Goal: Task Accomplishment & Management: Manage account settings

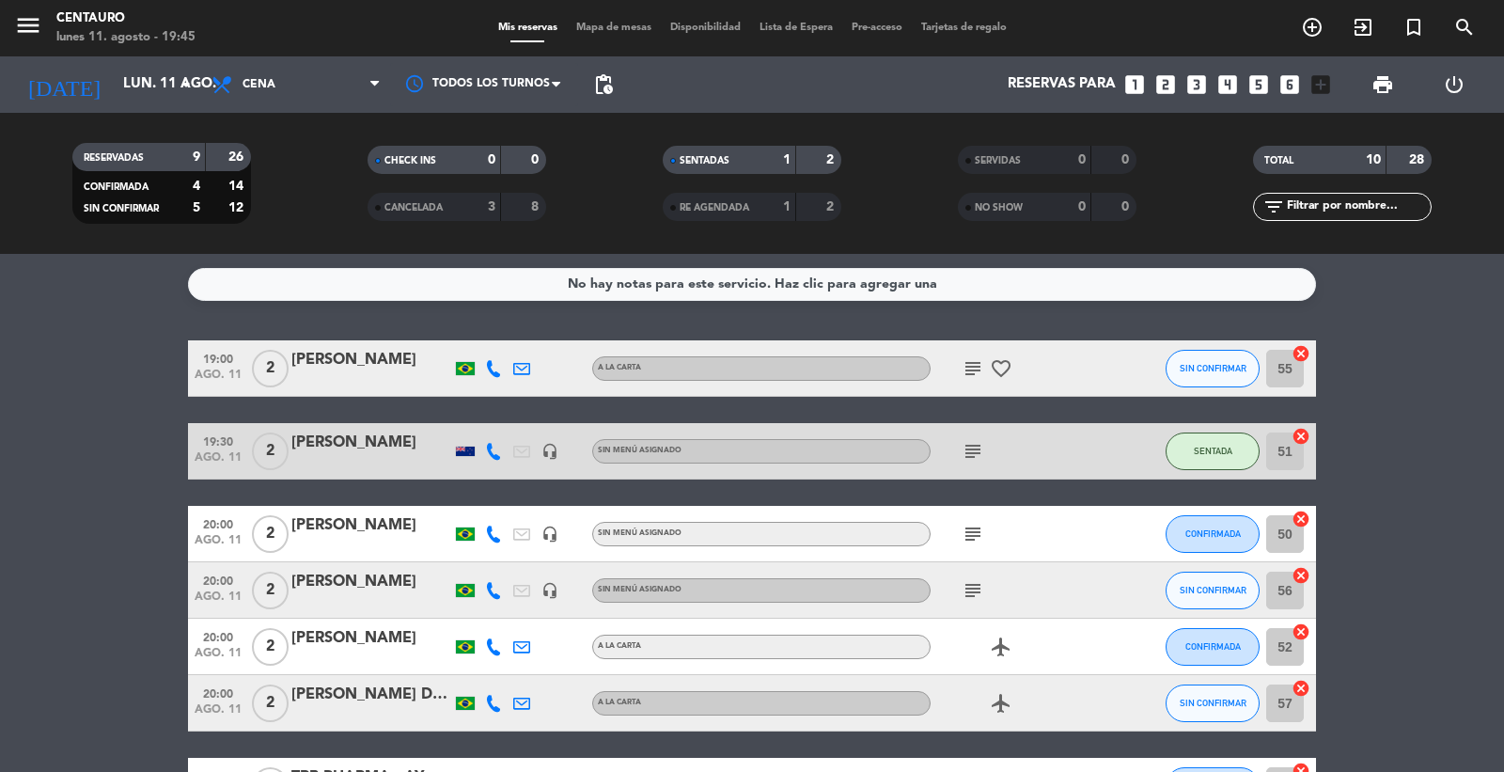
click at [975, 533] on icon "subject" at bounding box center [973, 534] width 23 height 23
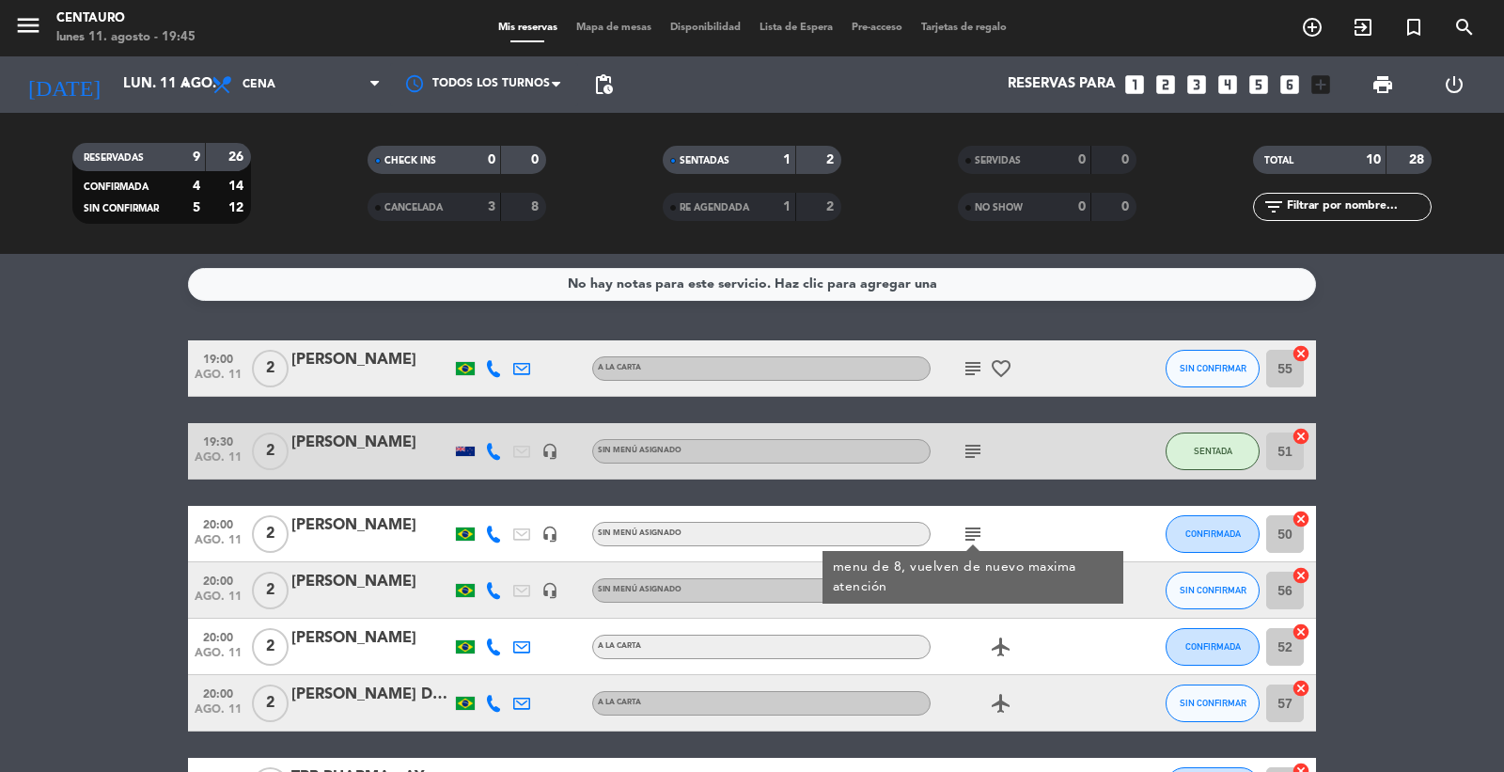
click at [43, 564] on bookings-row "19:00 ago. 11 2 [PERSON_NAME] A [PERSON_NAME] subject favorite_border SIN CONFI…" at bounding box center [752, 674] width 1504 height 669
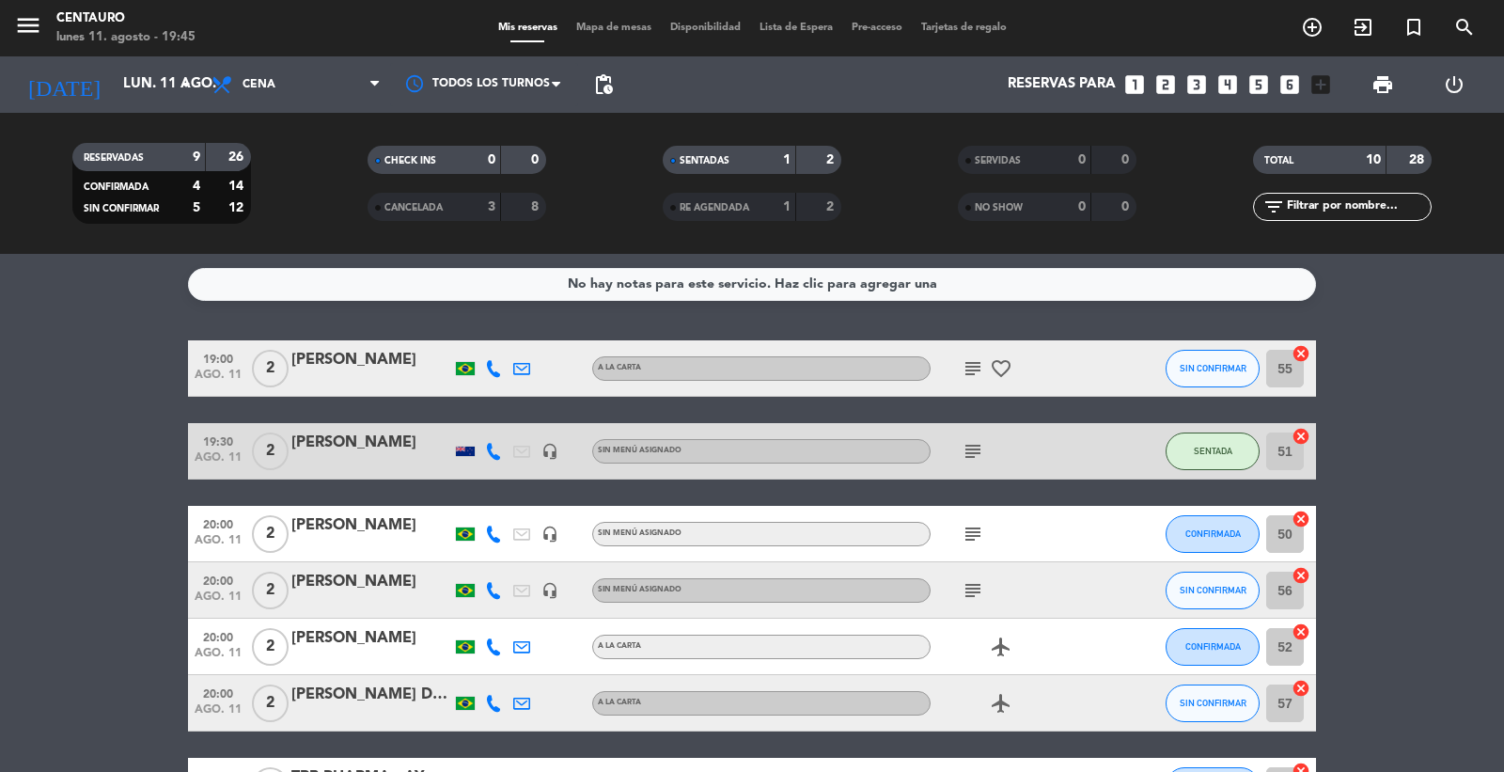
click at [973, 588] on icon "subject" at bounding box center [973, 590] width 23 height 23
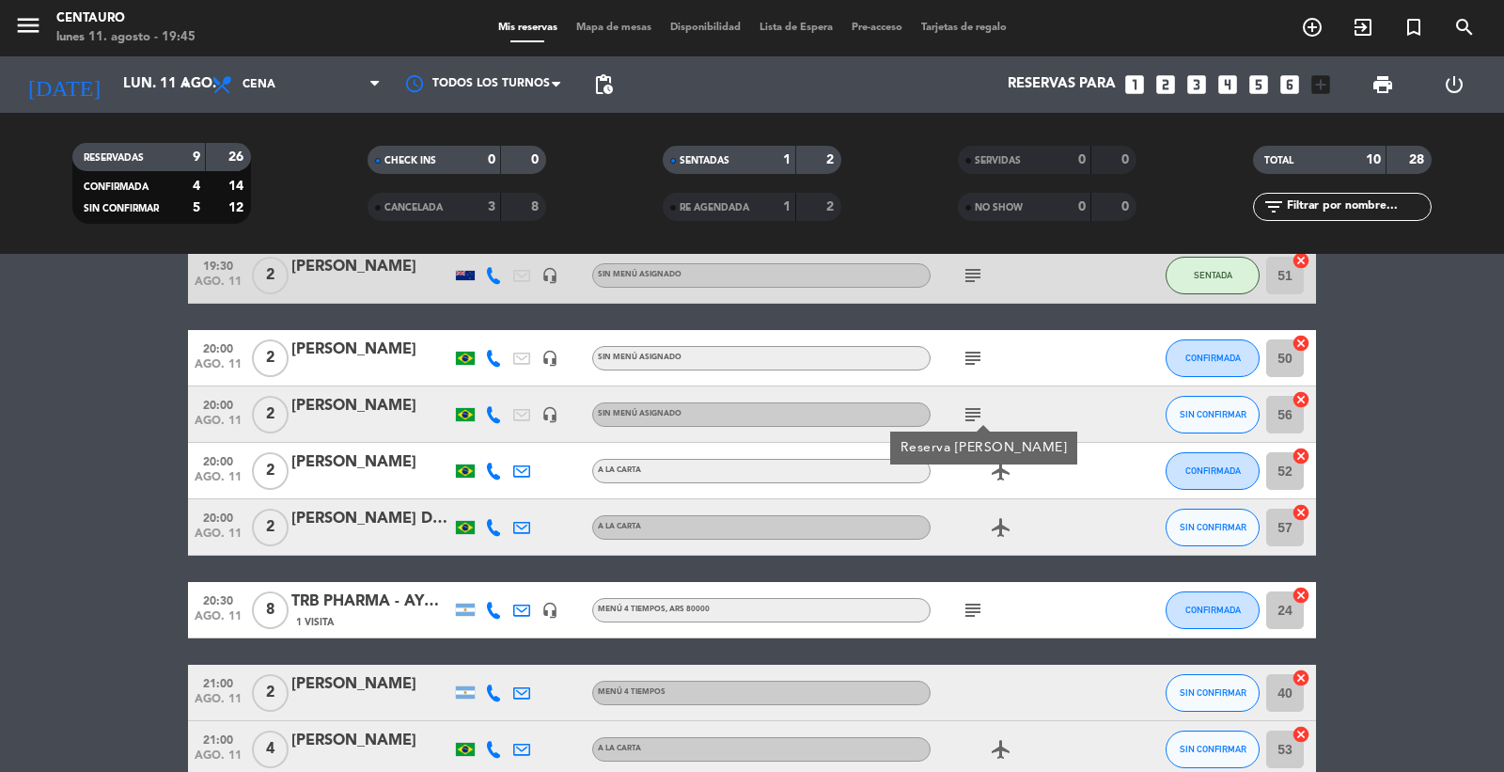
scroll to position [209, 0]
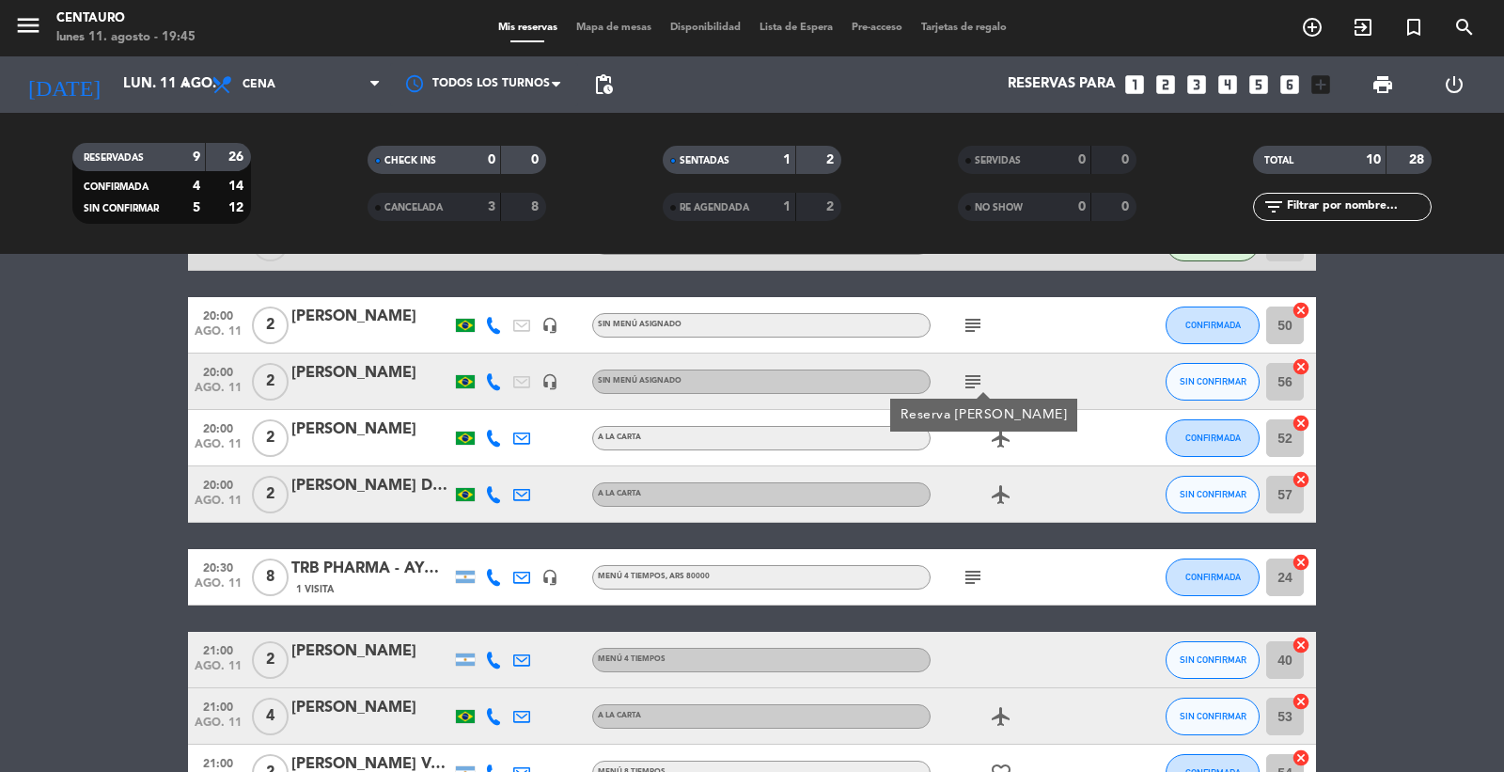
click at [42, 465] on bookings-row "19:00 ago. 11 2 [PERSON_NAME] A [PERSON_NAME] subject favorite_border SIN CONFI…" at bounding box center [752, 466] width 1504 height 669
click at [1006, 438] on icon "airplanemode_active" at bounding box center [1001, 438] width 23 height 23
click at [1003, 496] on icon "airplanemode_active" at bounding box center [1001, 494] width 23 height 23
click at [89, 549] on bookings-row "19:00 ago. 11 2 [PERSON_NAME] A [PERSON_NAME] subject favorite_border SIN CONFI…" at bounding box center [752, 466] width 1504 height 669
drag, startPoint x: 981, startPoint y: 580, endPoint x: 960, endPoint y: 588, distance: 22.0
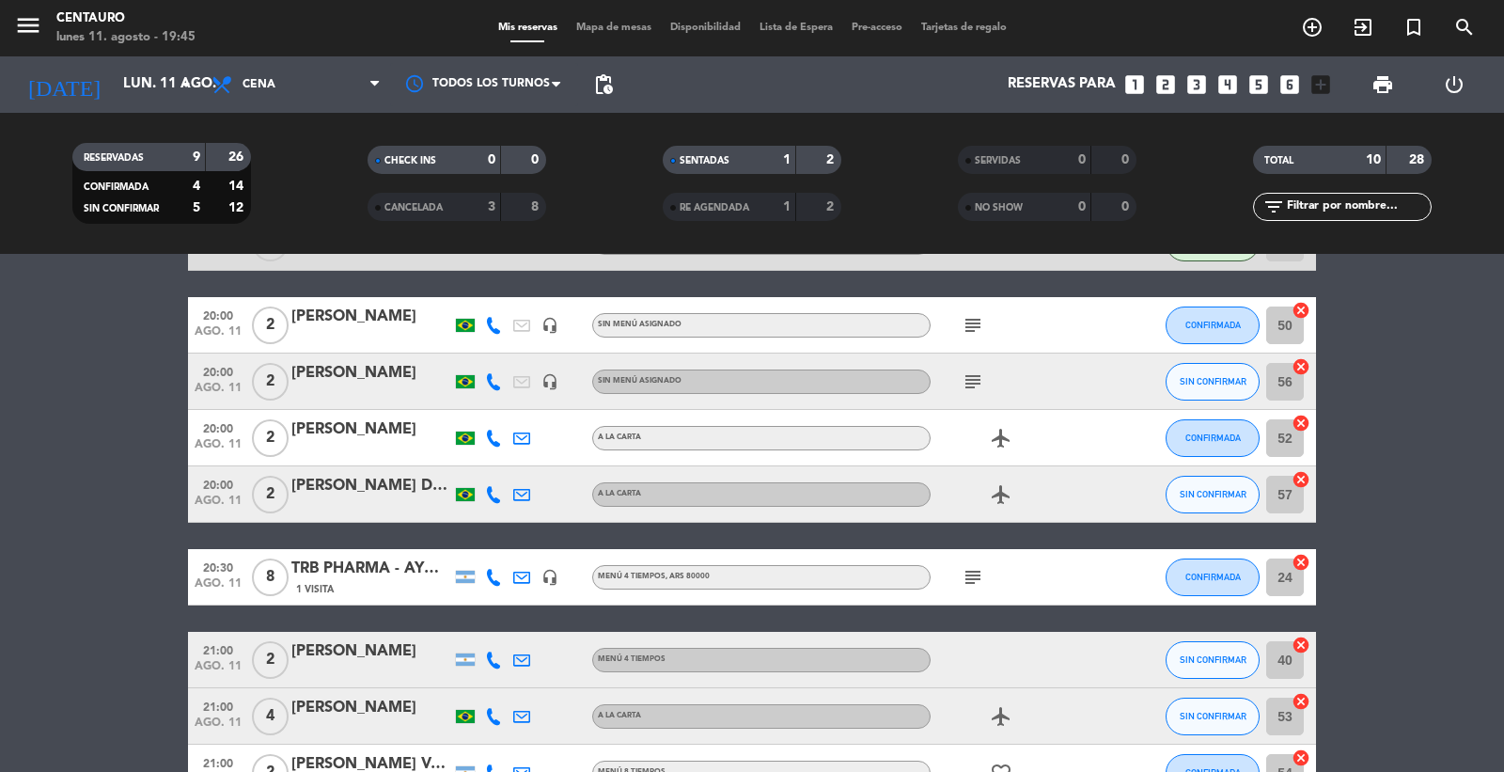
click at [980, 580] on icon "subject" at bounding box center [973, 577] width 23 height 23
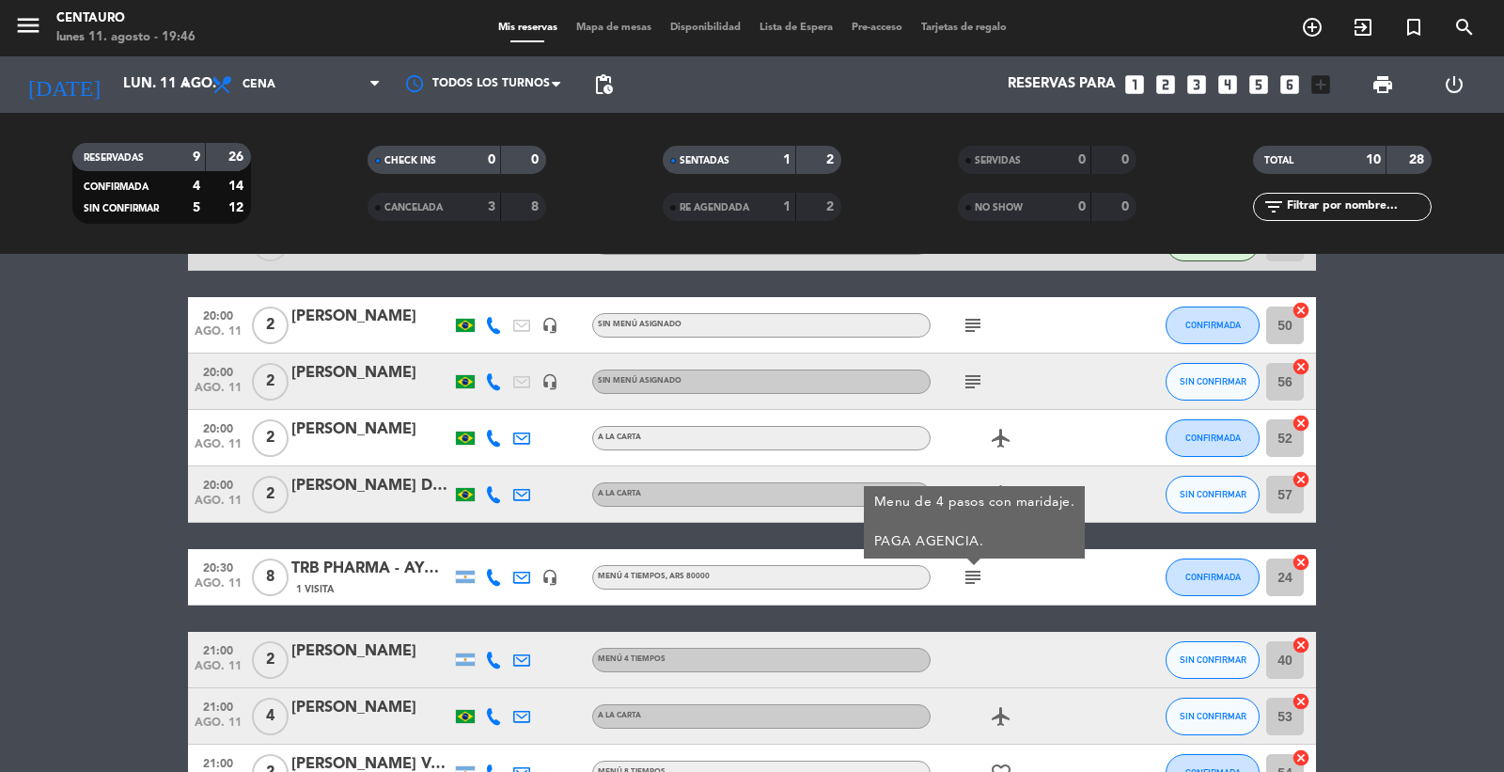
scroll to position [332, 0]
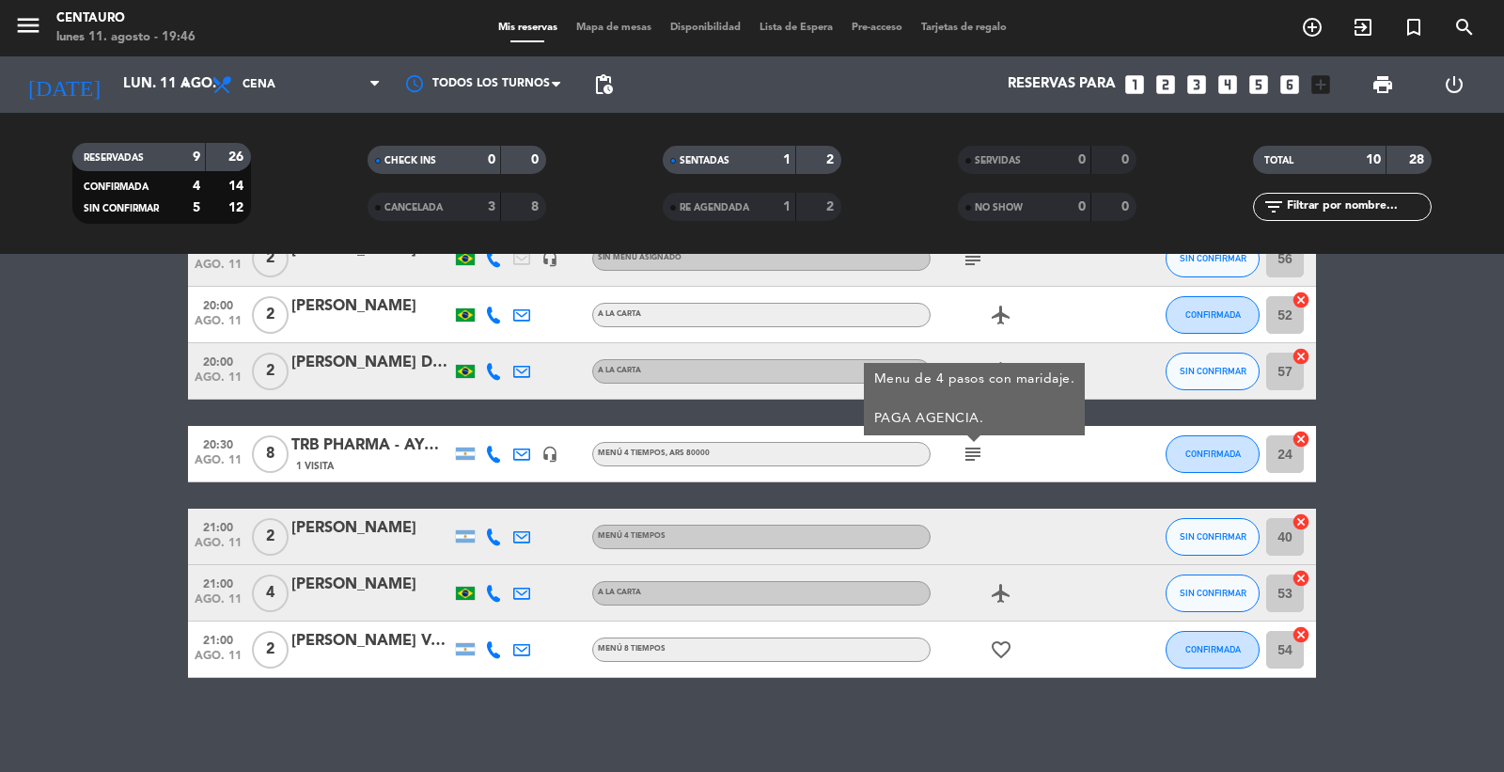
click at [1004, 652] on icon "favorite_border" at bounding box center [1001, 649] width 23 height 23
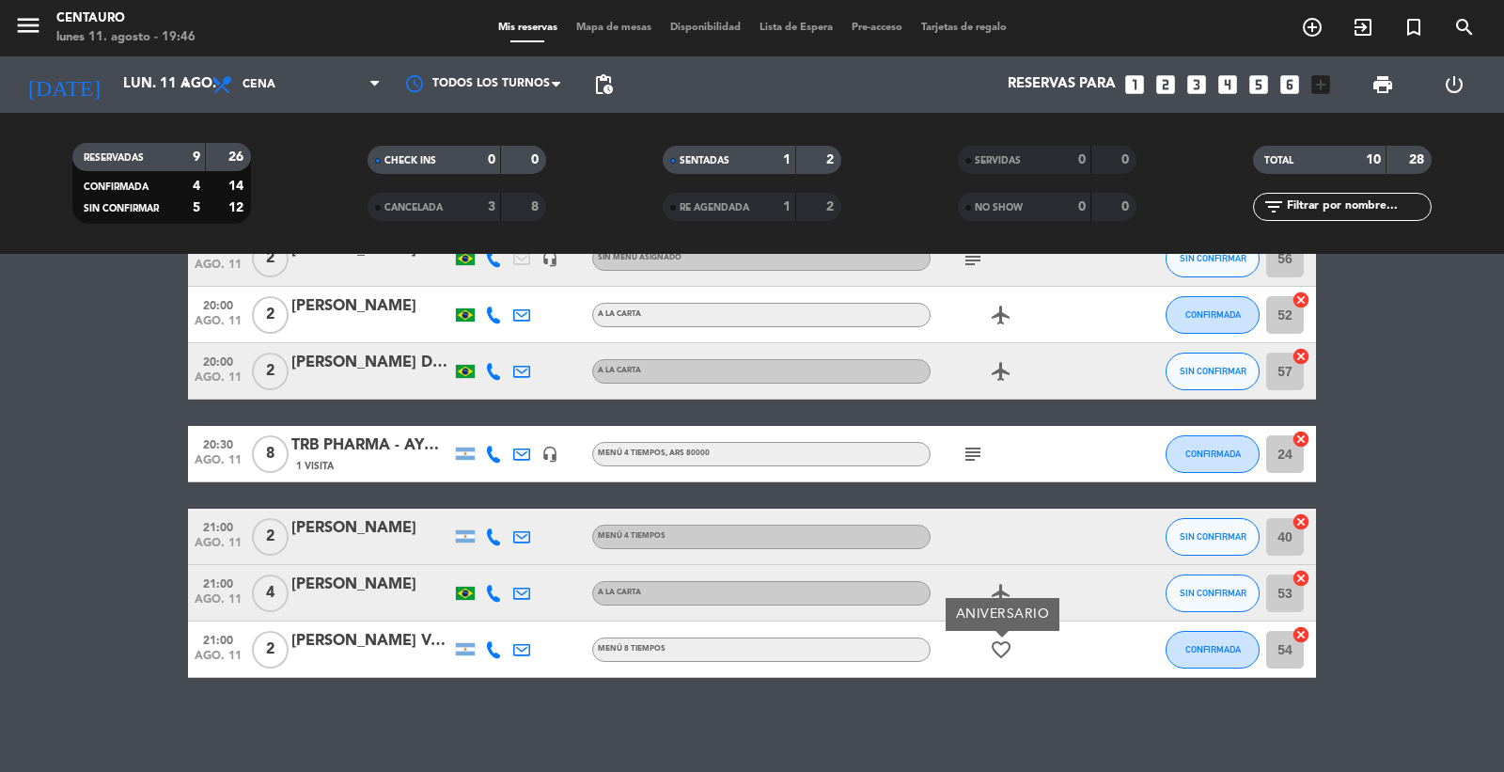
click at [1004, 592] on icon "airplanemode_active" at bounding box center [1001, 593] width 23 height 23
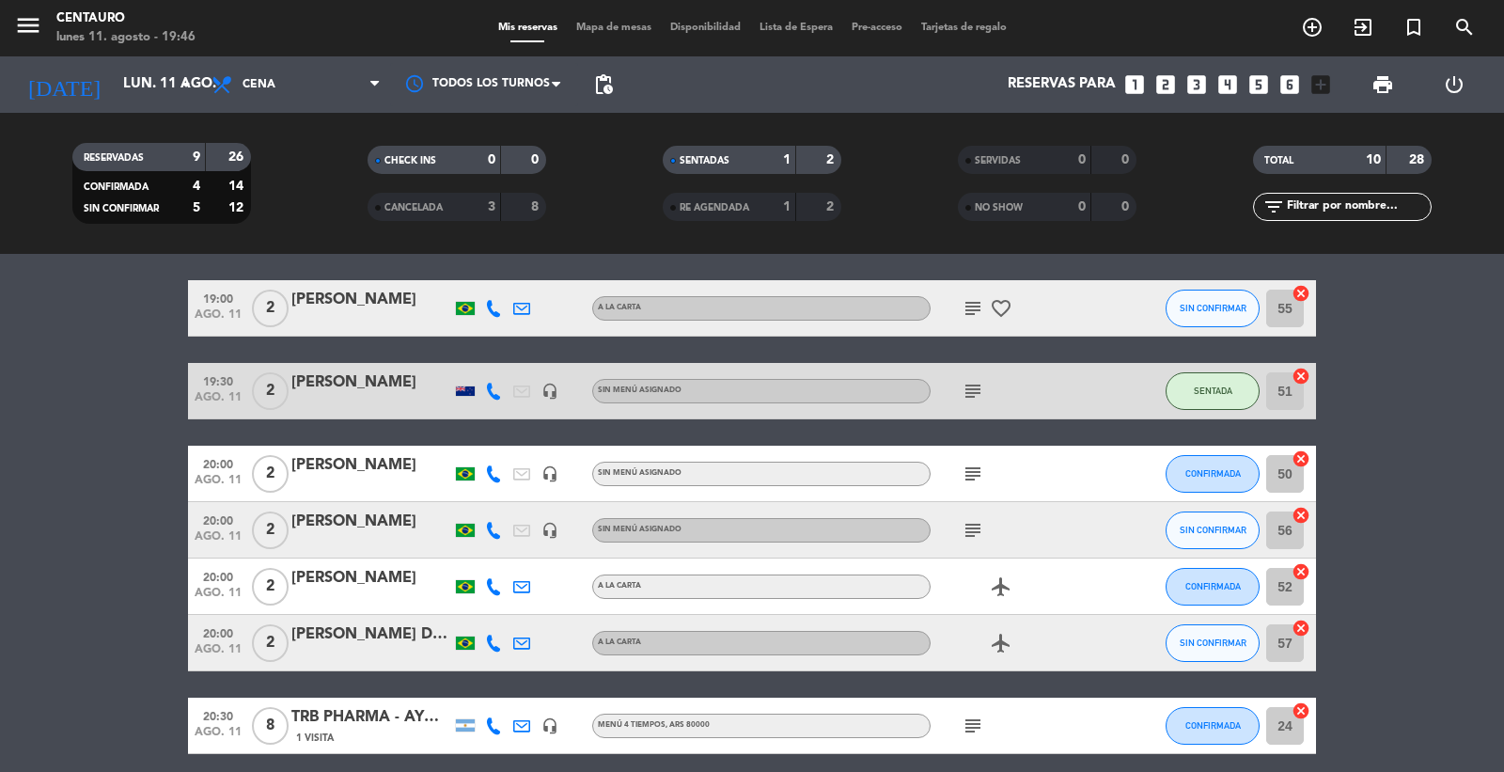
scroll to position [0, 0]
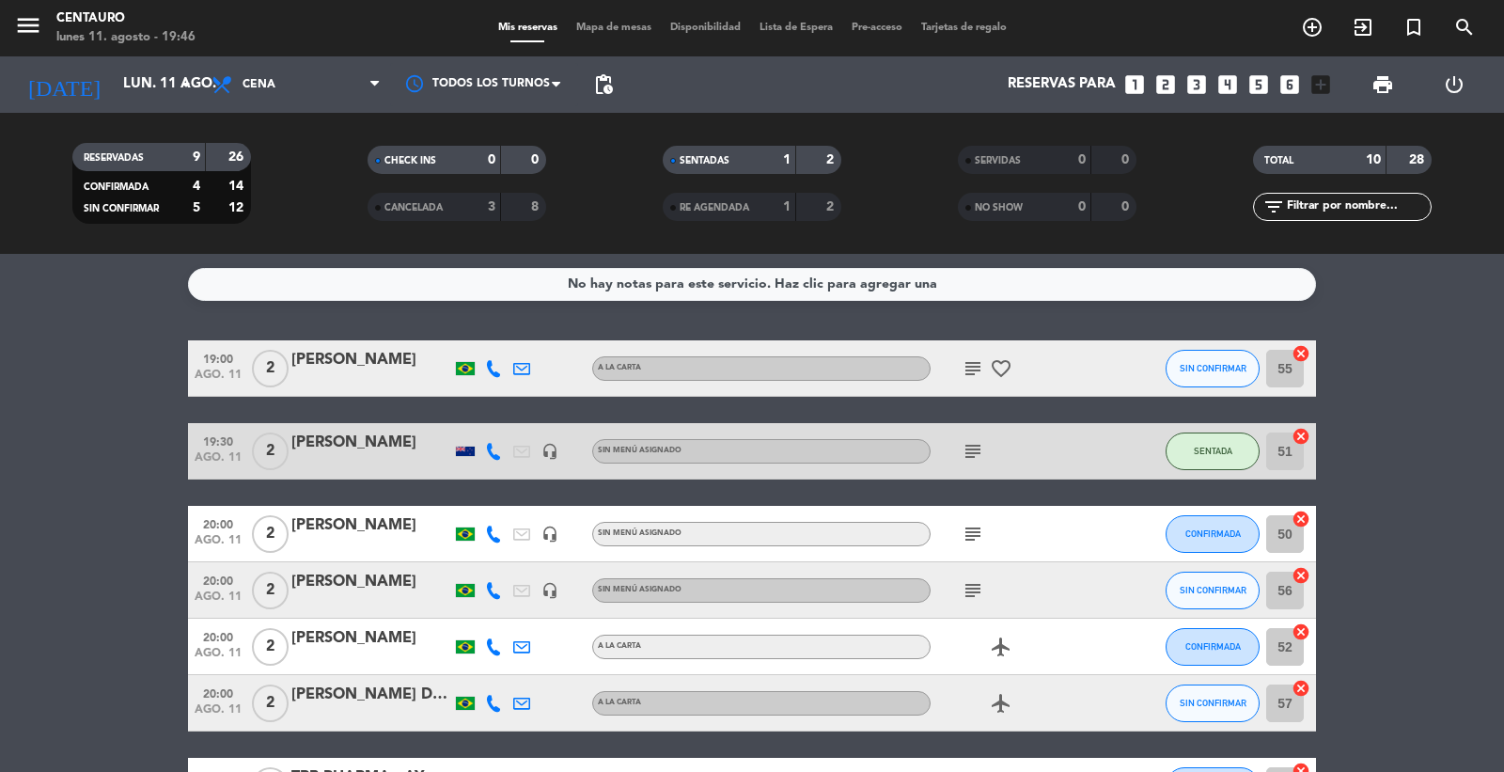
click at [353, 360] on div "[PERSON_NAME]" at bounding box center [371, 360] width 160 height 24
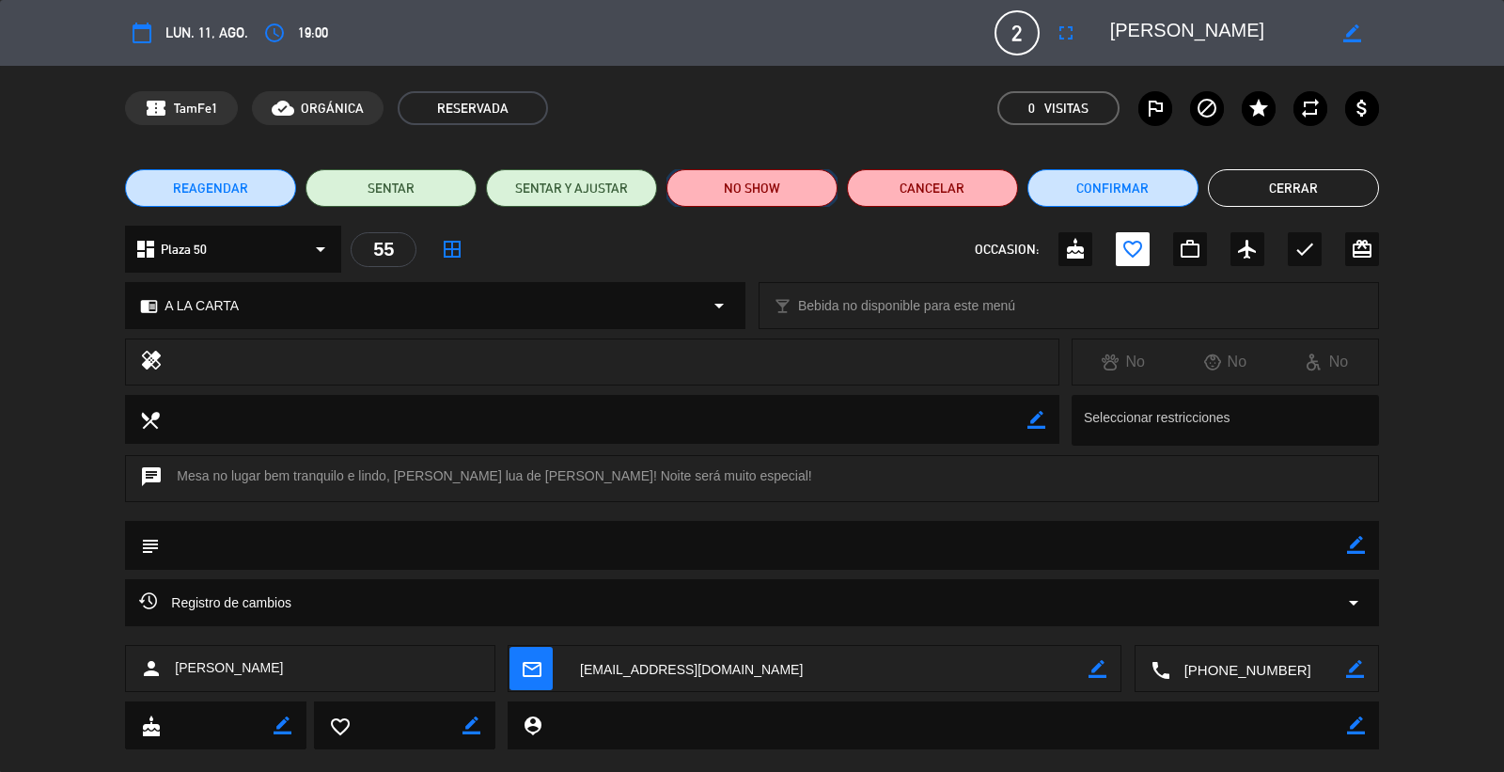
click at [785, 184] on button "NO SHOW" at bounding box center [752, 188] width 171 height 38
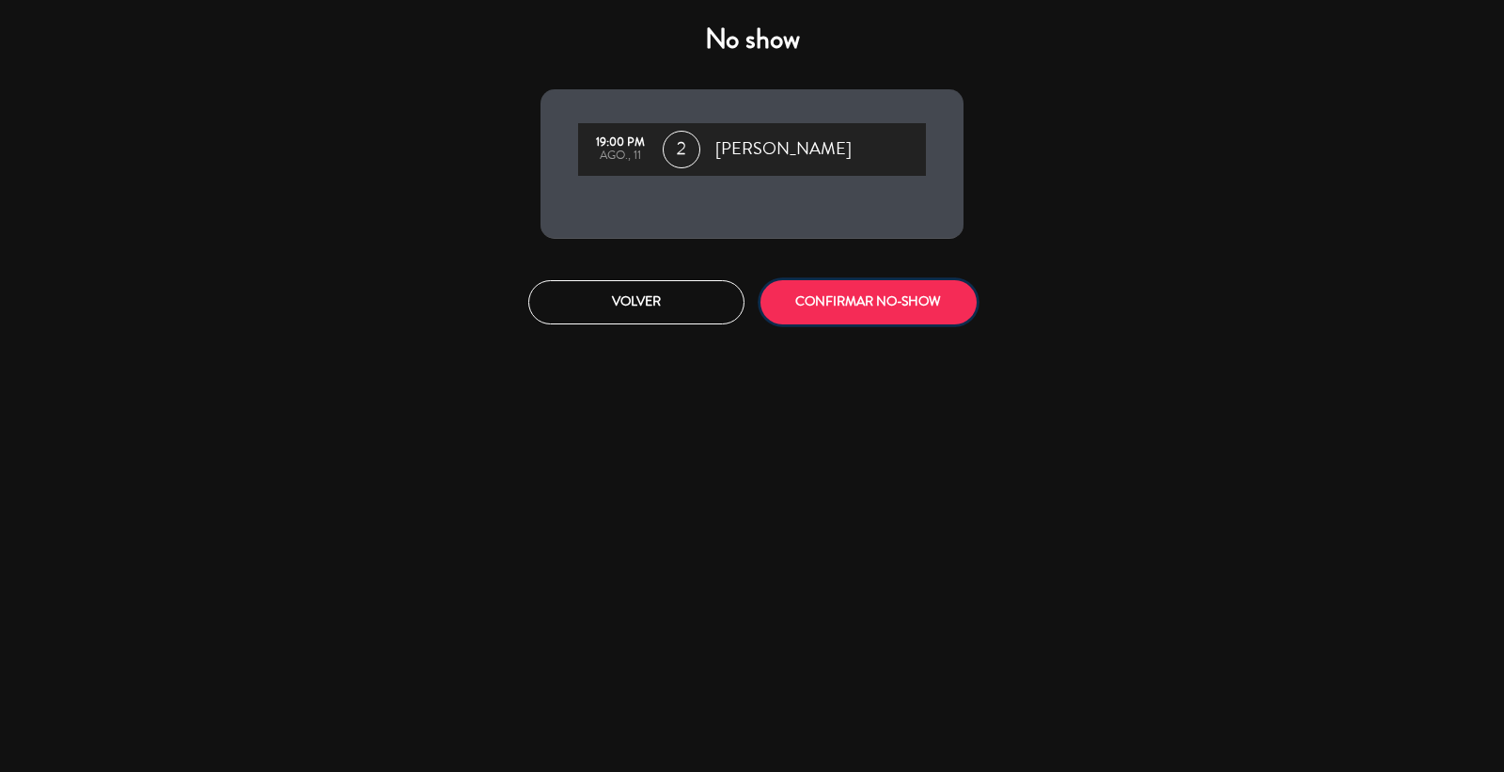
click at [846, 286] on button "CONFIRMAR NO-SHOW" at bounding box center [869, 302] width 216 height 44
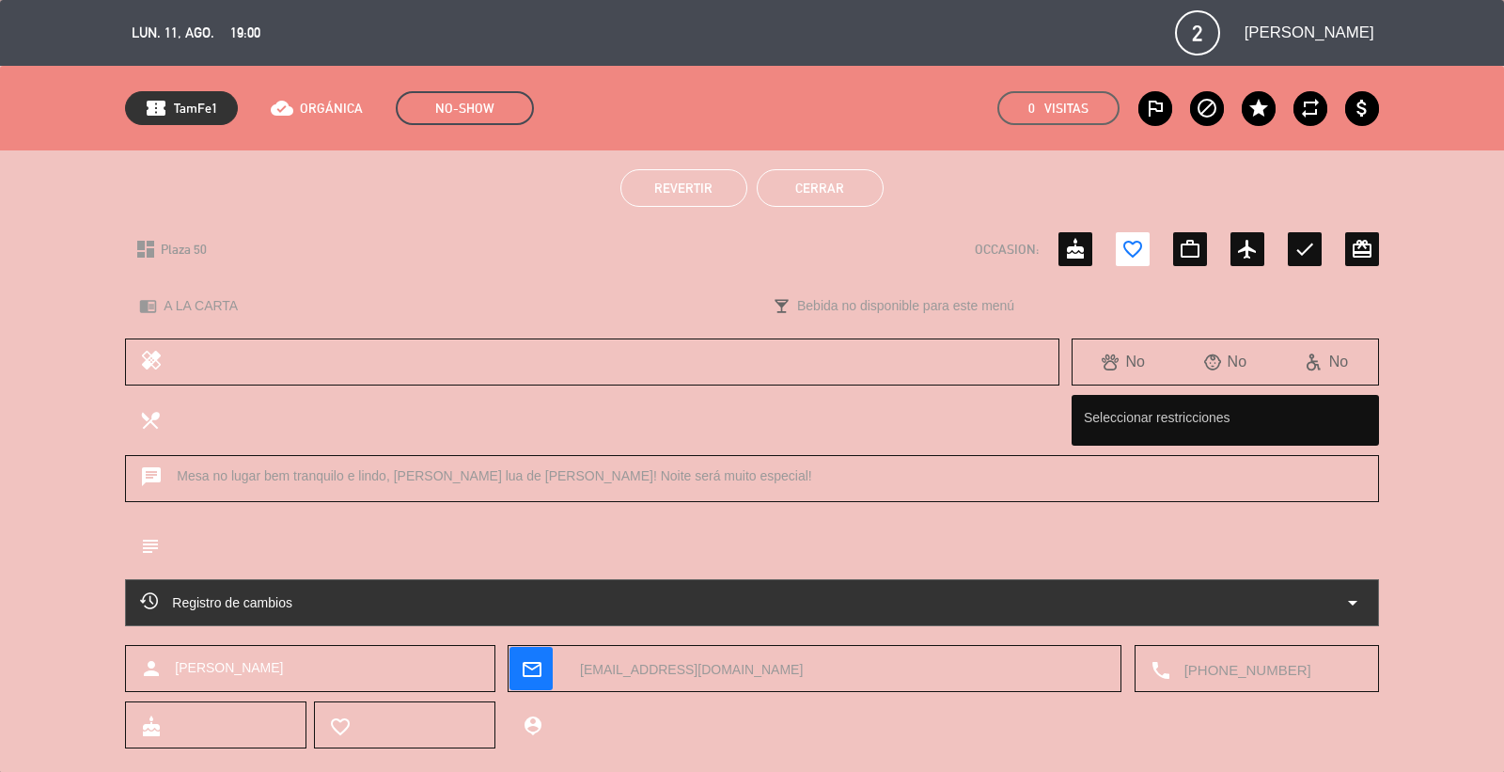
click at [840, 181] on button "Cerrar" at bounding box center [820, 188] width 127 height 38
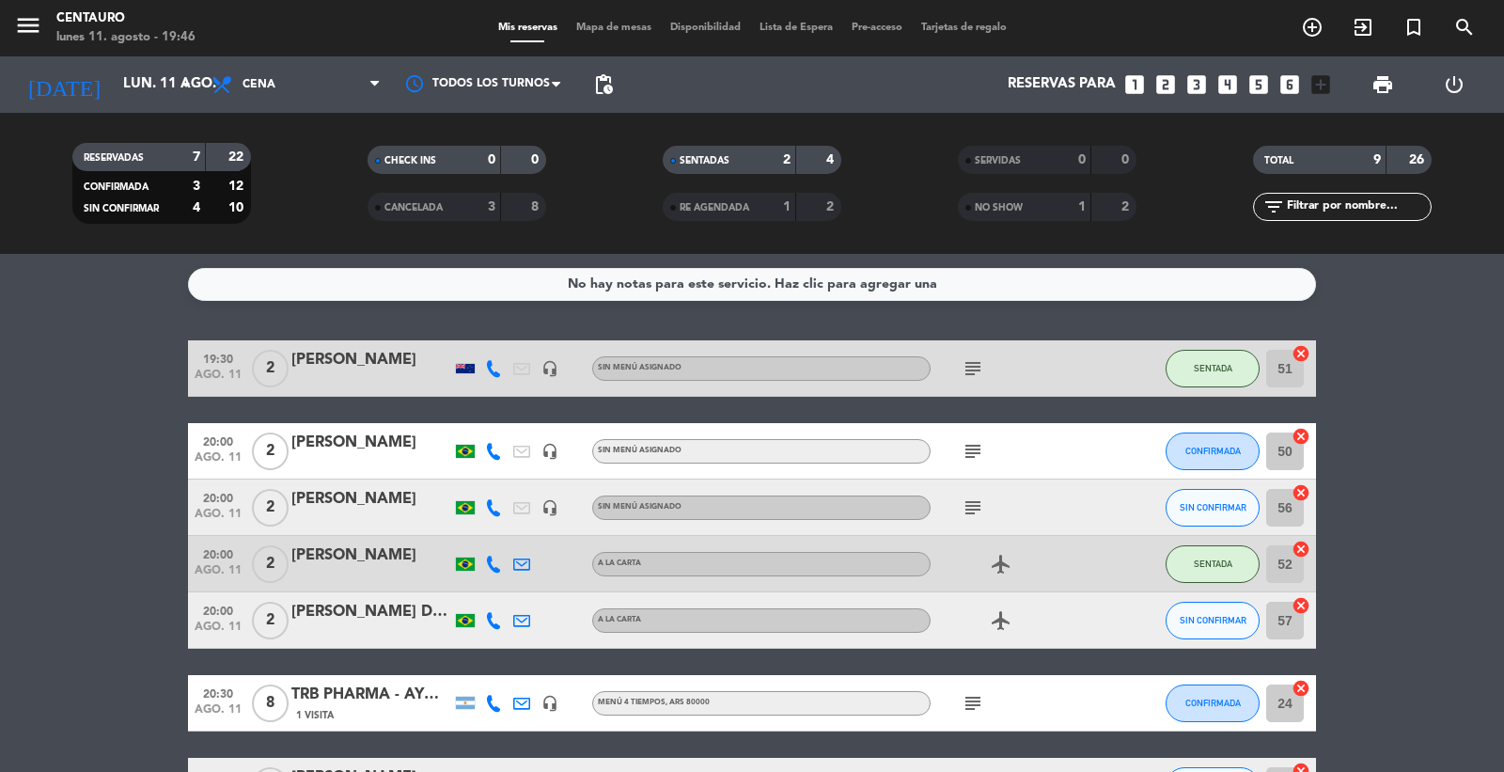
click at [315, 552] on div "[PERSON_NAME]" at bounding box center [371, 555] width 160 height 24
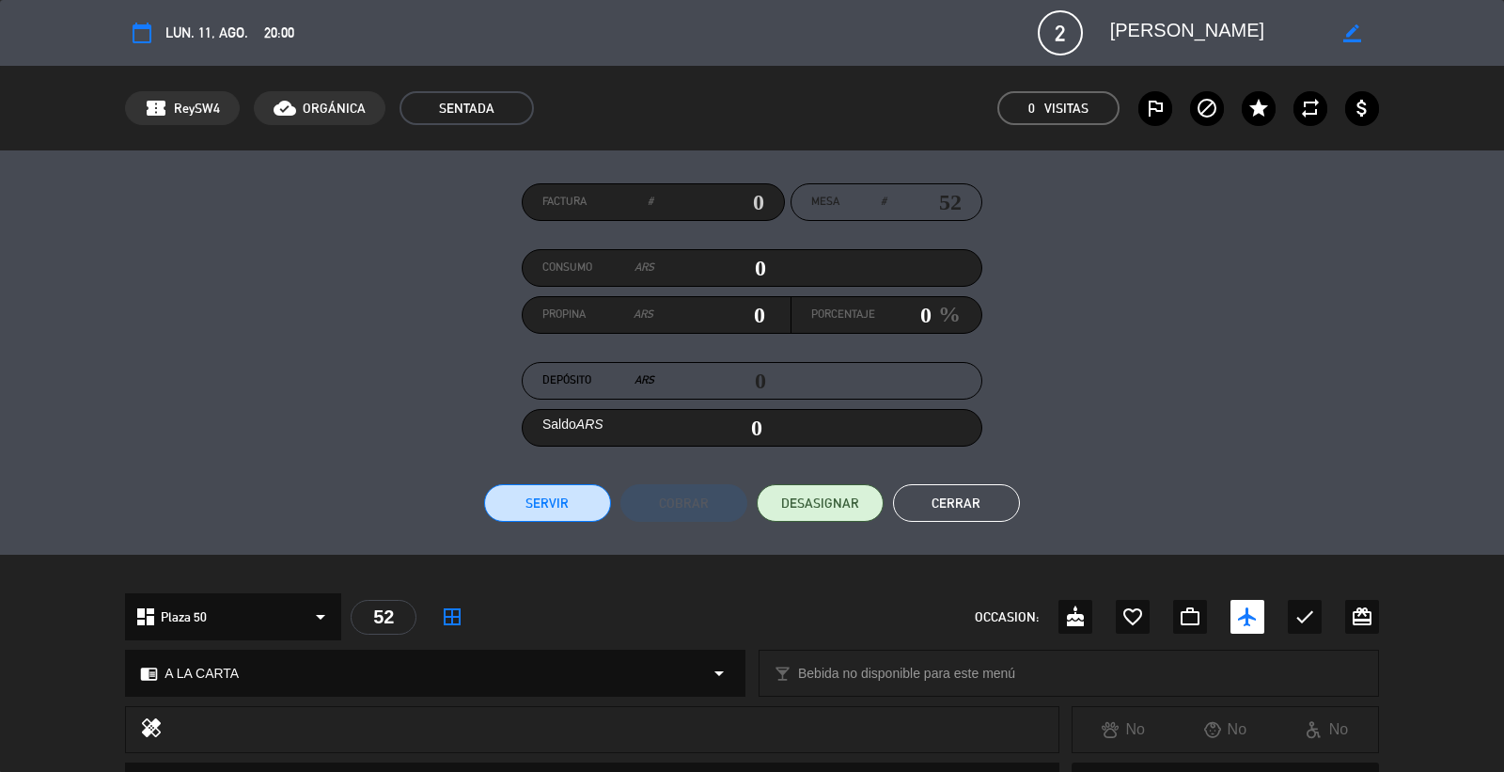
click at [984, 518] on button "Cerrar" at bounding box center [956, 503] width 127 height 38
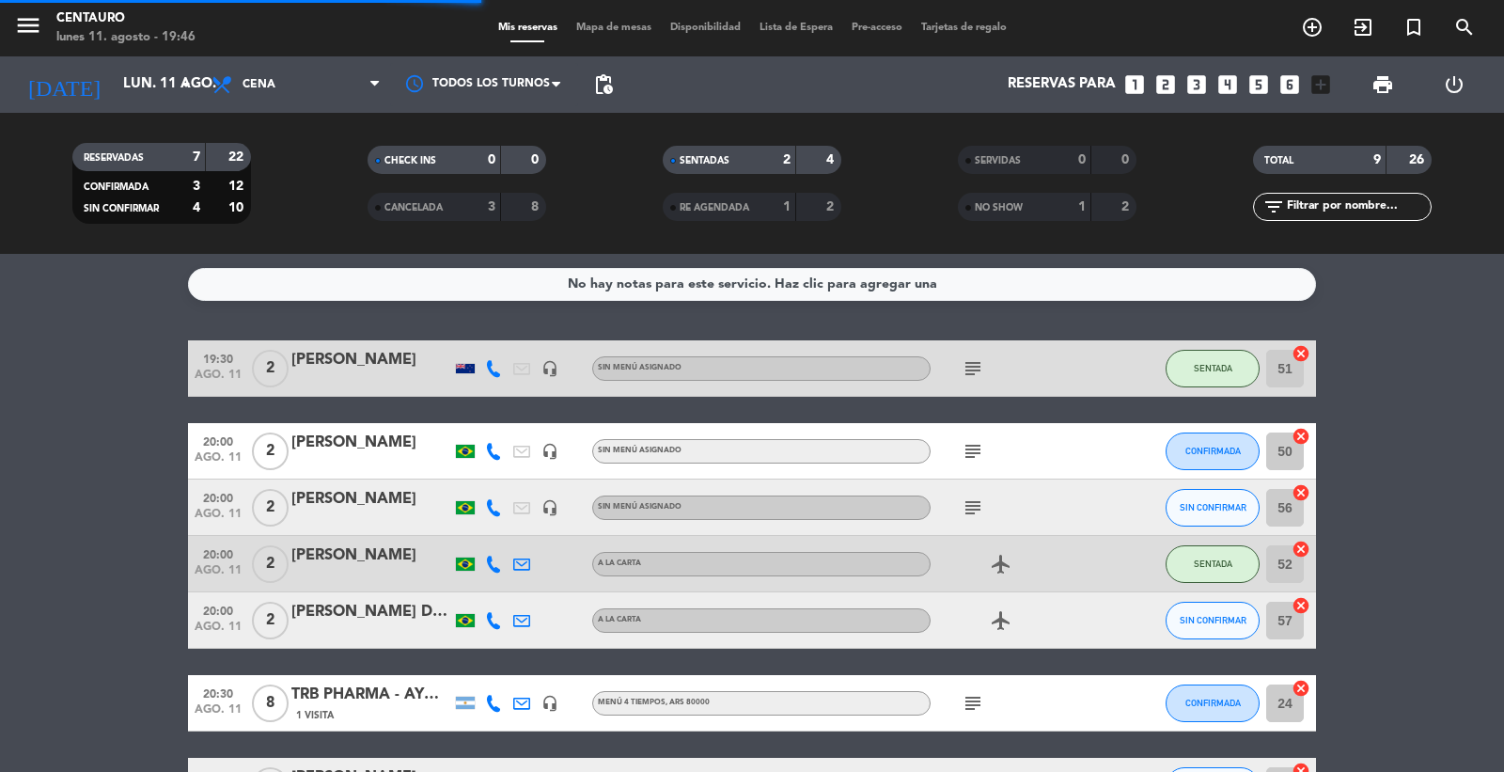
click at [627, 26] on span "Mapa de mesas" at bounding box center [614, 28] width 94 height 10
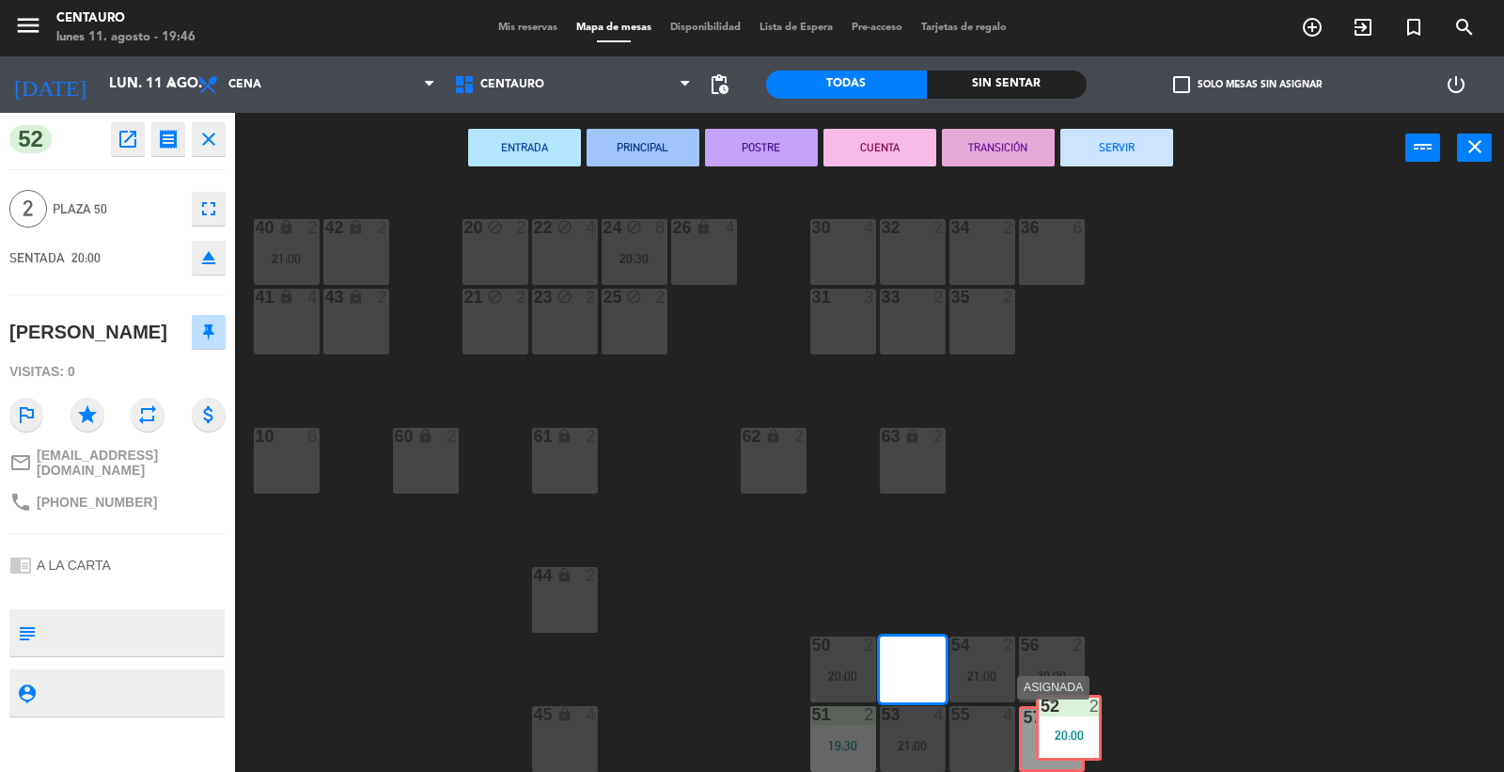
drag, startPoint x: 975, startPoint y: 698, endPoint x: 1060, endPoint y: 725, distance: 89.8
click at [1062, 725] on div "20 block 2 22 block 4 24 block 8 20:30 26 lock 4 40 lock 2 21:00 42 lock 2 30 4…" at bounding box center [877, 479] width 1254 height 589
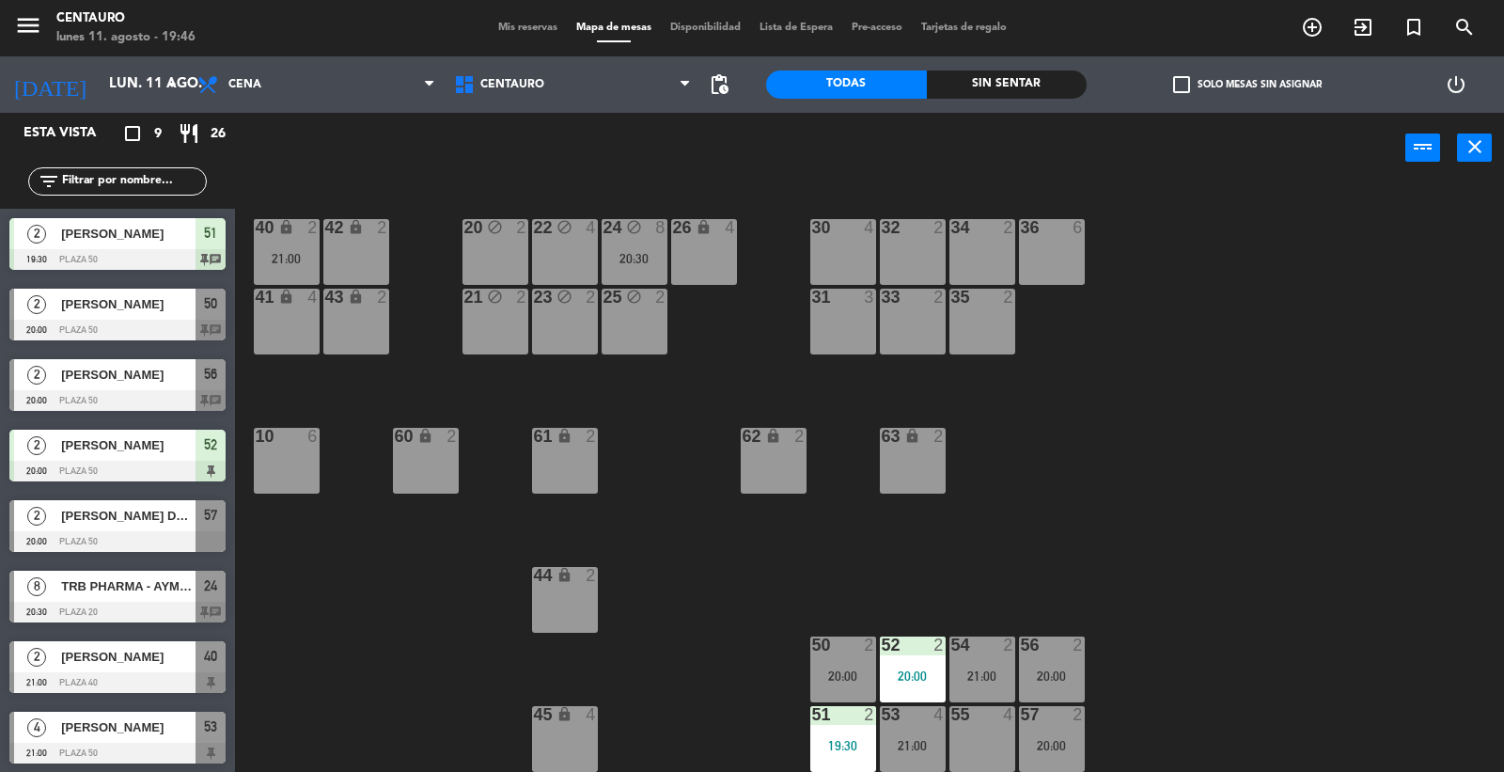
drag, startPoint x: 919, startPoint y: 663, endPoint x: 1070, endPoint y: 720, distance: 161.0
click at [929, 668] on div "52 2 20:00" at bounding box center [913, 669] width 66 height 66
click at [1092, 739] on div "20 block 2 22 block 4 24 block 8 20:30 26 lock 4 40 lock 2 21:00 42 lock 2 30 4…" at bounding box center [877, 479] width 1254 height 589
click at [1066, 739] on div "20:00" at bounding box center [1052, 745] width 66 height 13
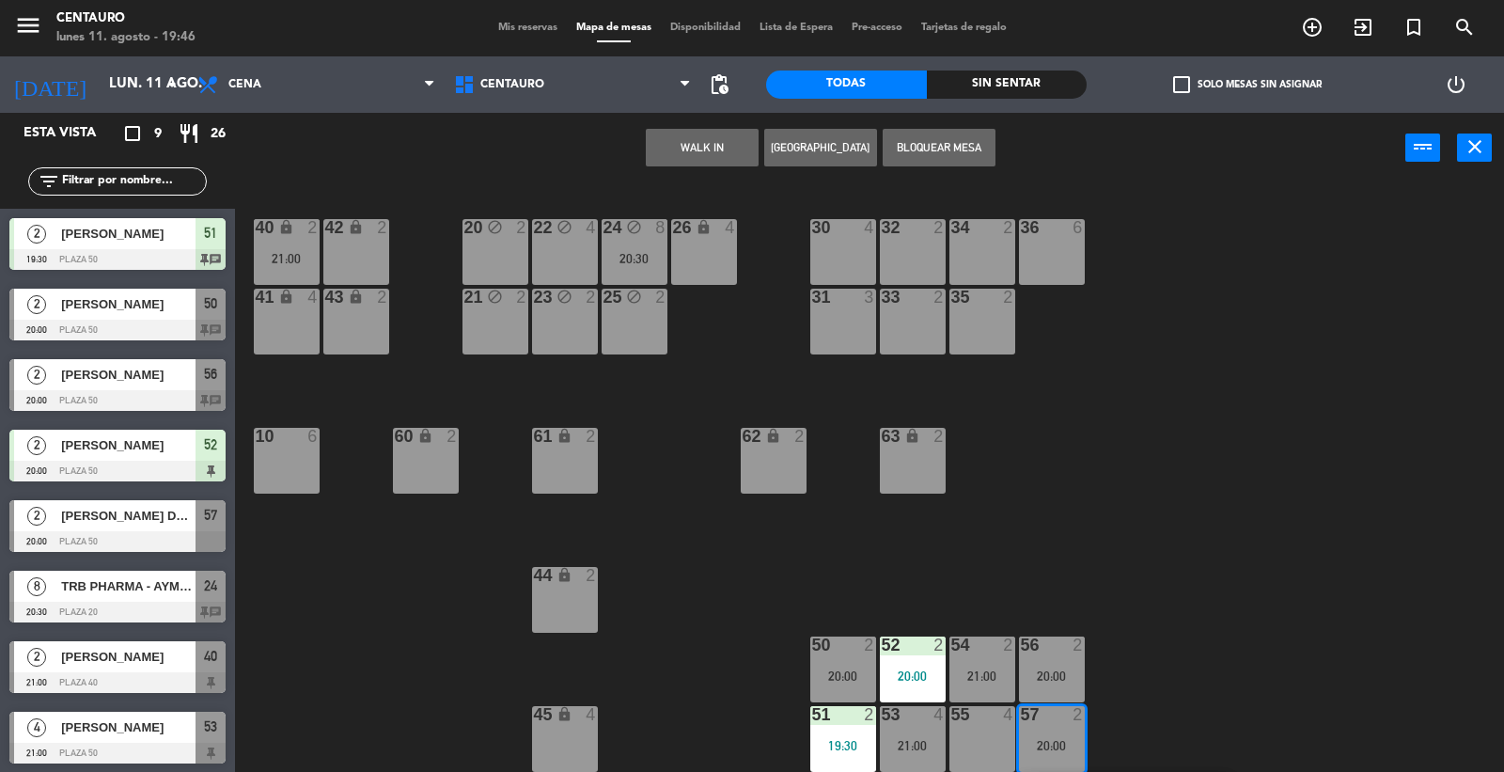
click at [915, 691] on div "52 2 20:00" at bounding box center [913, 669] width 66 height 66
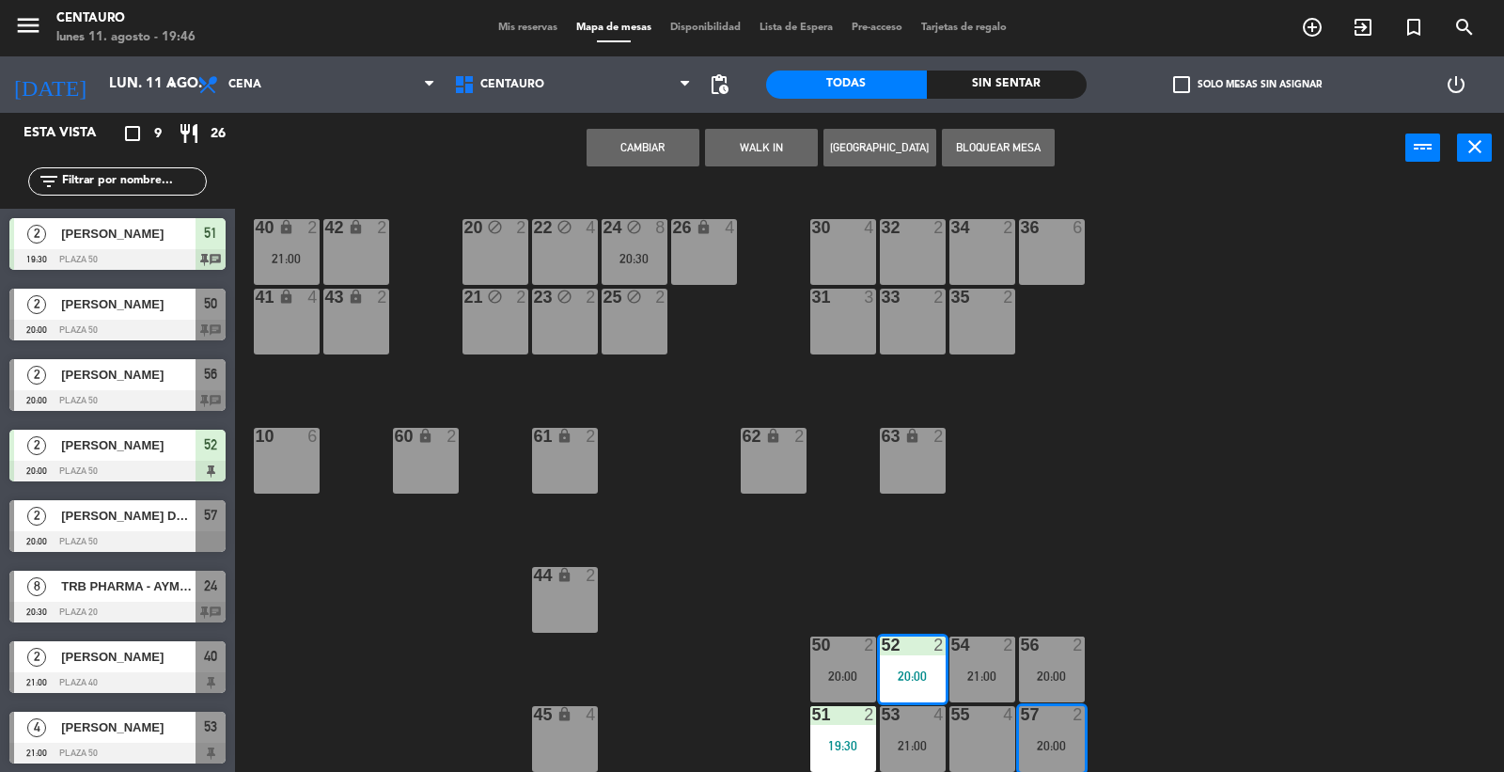
click at [663, 156] on button "Cambiar" at bounding box center [643, 148] width 113 height 38
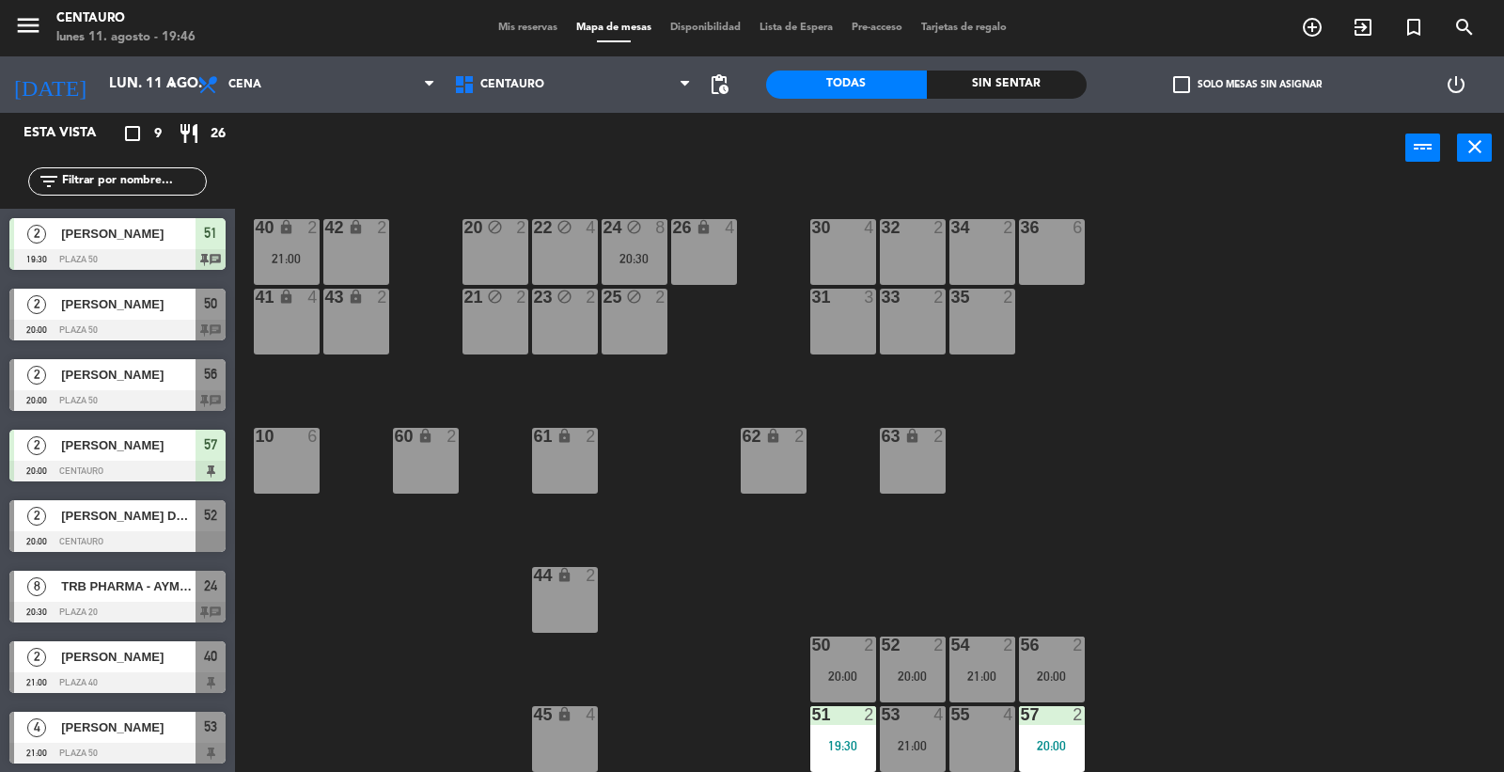
click at [1141, 513] on div "20 block 2 22 block 4 24 block 8 20:30 26 lock 4 40 lock 2 21:00 42 lock 2 30 4…" at bounding box center [877, 479] width 1254 height 589
click at [1039, 711] on div at bounding box center [1051, 714] width 31 height 17
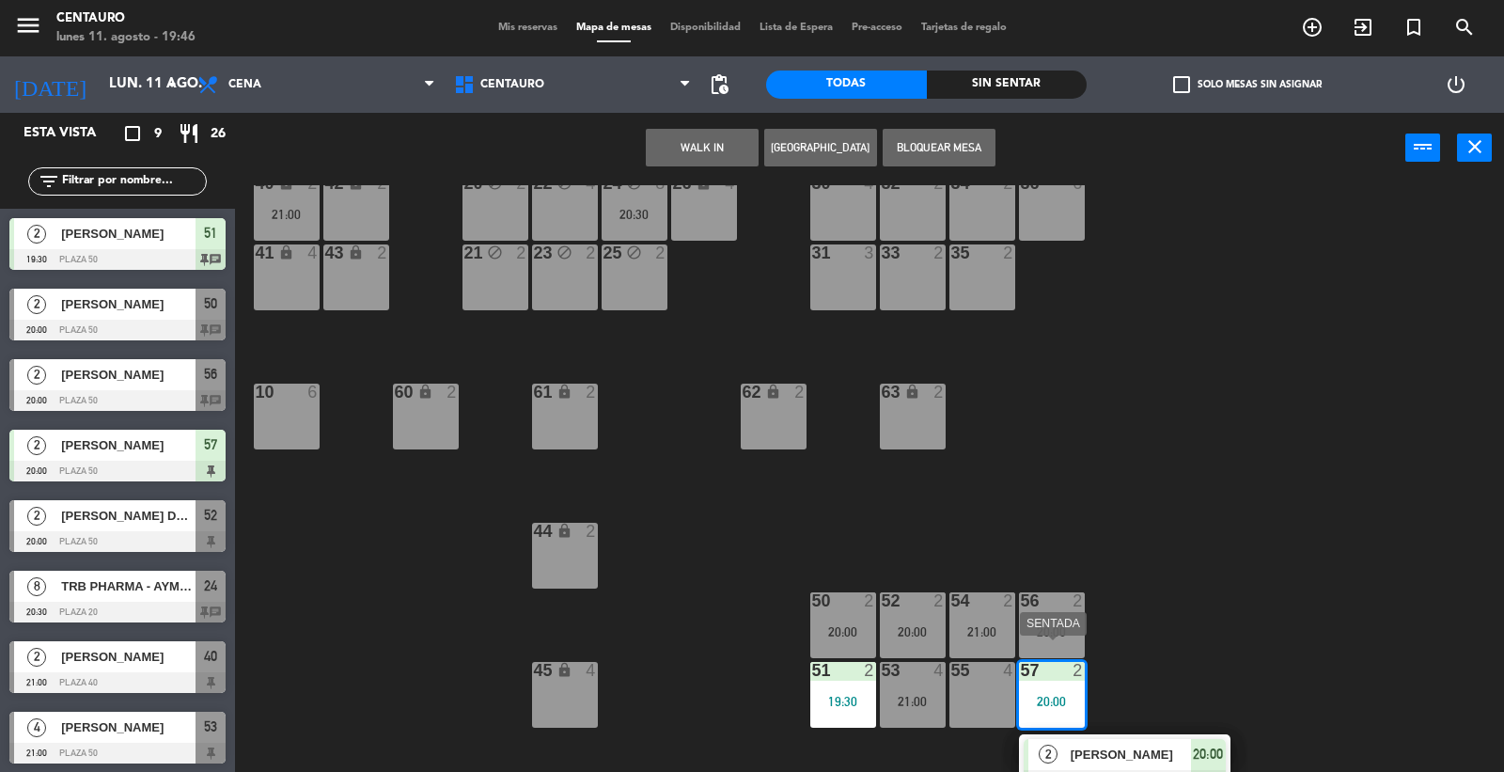
scroll to position [64, 0]
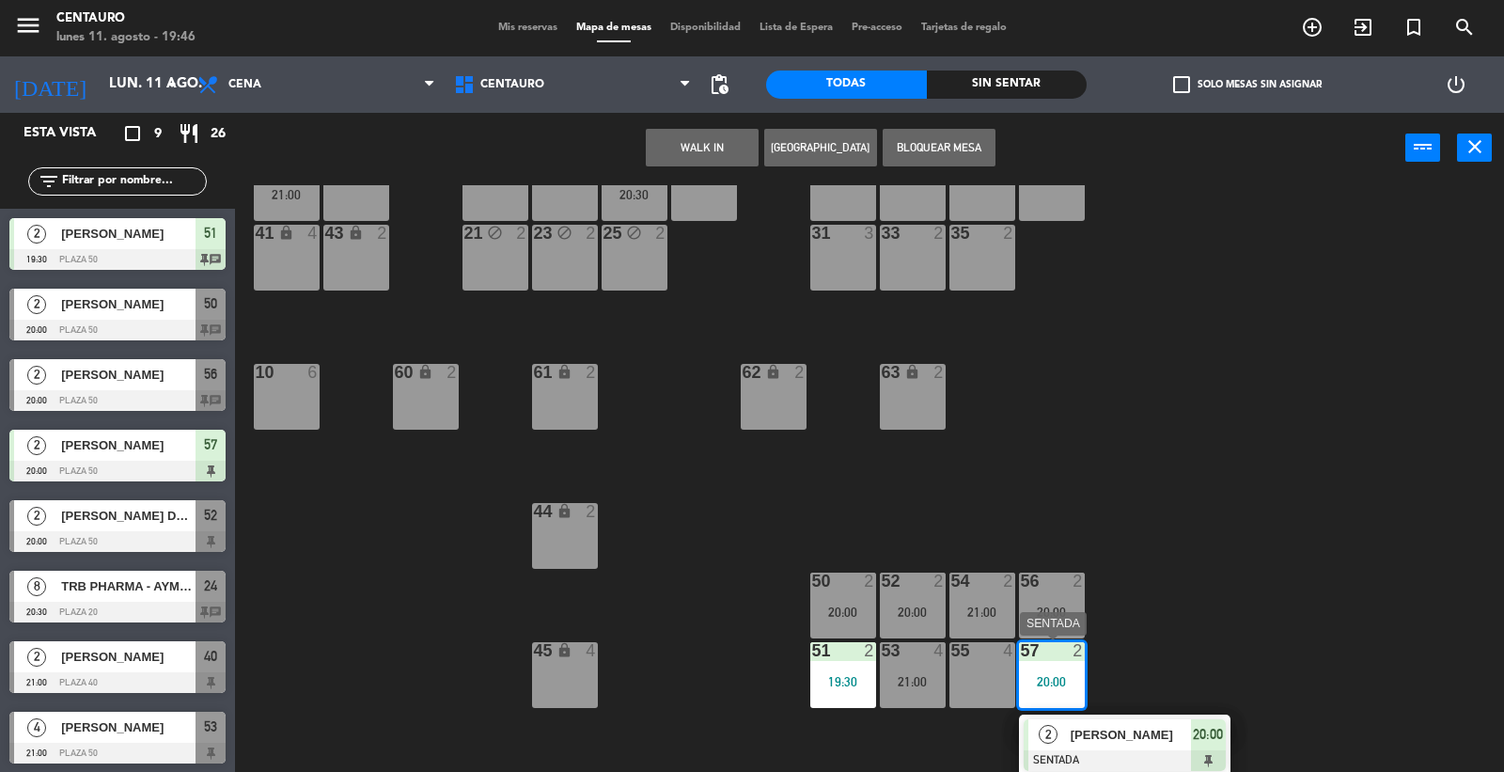
click at [1077, 719] on div "[PERSON_NAME]" at bounding box center [1130, 734] width 122 height 31
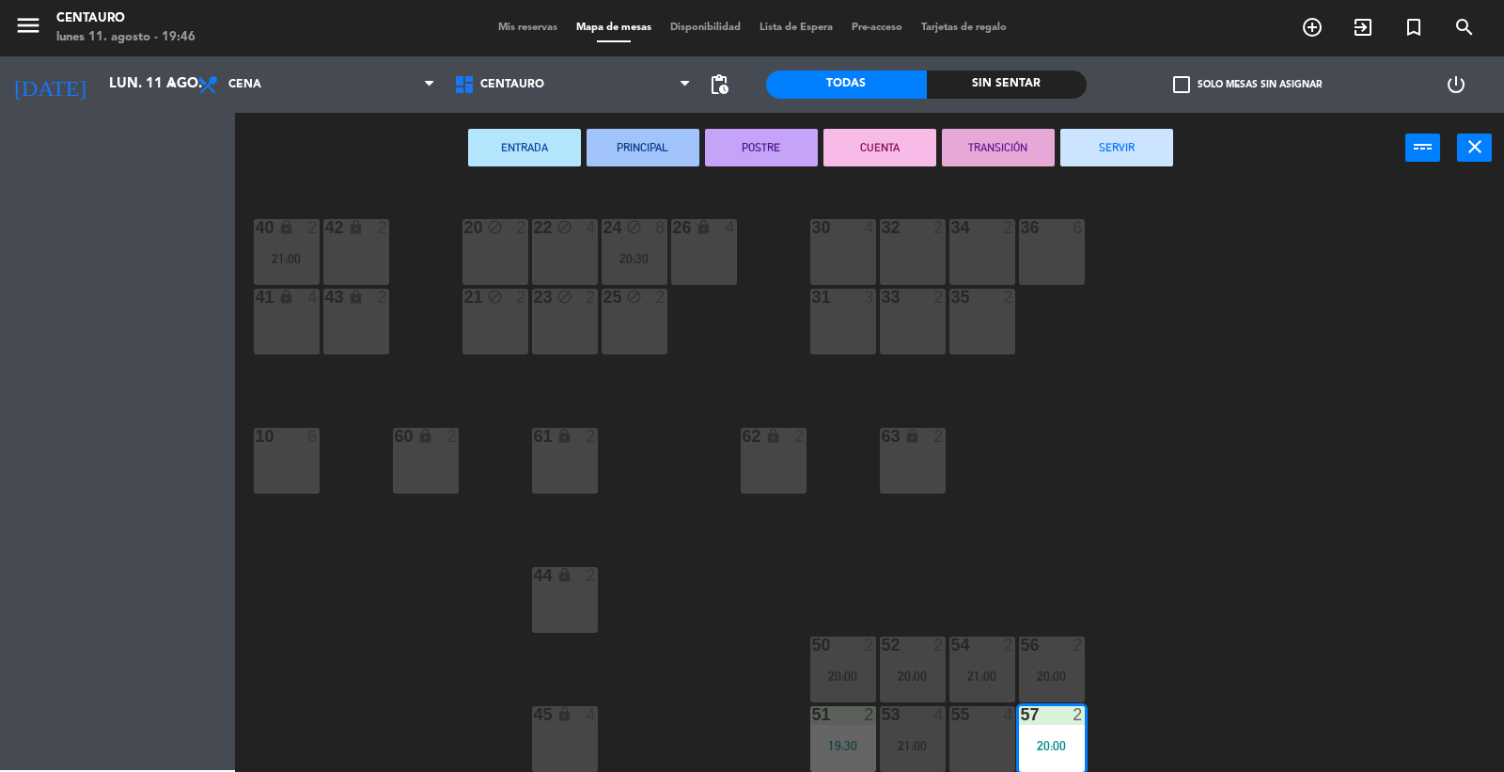
scroll to position [0, 0]
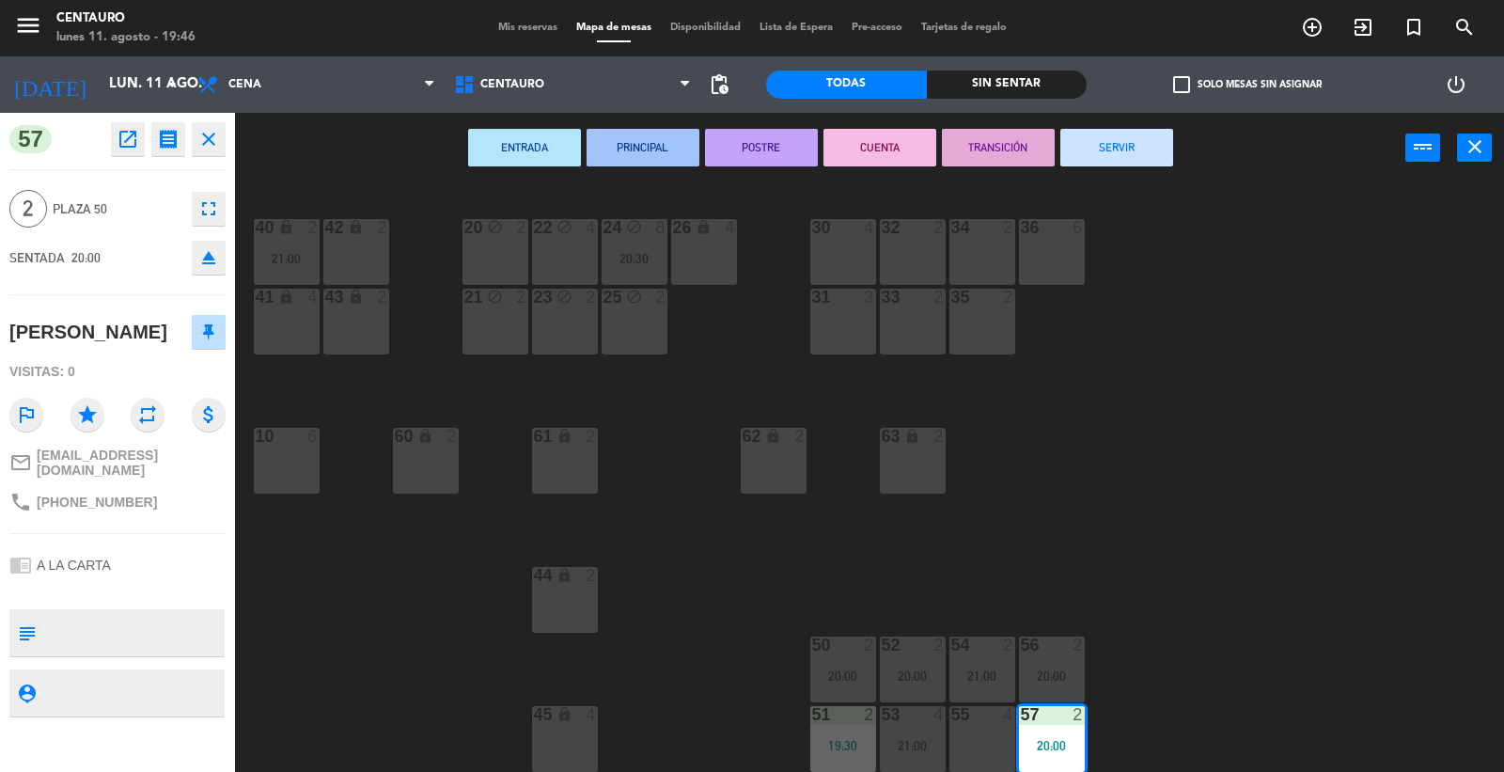
drag, startPoint x: 70, startPoint y: 566, endPoint x: 105, endPoint y: 619, distance: 63.6
click at [72, 578] on div "57 open_in_new receipt 8:00 PM lun., 11 ago. 2 personas trip [PERSON_NAME][GEOG…" at bounding box center [117, 442] width 235 height 659
click at [110, 640] on textarea at bounding box center [133, 632] width 180 height 39
type textarea "llegaron por recomendaciones de sus amigos que ya nos han visitado"
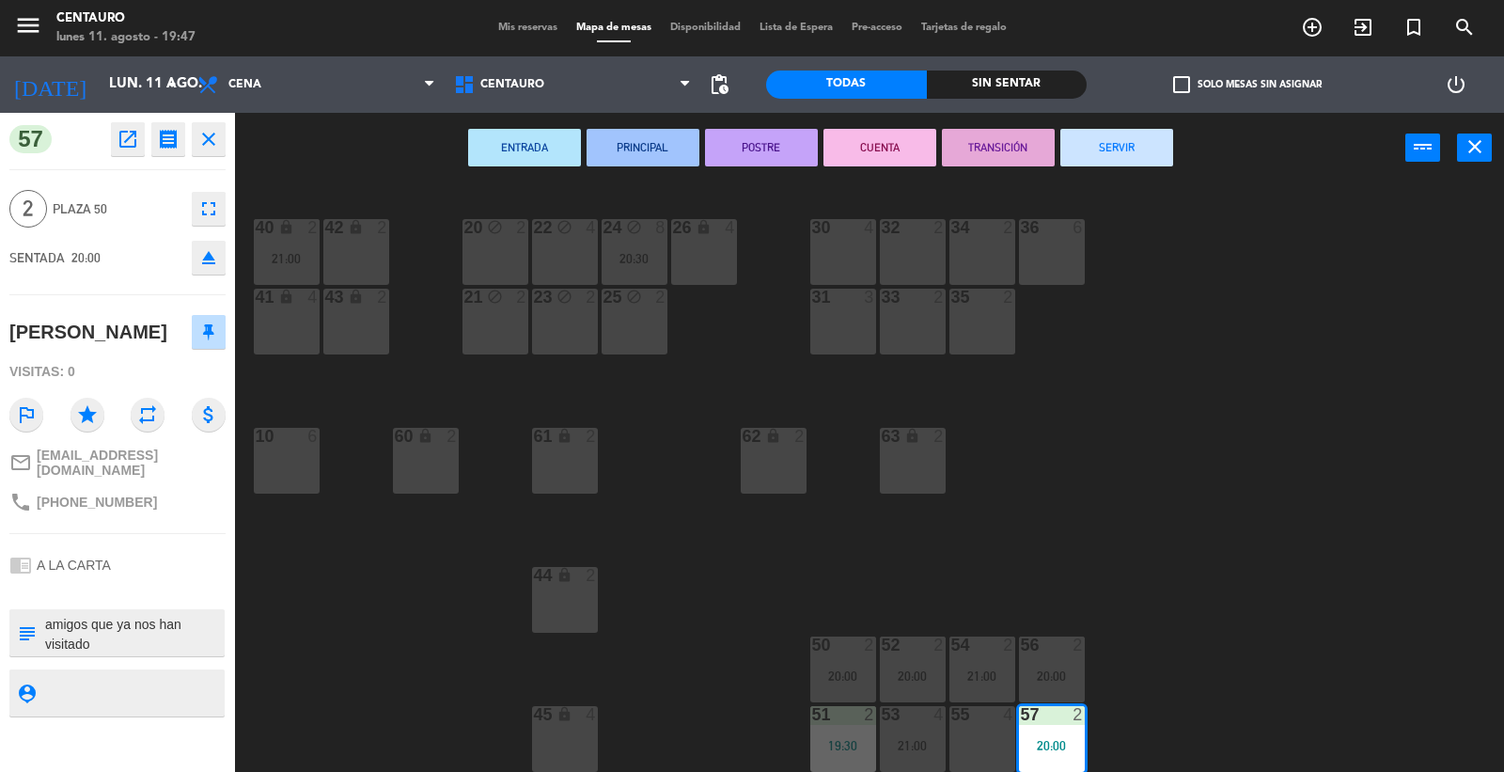
drag, startPoint x: 158, startPoint y: 559, endPoint x: 139, endPoint y: 555, distance: 19.4
click at [142, 556] on div "chrome_reader_mode A LA CARTA" at bounding box center [117, 565] width 216 height 36
click at [856, 706] on div at bounding box center [842, 714] width 31 height 17
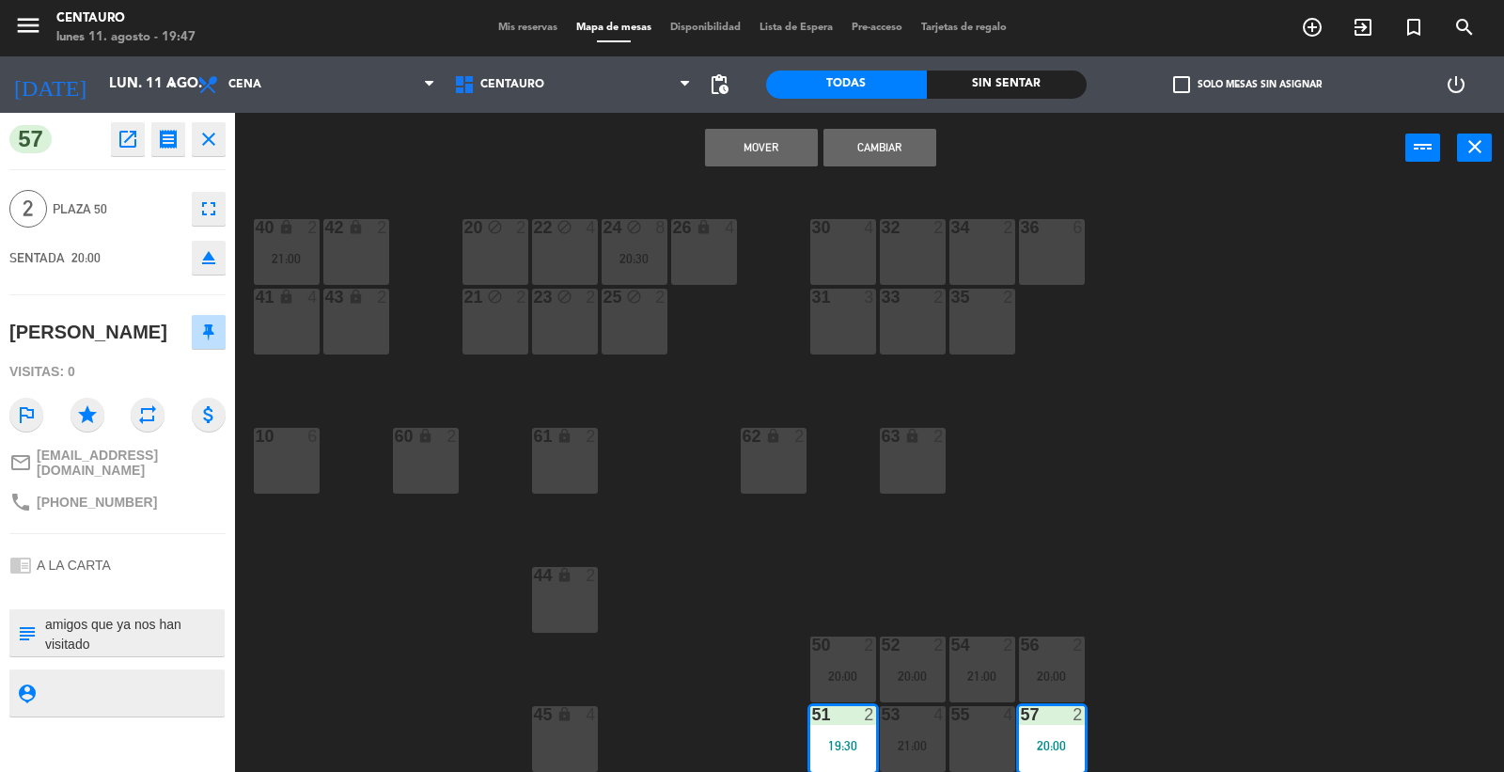
drag, startPoint x: 1235, startPoint y: 557, endPoint x: 856, endPoint y: 171, distance: 541.1
click at [1177, 467] on div "20 block 2 22 block 4 24 block 8 20:30 26 lock 4 40 lock 2 21:00 42 lock 2 30 4…" at bounding box center [877, 479] width 1254 height 589
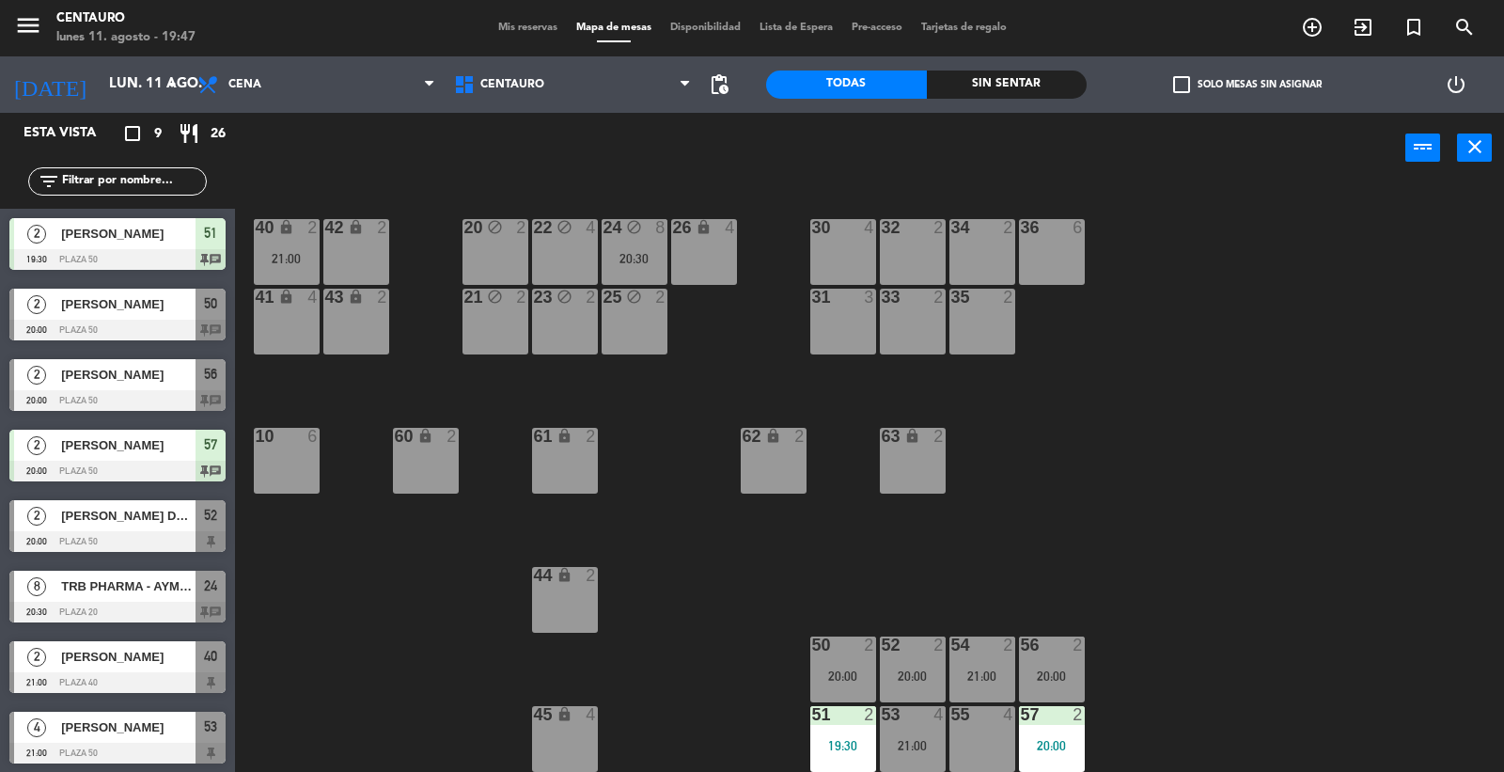
click at [1042, 706] on div at bounding box center [1051, 714] width 31 height 17
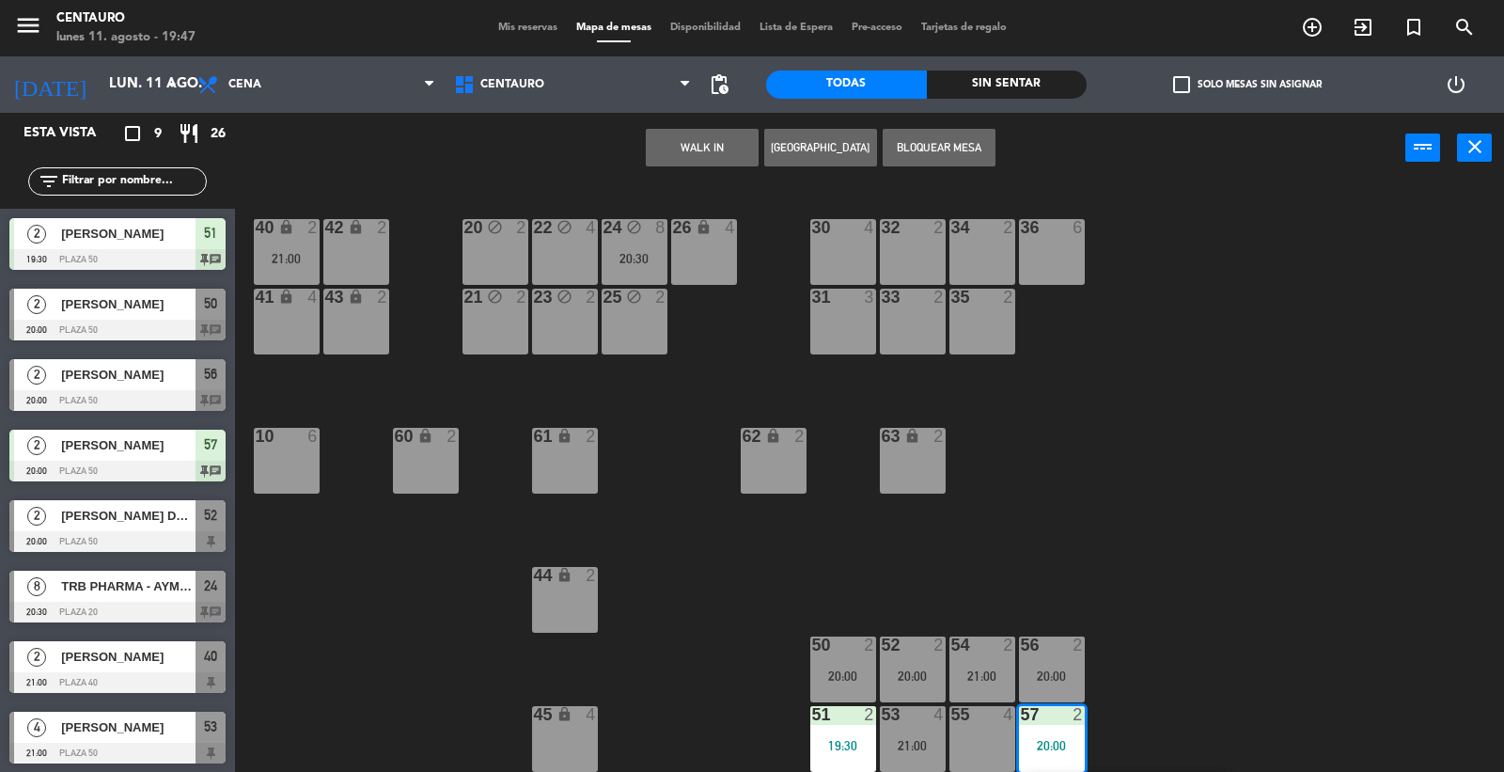
click at [1057, 741] on div "20:00" at bounding box center [1052, 745] width 66 height 13
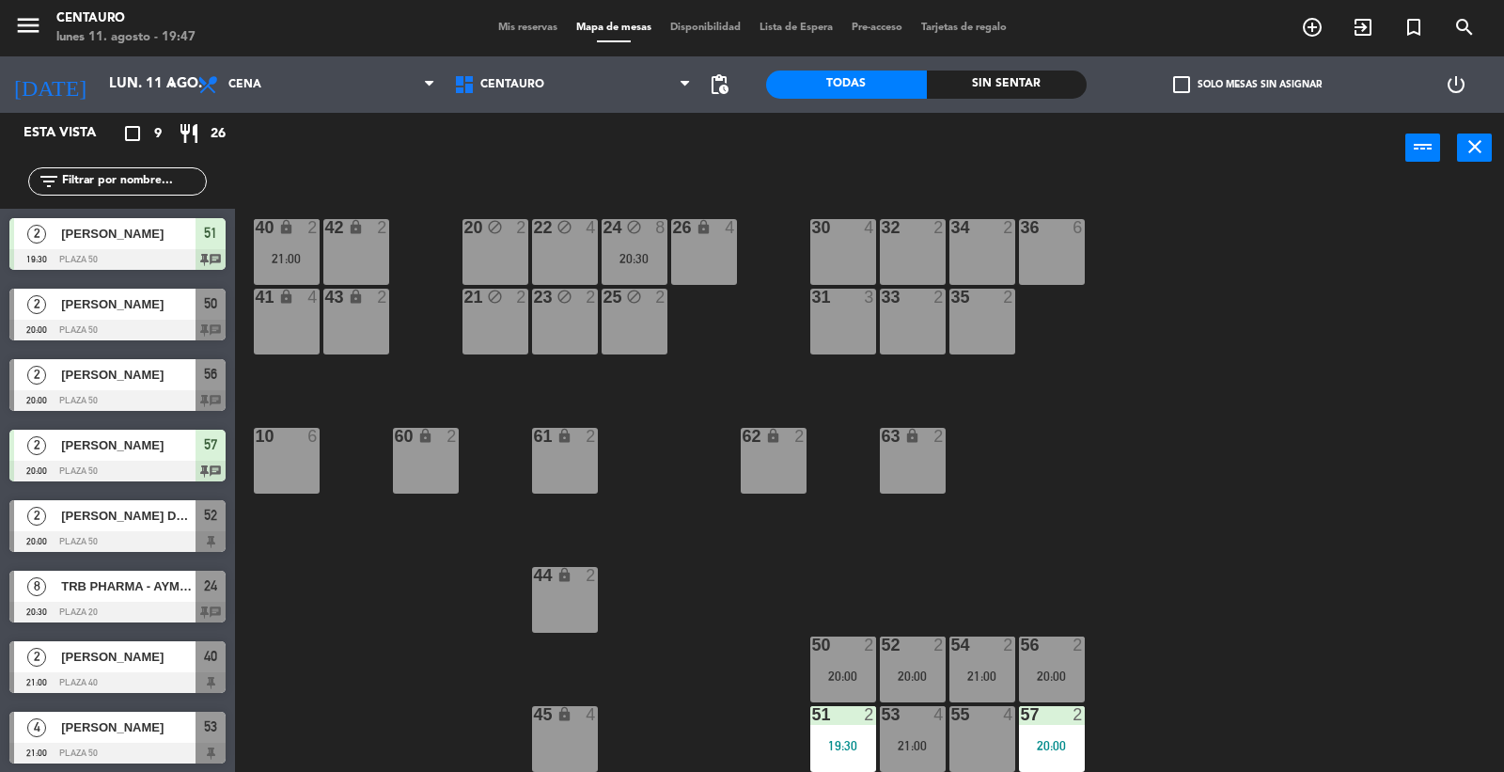
click at [524, 20] on div "Mis reservas Mapa de mesas Disponibilidad Lista de Espera Pre-acceso Tarjetas d…" at bounding box center [752, 28] width 527 height 17
click at [527, 20] on div "Mis reservas Mapa de mesas Disponibilidad Lista de Espera Pre-acceso Tarjetas d…" at bounding box center [752, 28] width 527 height 17
click at [530, 26] on span "Mis reservas" at bounding box center [528, 28] width 78 height 10
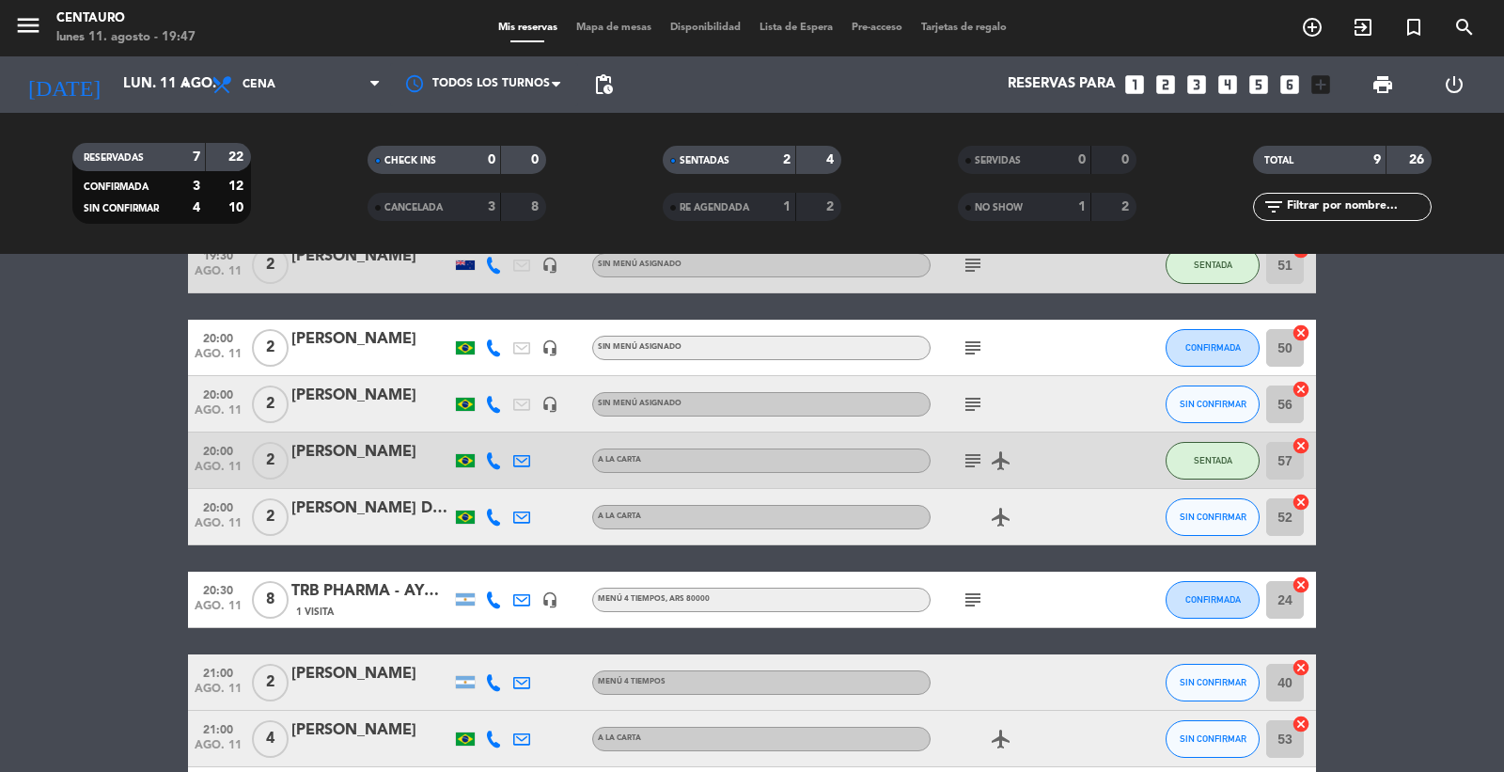
scroll to position [248, 0]
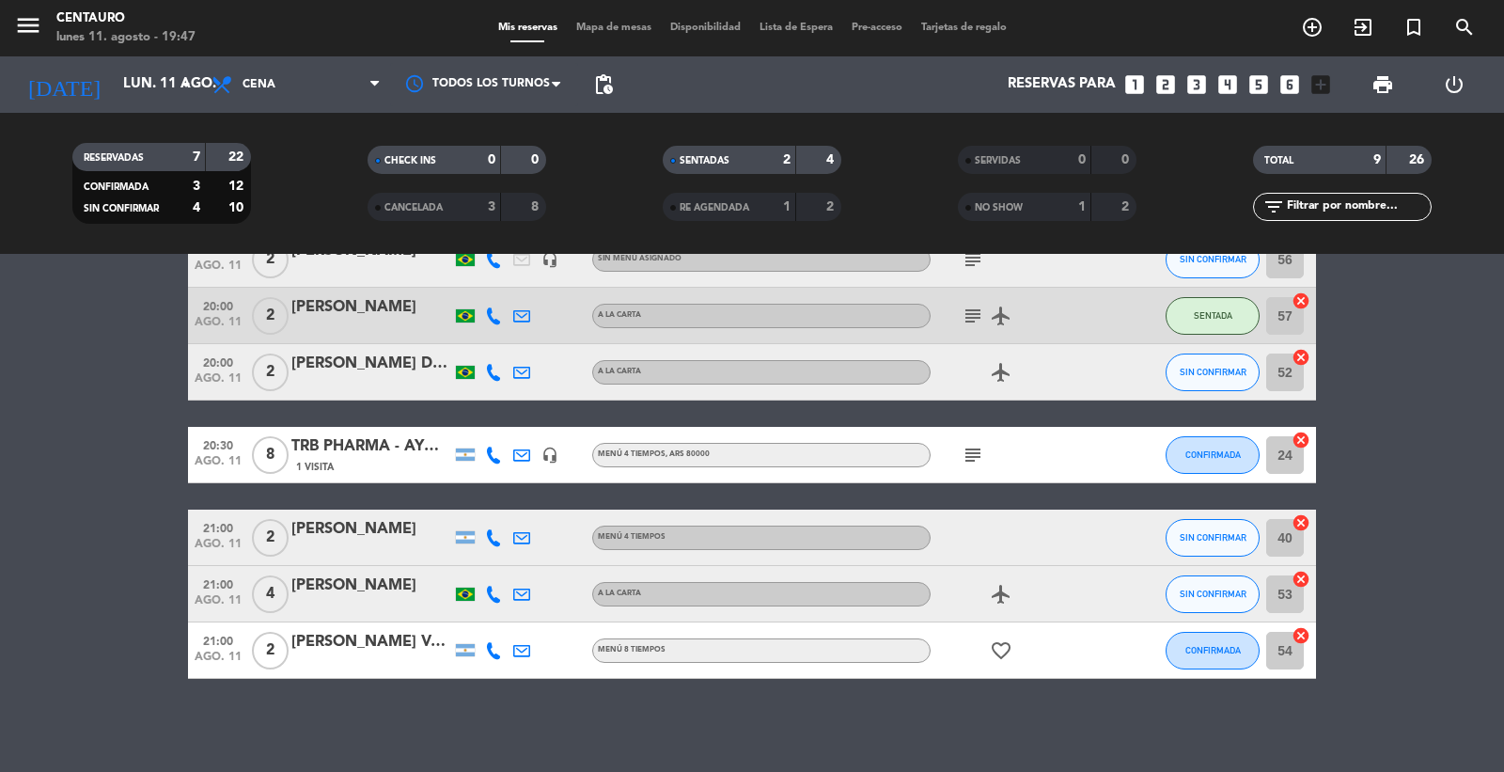
click at [969, 317] on icon "subject" at bounding box center [973, 316] width 23 height 23
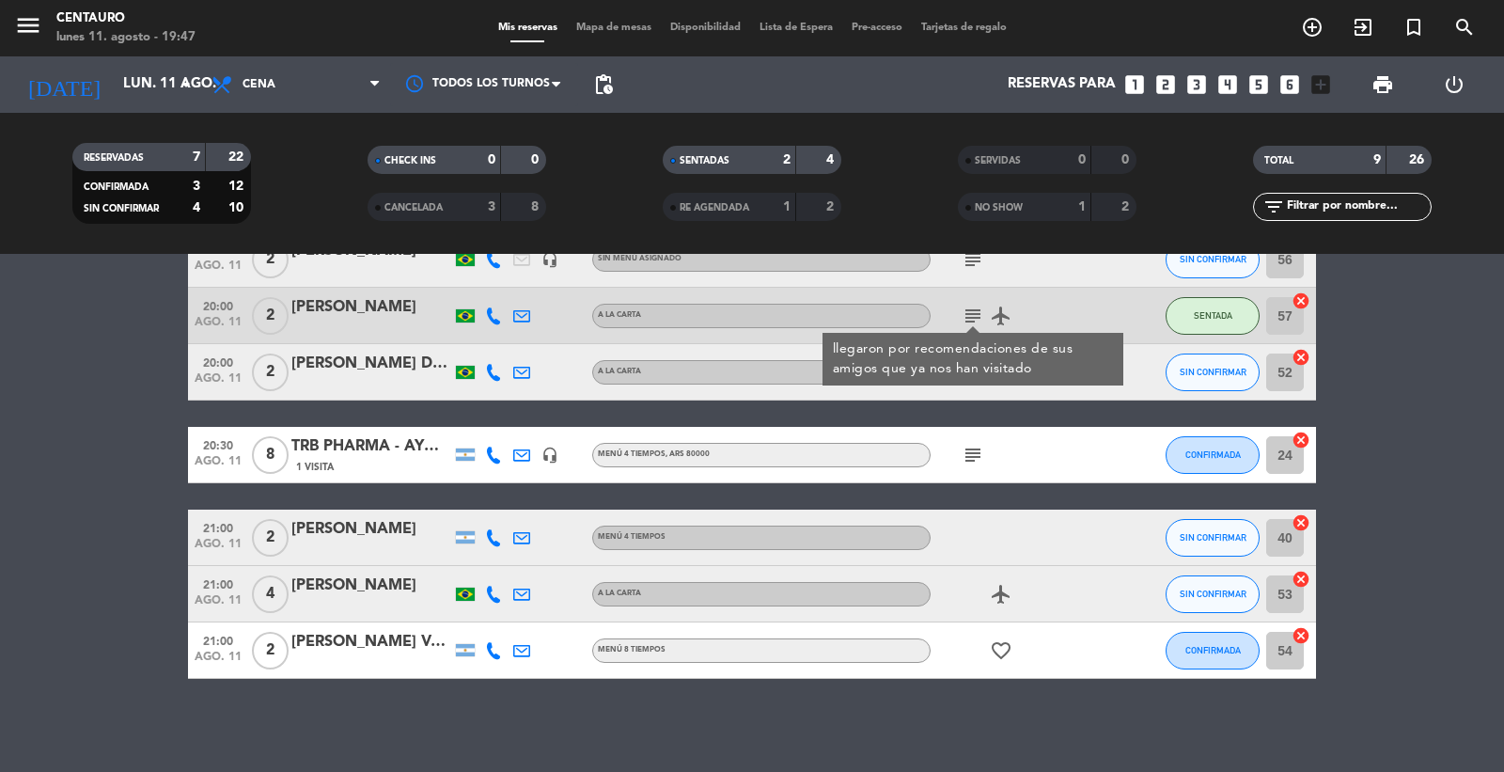
click at [969, 317] on icon "subject" at bounding box center [973, 316] width 23 height 23
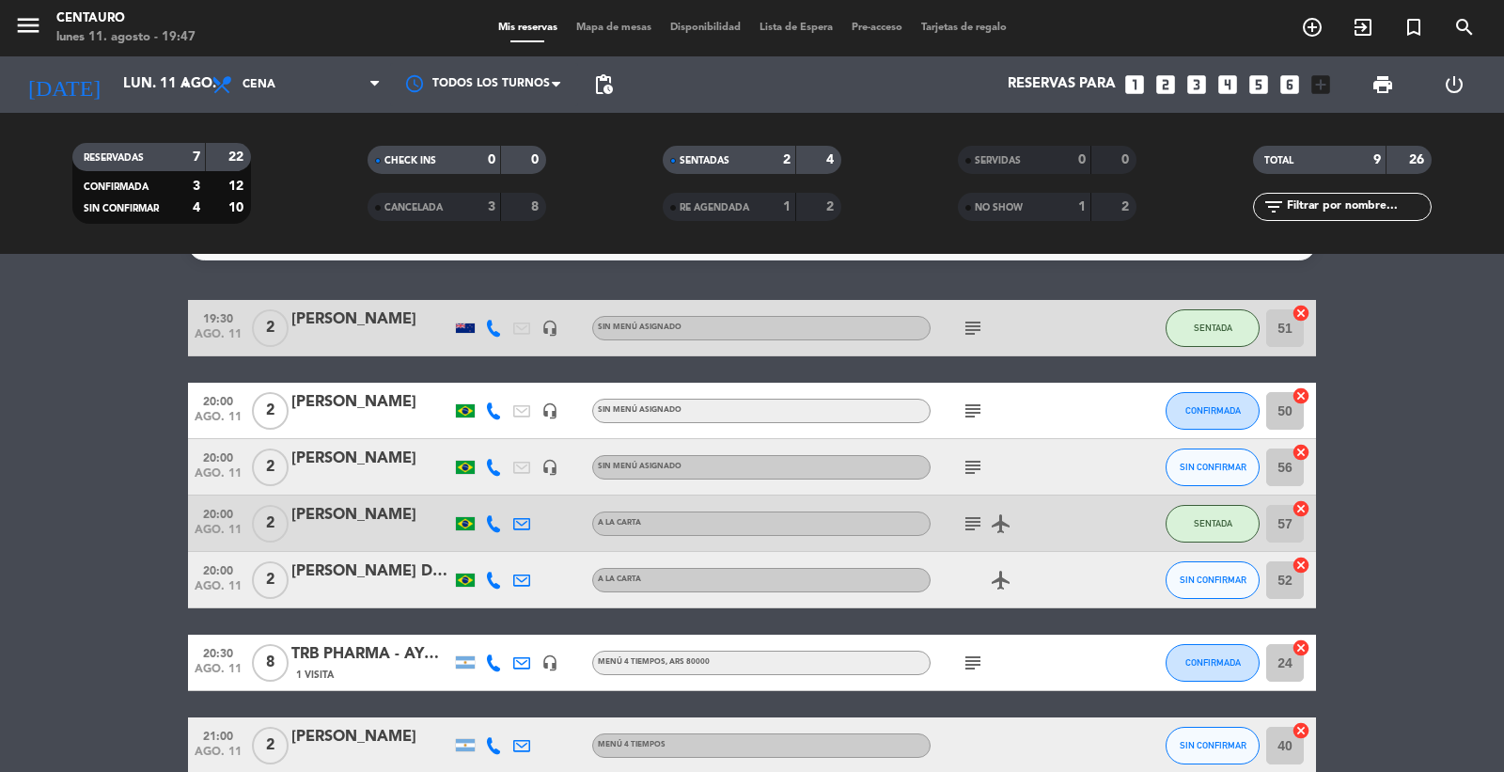
scroll to position [39, 0]
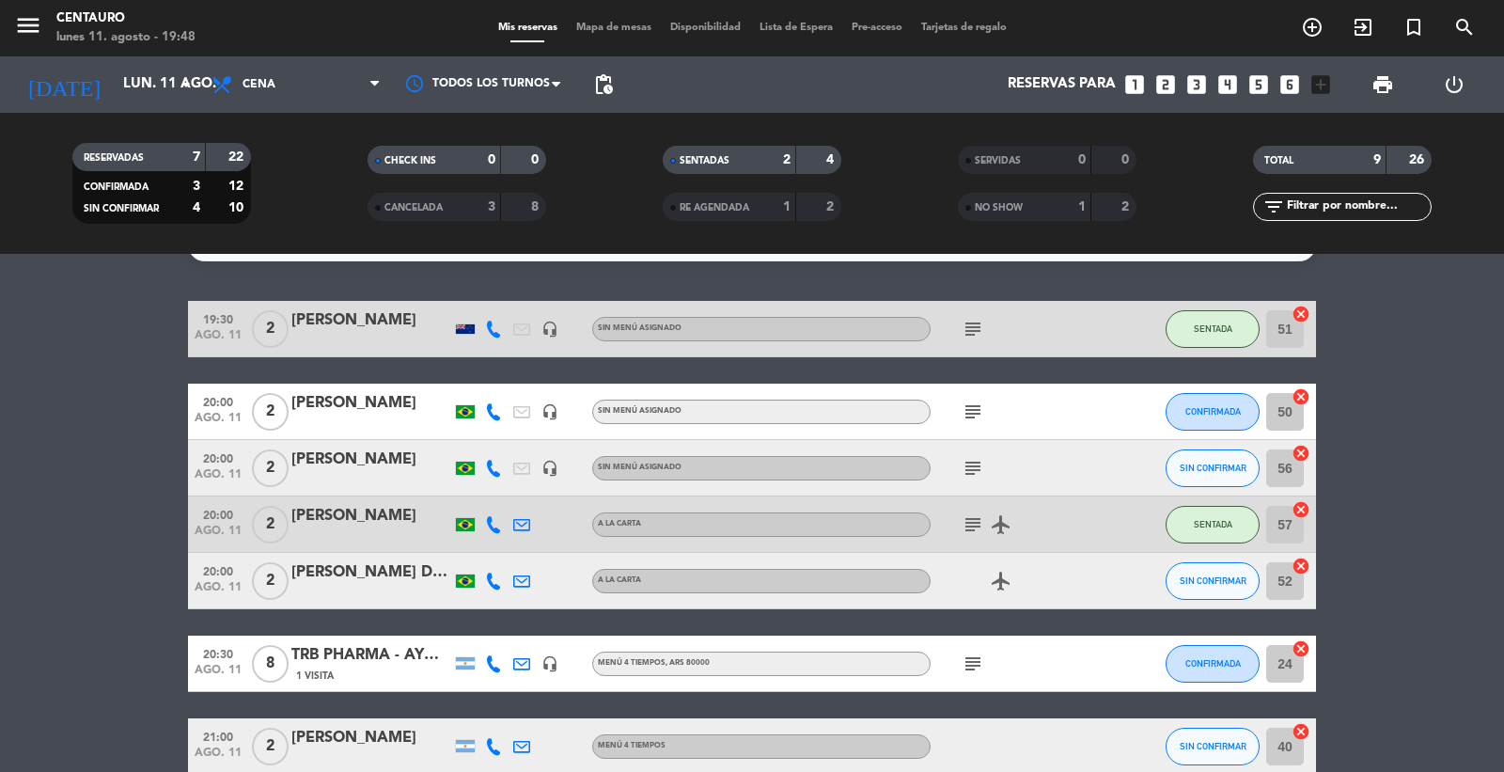
click at [987, 406] on div "subject" at bounding box center [1015, 411] width 169 height 55
click at [978, 407] on icon "subject" at bounding box center [973, 412] width 23 height 23
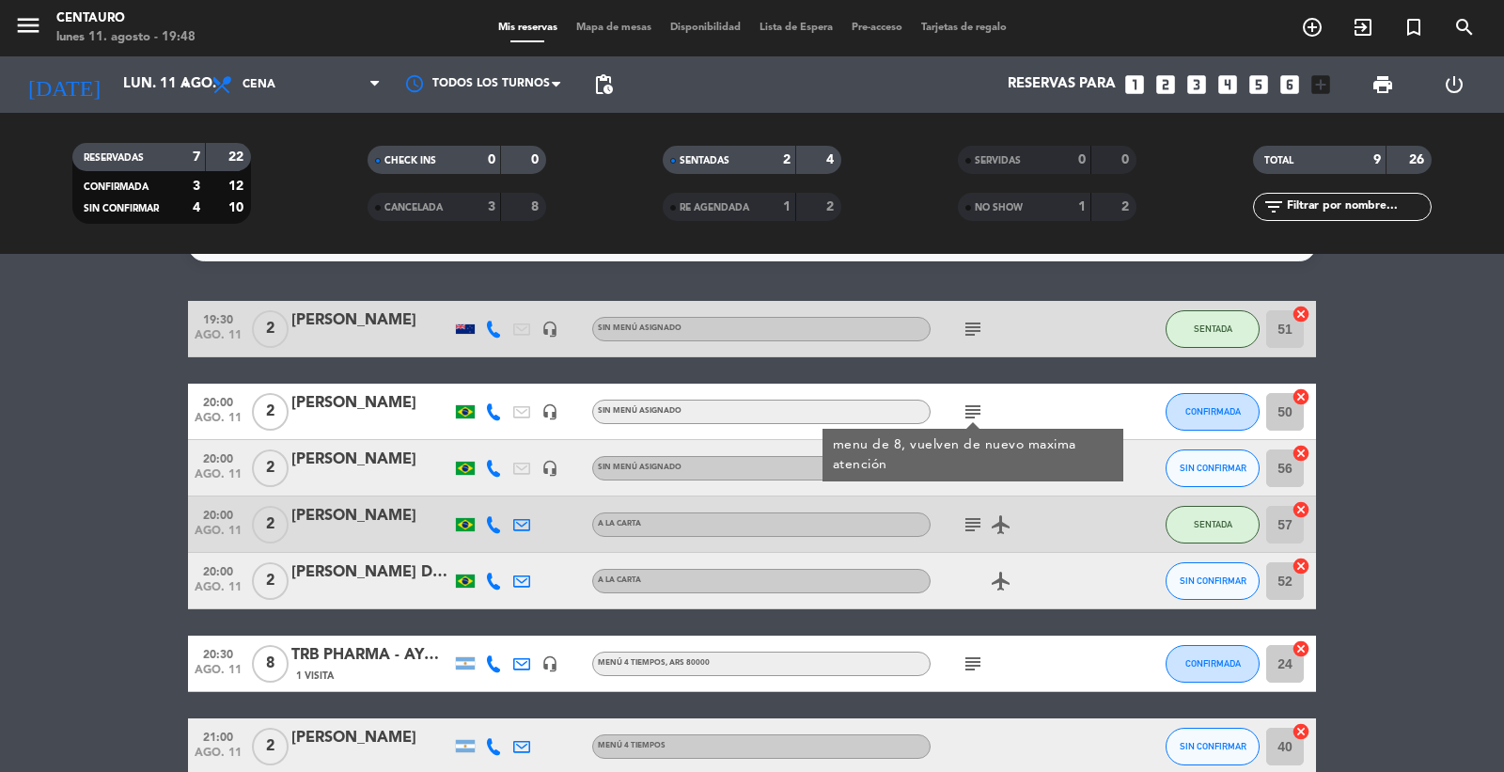
click at [1002, 570] on icon "airplanemode_active" at bounding box center [1001, 581] width 23 height 23
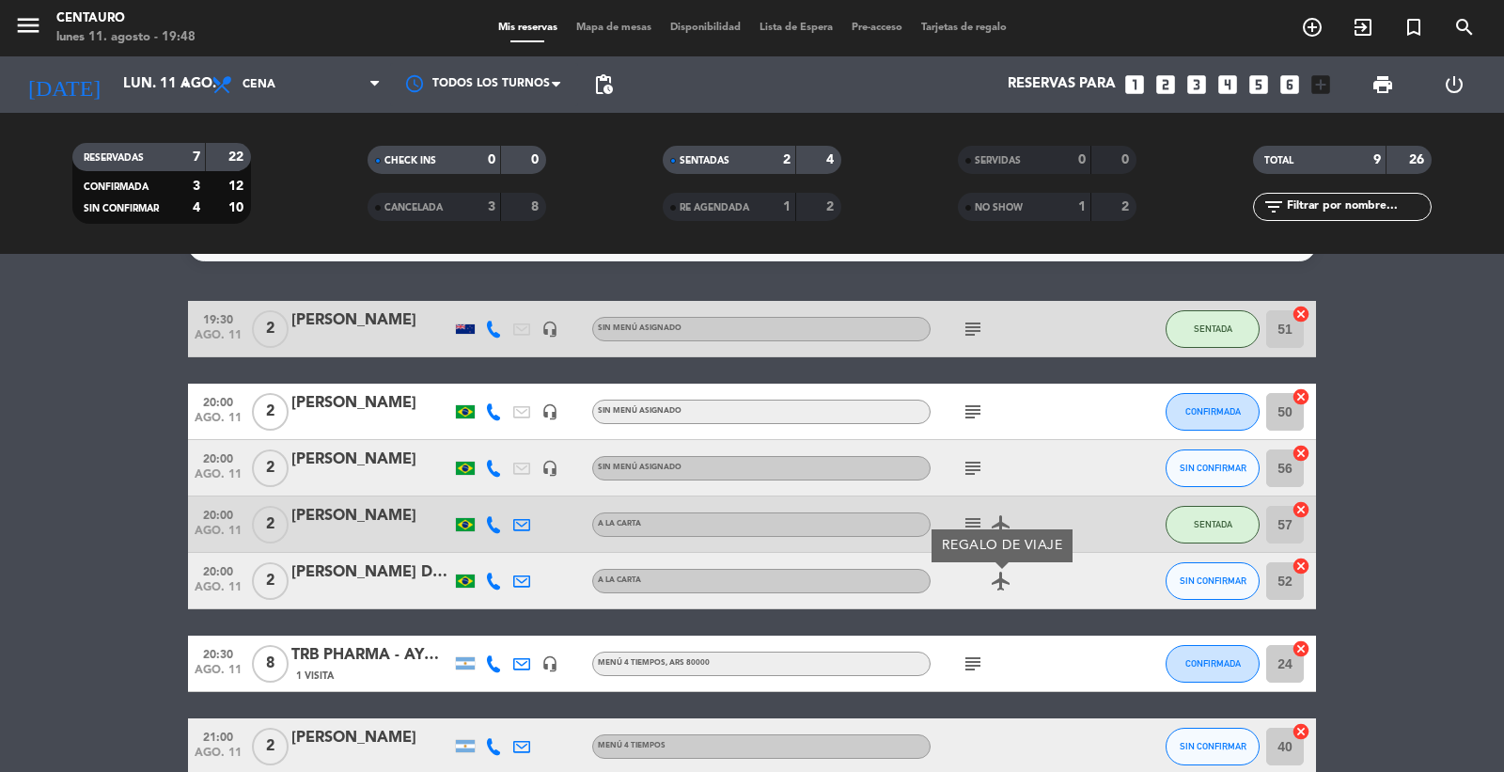
click at [1002, 580] on icon "airplanemode_active" at bounding box center [1001, 581] width 23 height 23
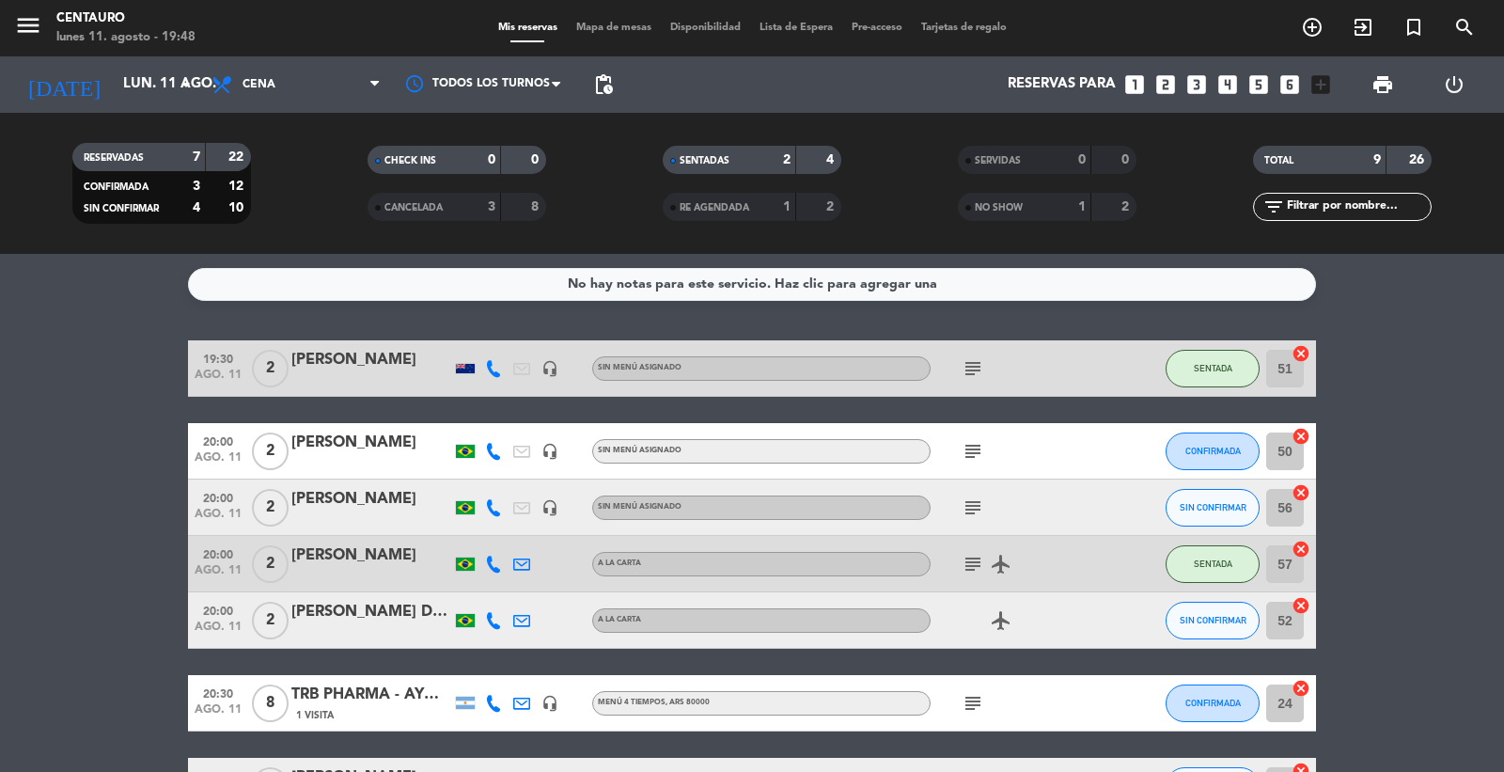
click at [966, 376] on icon "subject" at bounding box center [973, 368] width 23 height 23
click at [976, 459] on icon "subject" at bounding box center [973, 451] width 23 height 23
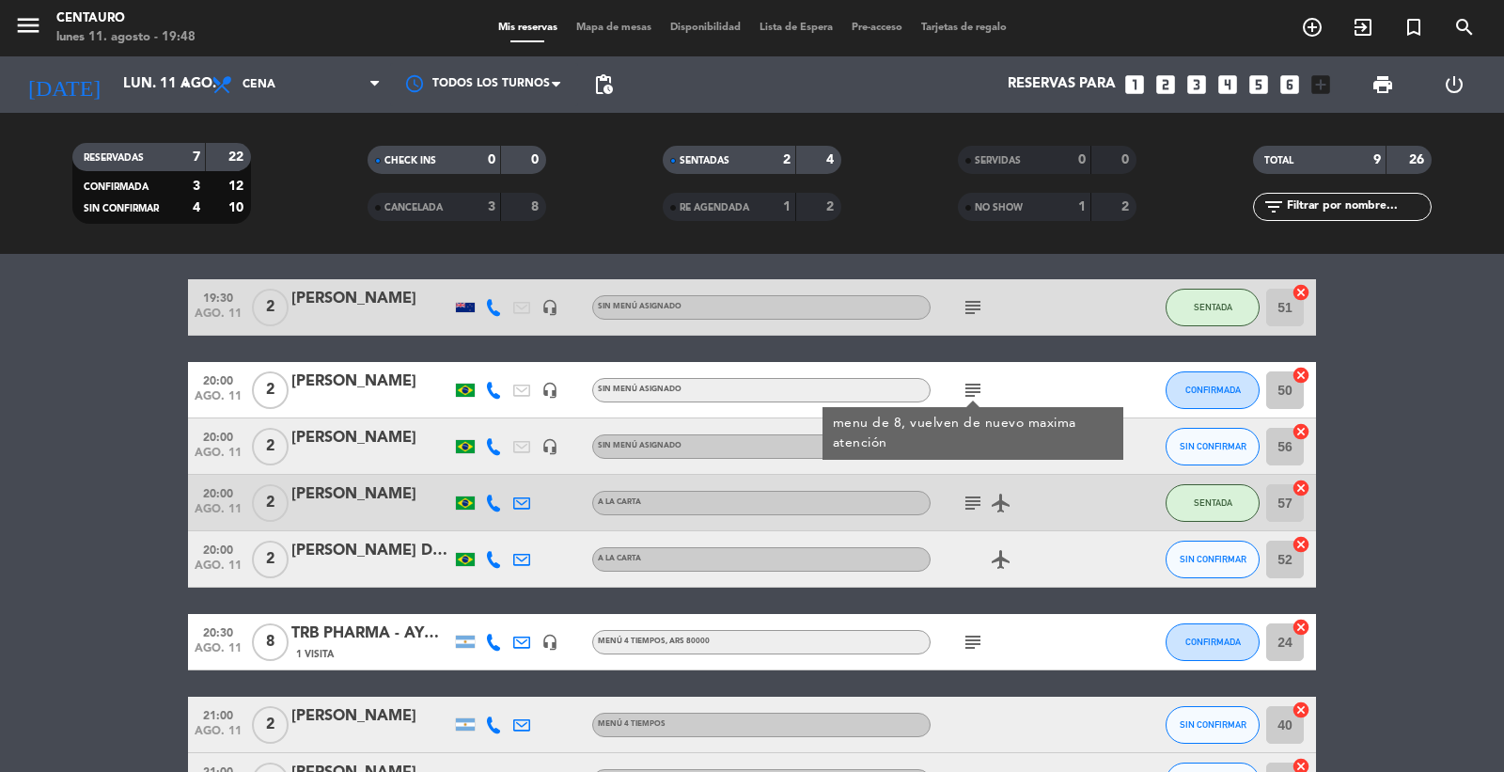
scroll to position [248, 0]
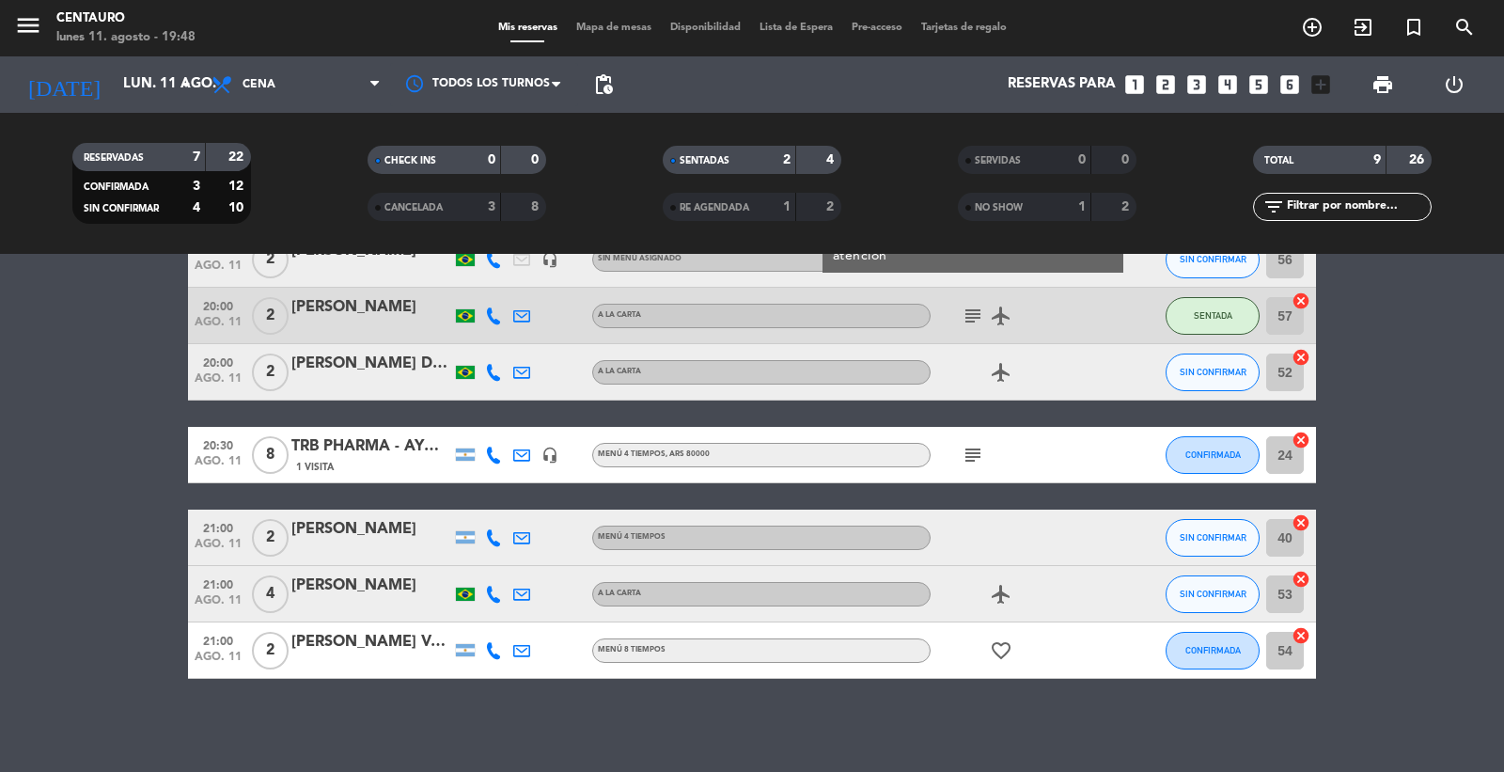
click at [980, 461] on icon "subject" at bounding box center [973, 455] width 23 height 23
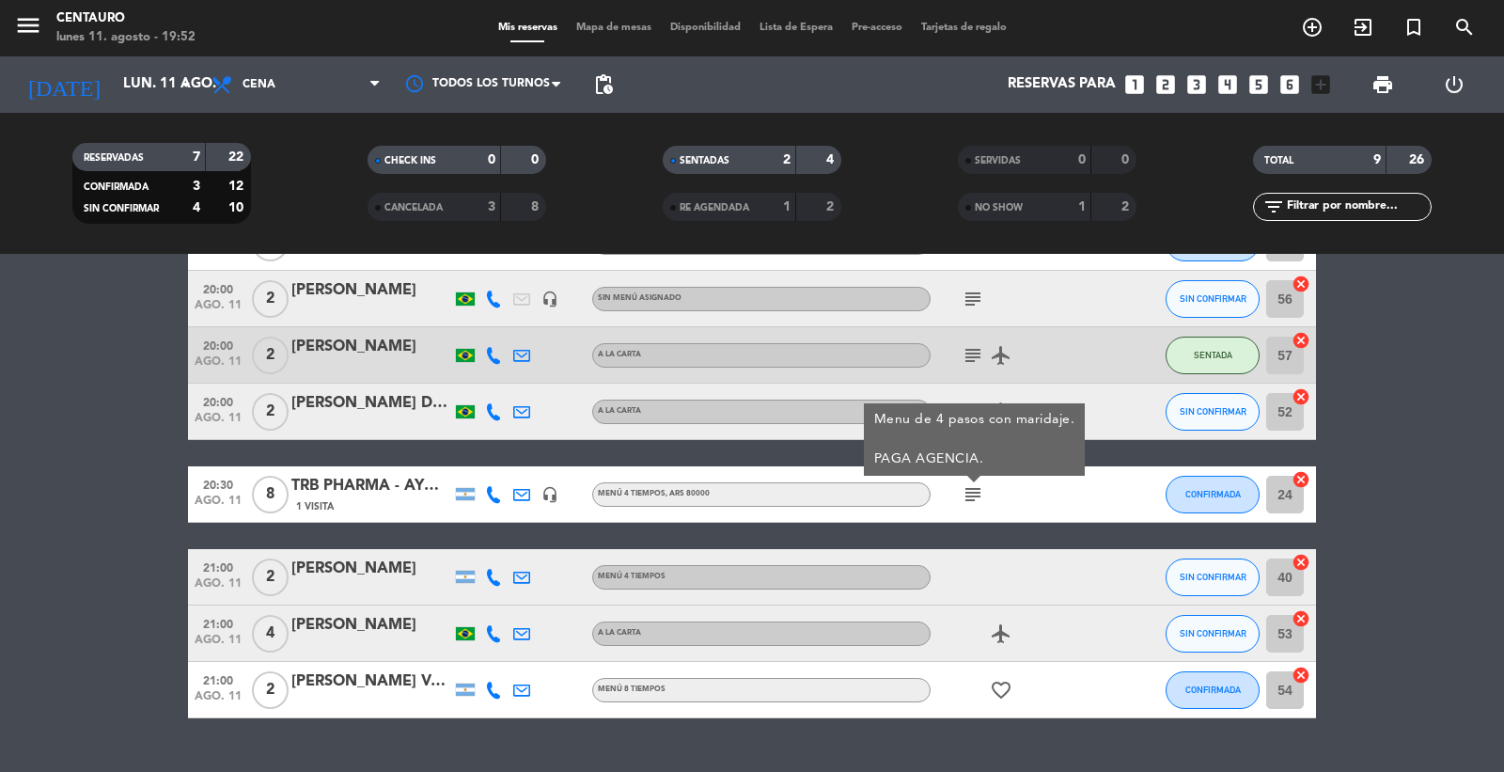
scroll to position [0, 0]
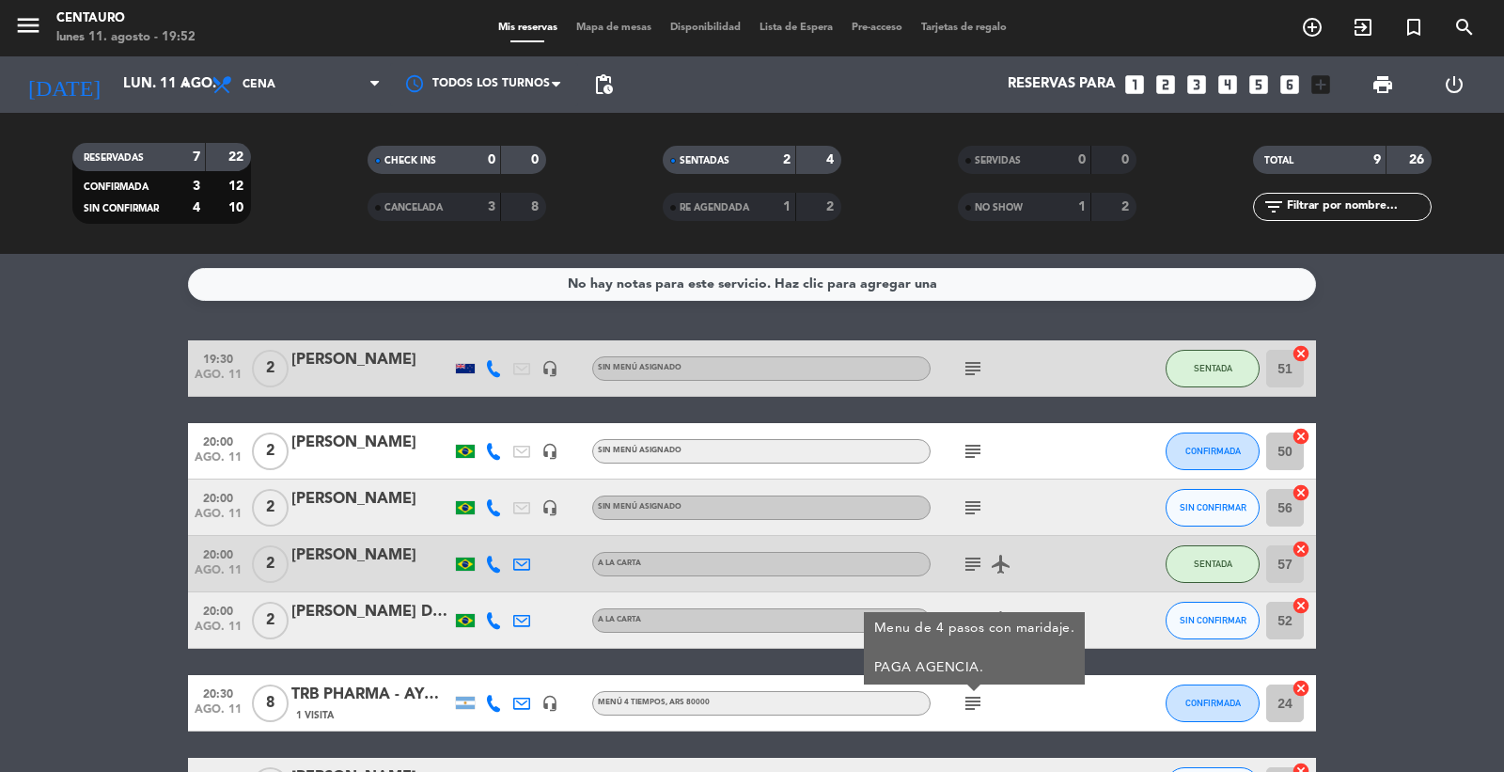
click at [359, 449] on div "[PERSON_NAME]" at bounding box center [371, 443] width 160 height 24
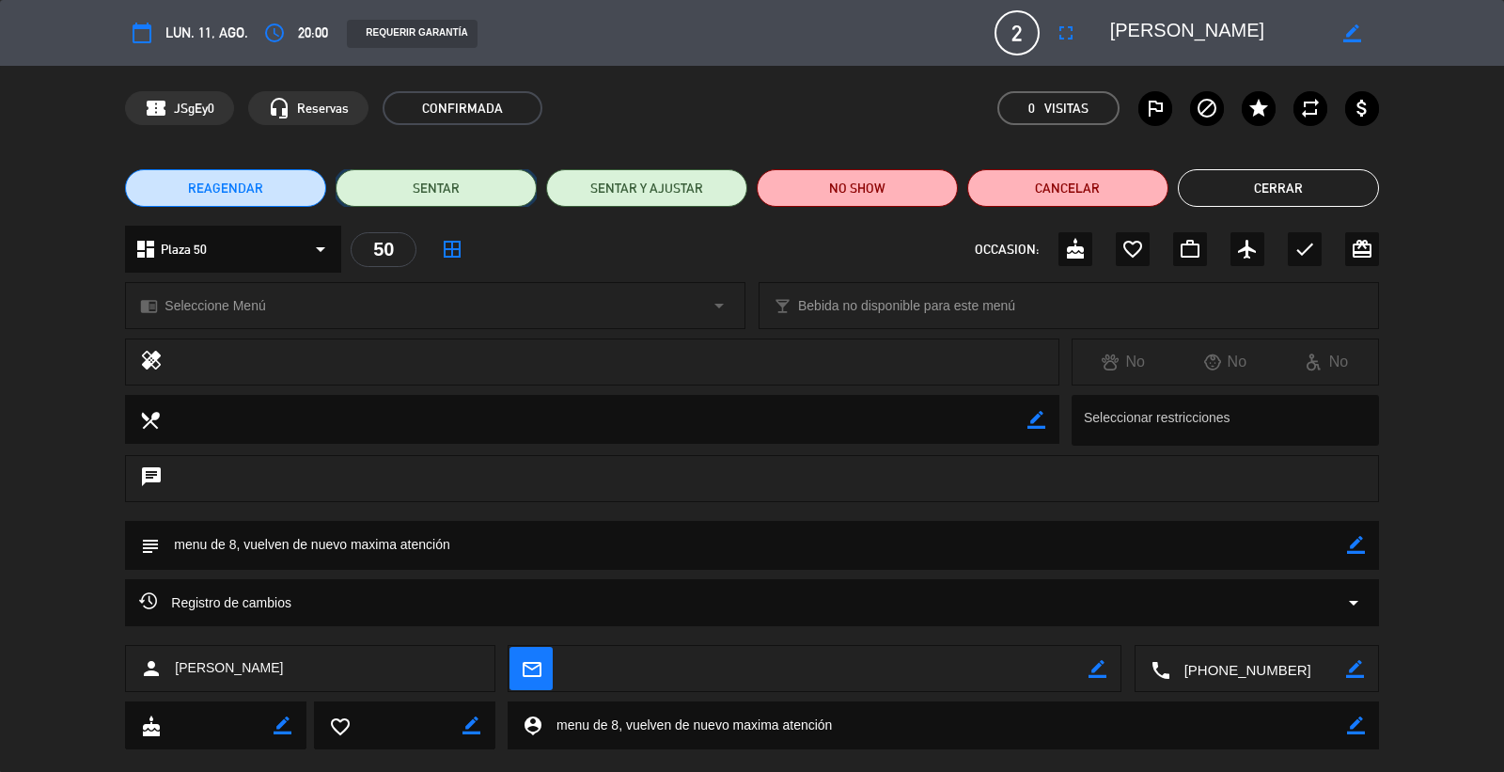
click at [446, 182] on button "SENTAR" at bounding box center [436, 188] width 201 height 38
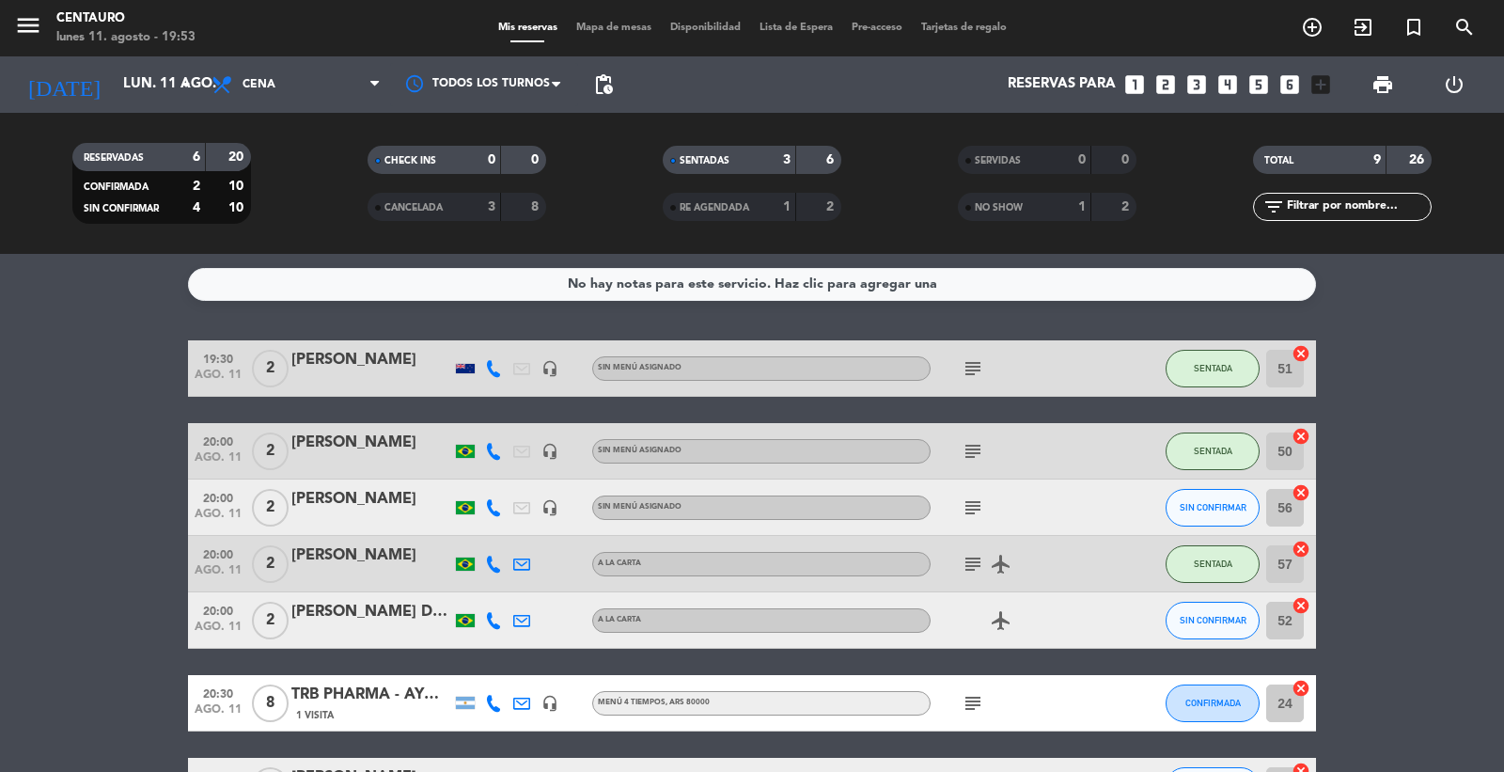
click at [1070, 211] on div "1" at bounding box center [1068, 207] width 38 height 22
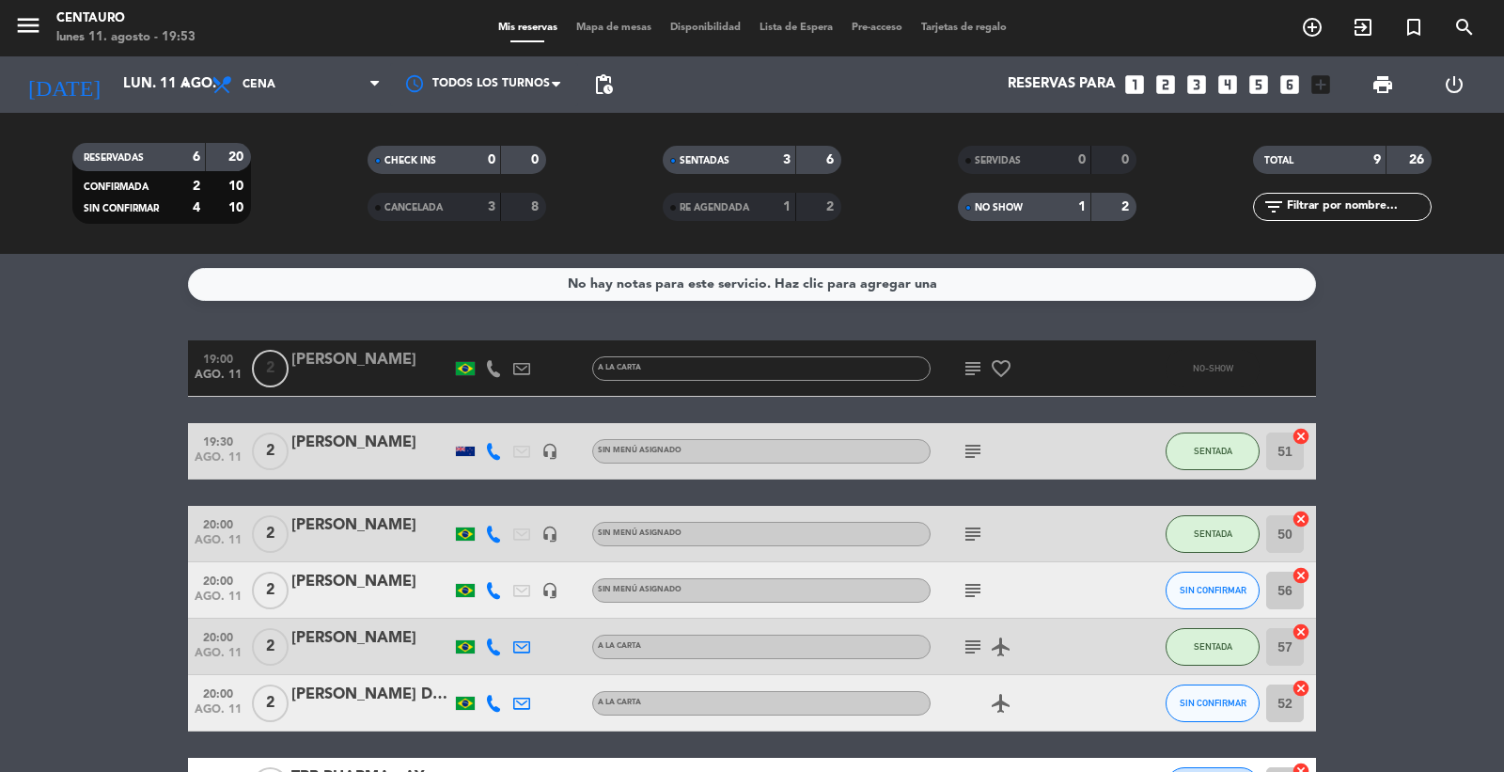
click at [390, 359] on div "[PERSON_NAME]" at bounding box center [371, 360] width 160 height 24
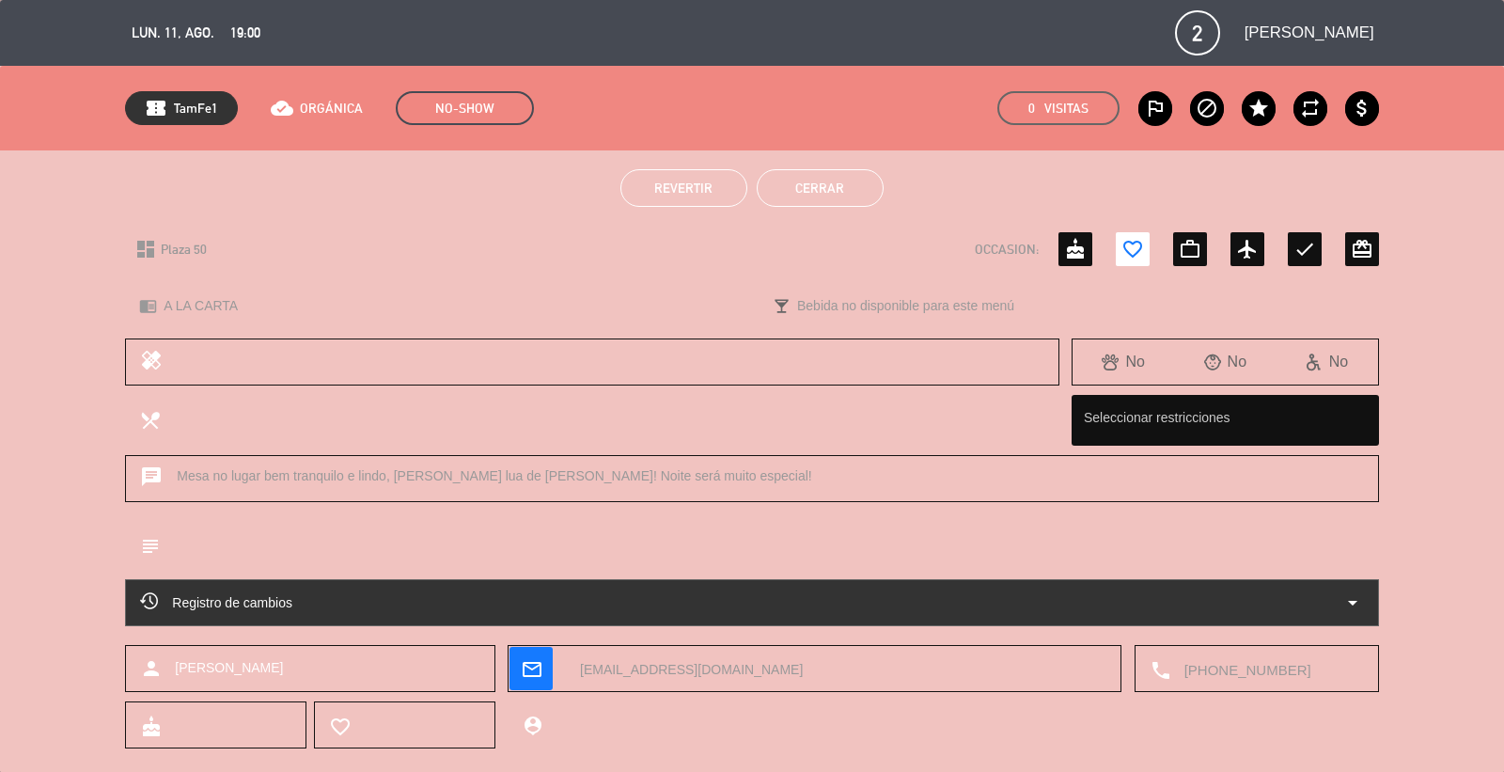
click at [705, 182] on span "Revertir" at bounding box center [683, 188] width 58 height 15
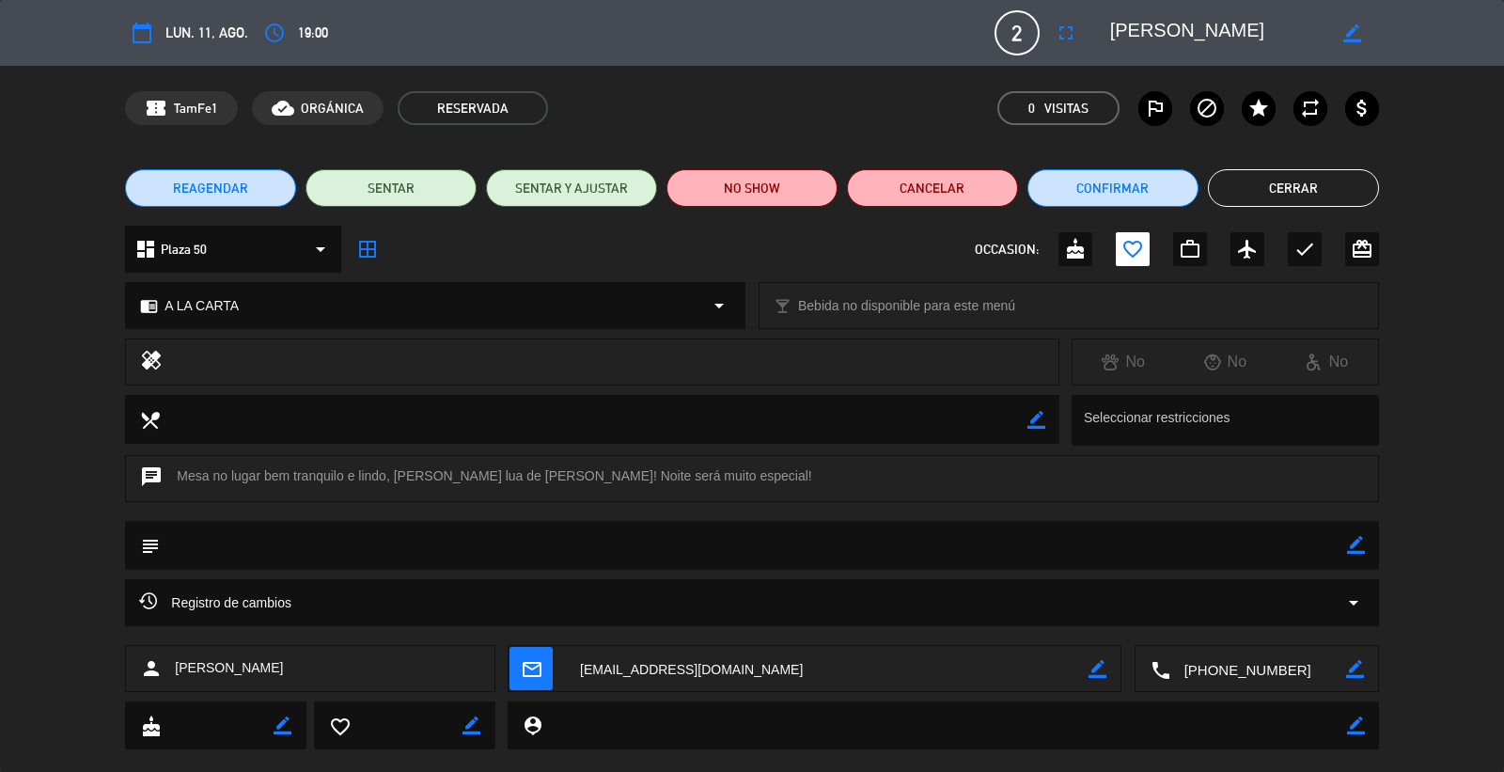
click at [233, 194] on span "REAGENDAR" at bounding box center [210, 189] width 75 height 20
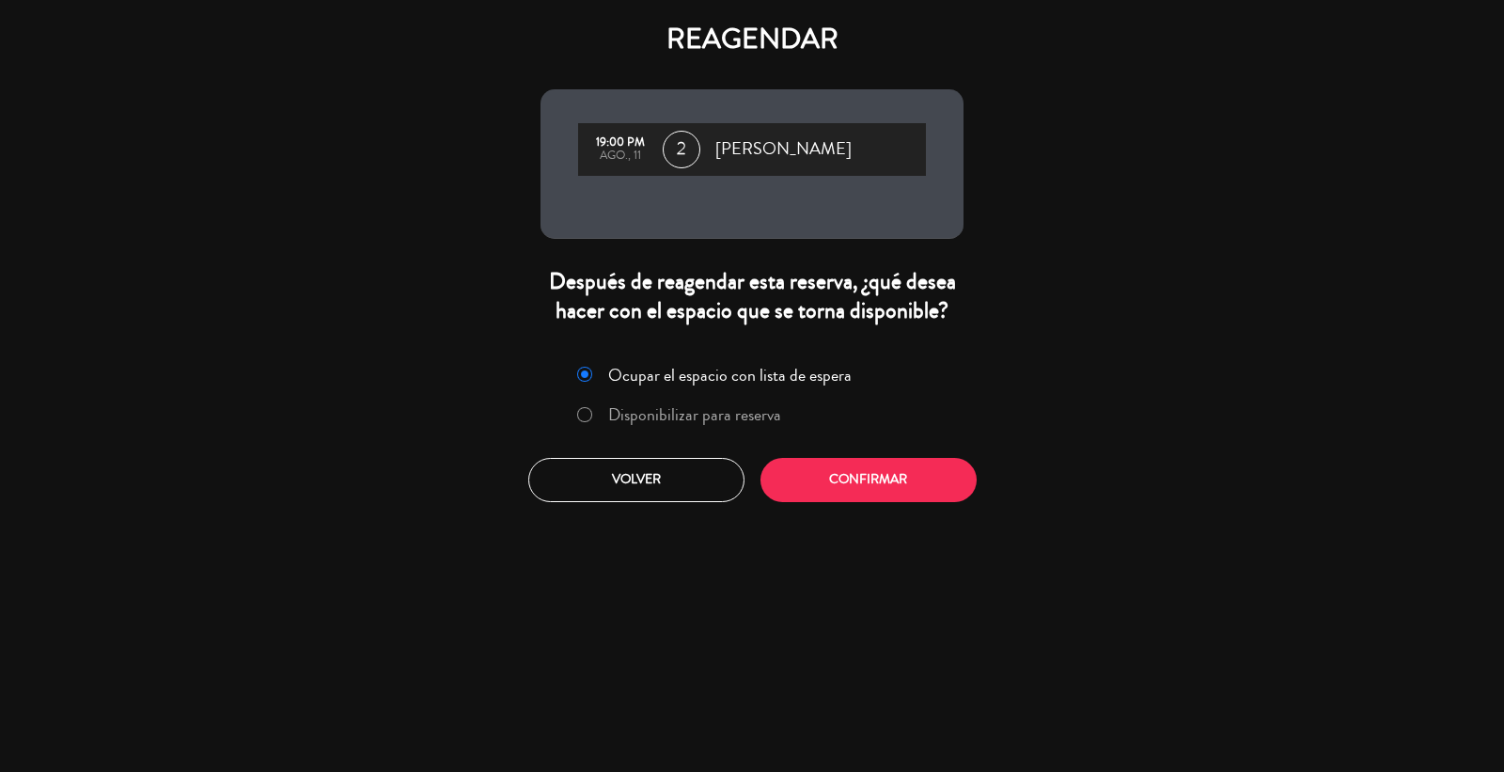
click at [702, 415] on label "Disponibilizar para reserva" at bounding box center [694, 414] width 173 height 17
click at [846, 471] on button "Confirmar" at bounding box center [869, 480] width 216 height 44
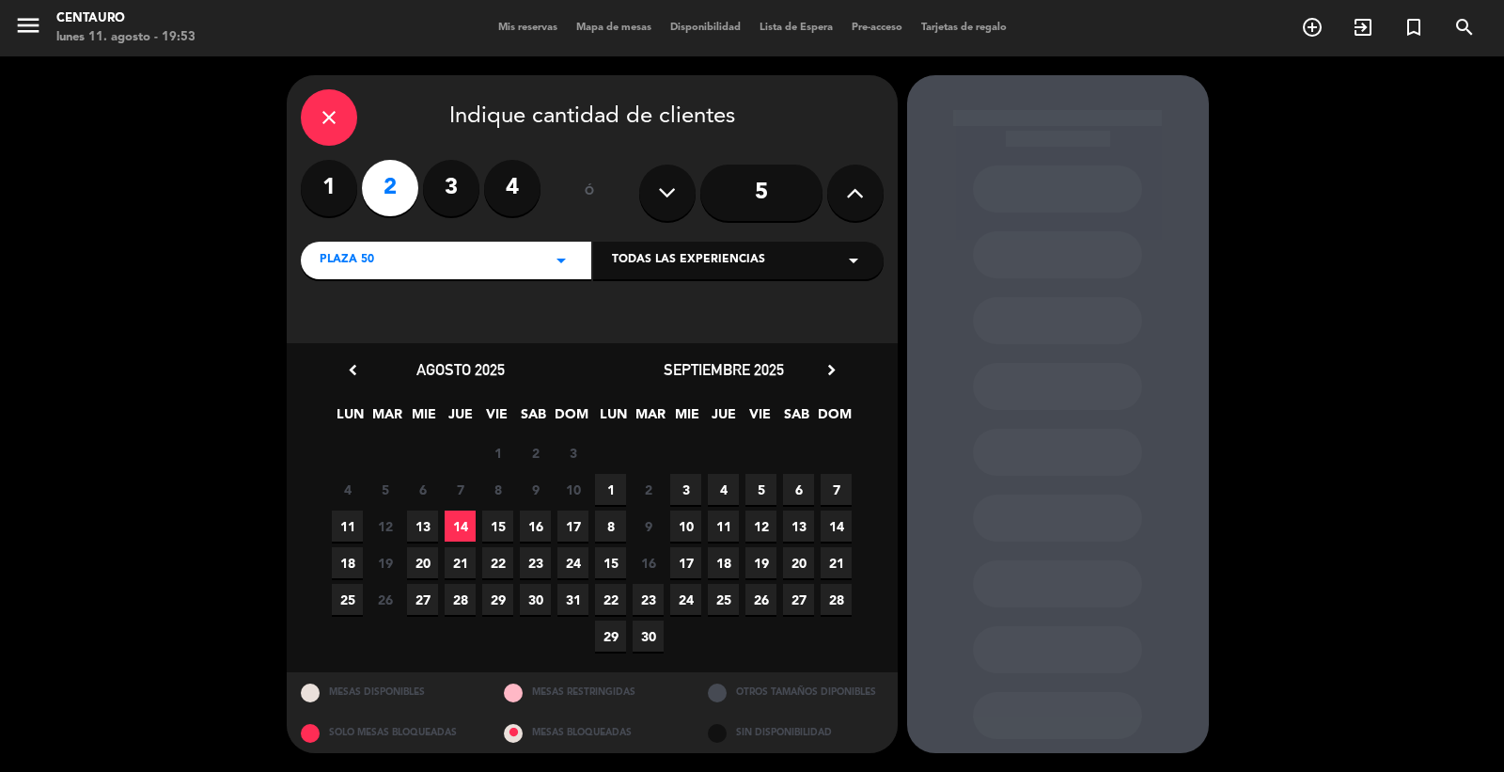
click at [433, 521] on span "13" at bounding box center [422, 526] width 31 height 31
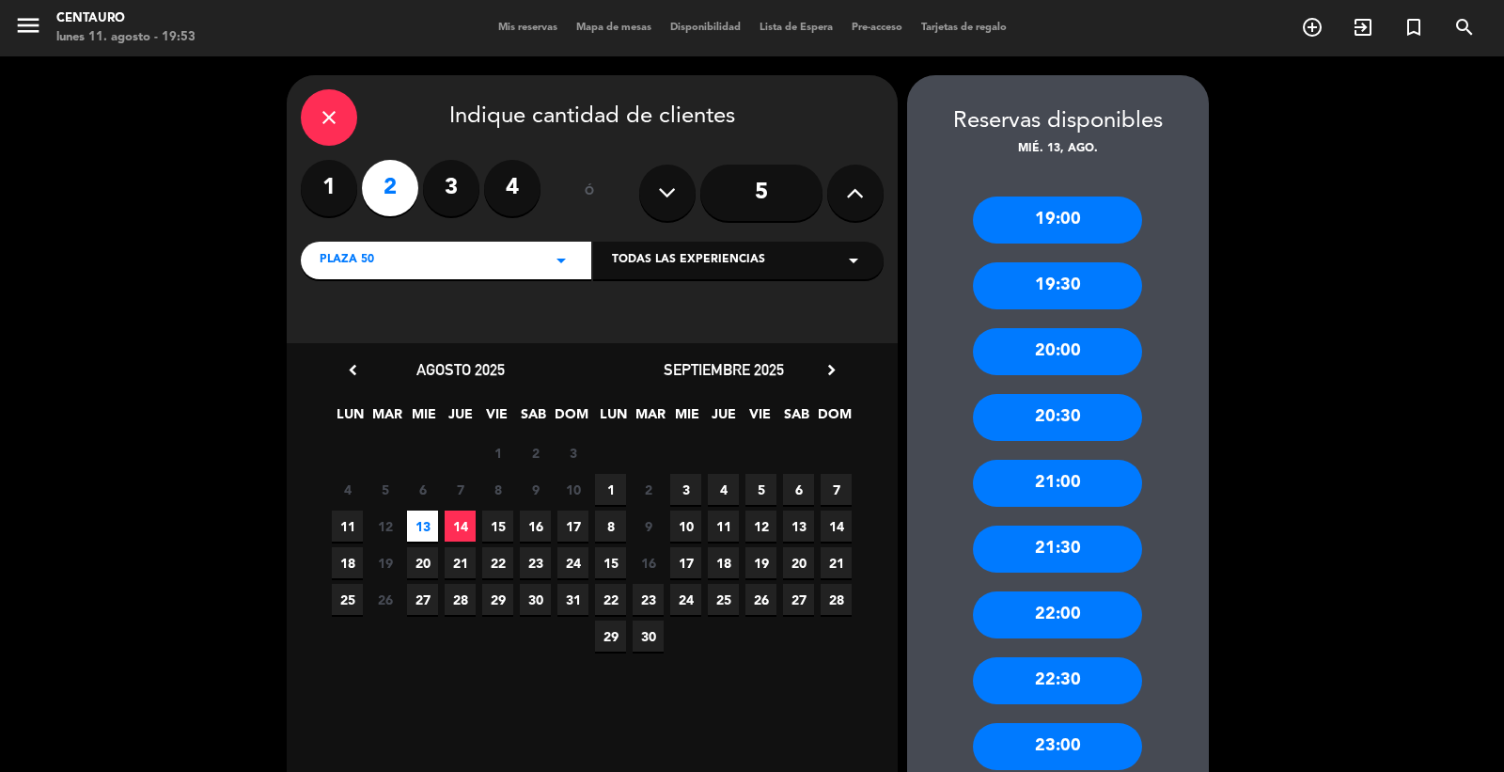
drag, startPoint x: 1062, startPoint y: 278, endPoint x: 1084, endPoint y: 301, distance: 31.3
click at [1062, 277] on div "19:30" at bounding box center [1057, 285] width 169 height 47
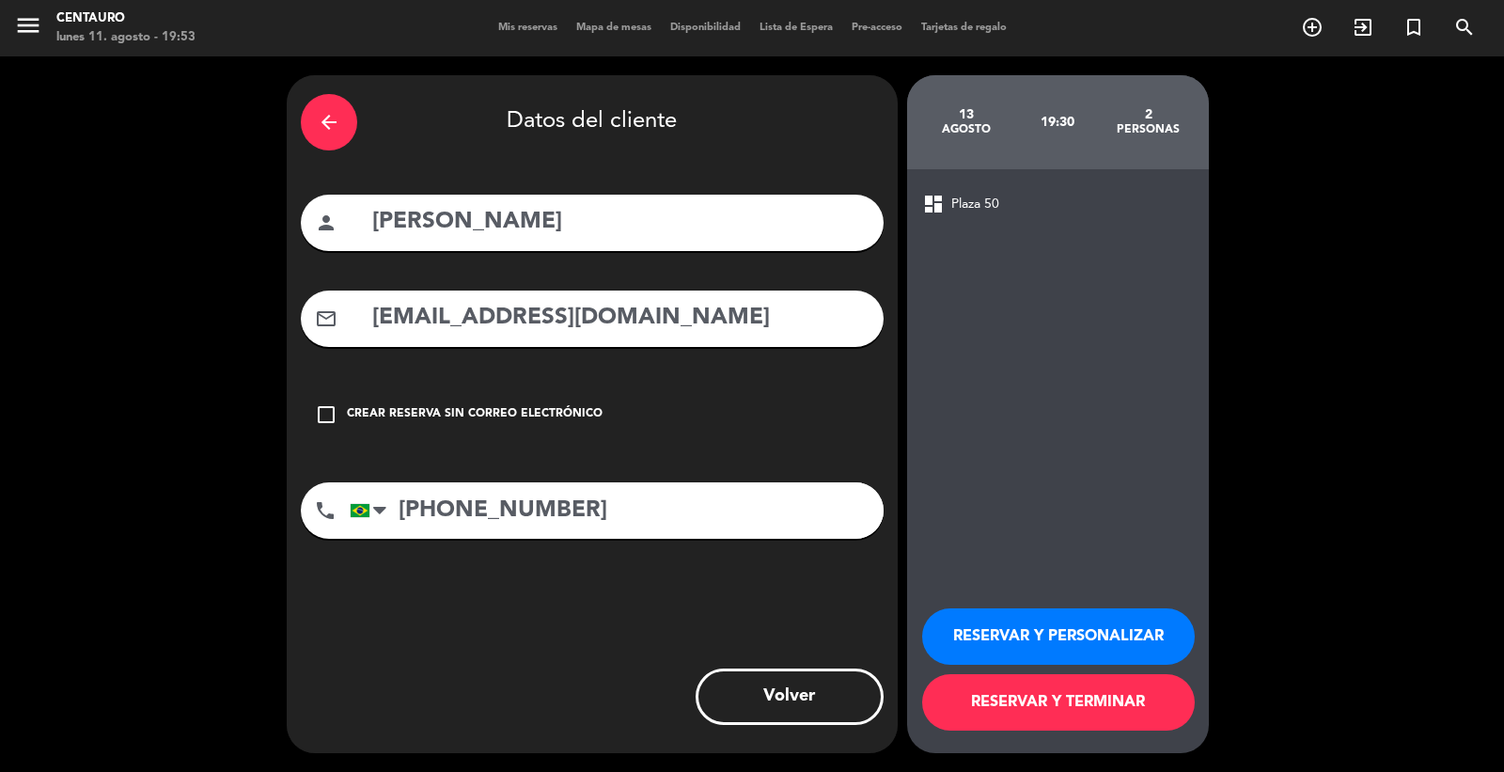
click at [1085, 700] on button "RESERVAR Y TERMINAR" at bounding box center [1058, 702] width 273 height 56
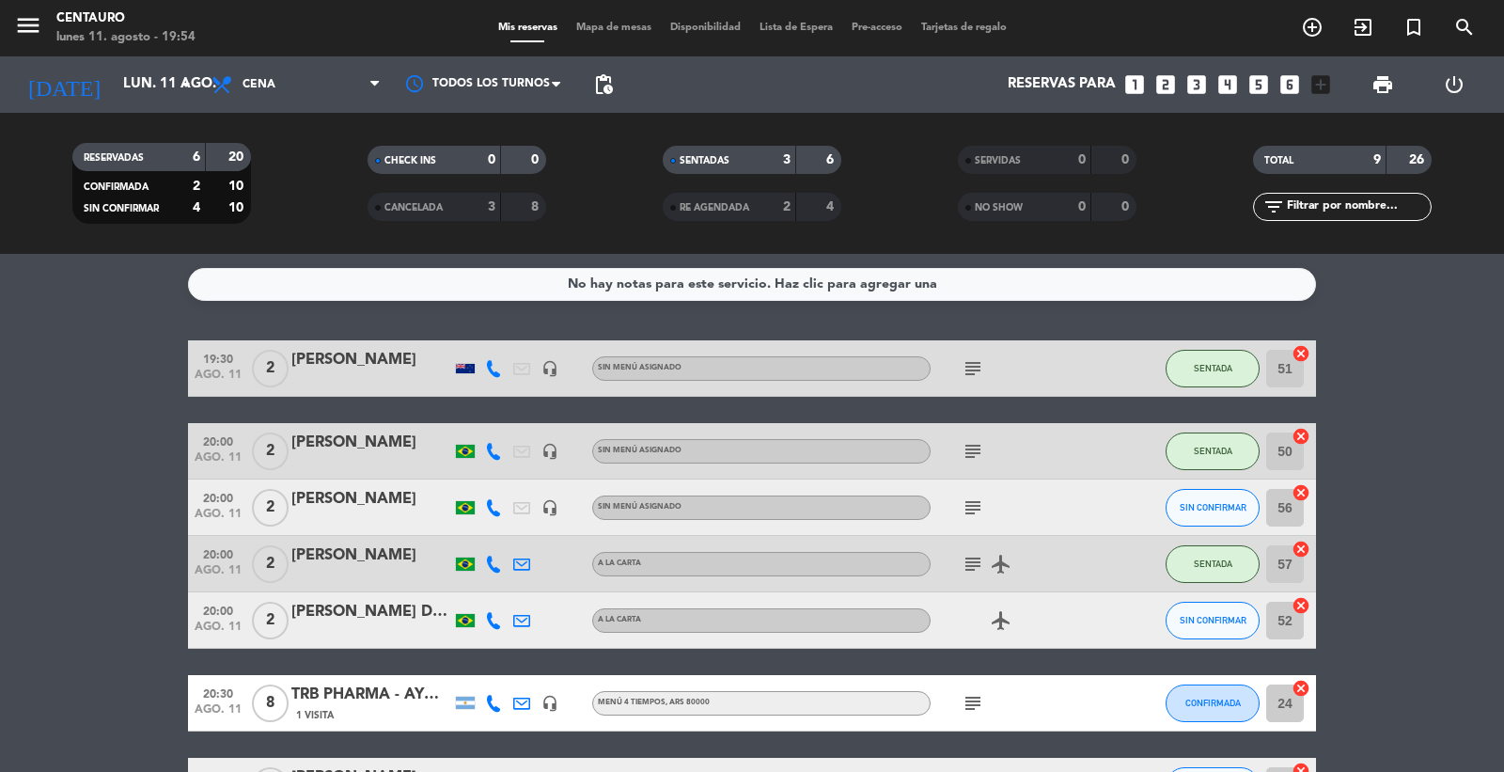
click at [971, 575] on div "subject airplanemode_active" at bounding box center [1015, 563] width 169 height 55
click at [980, 558] on icon "subject" at bounding box center [973, 564] width 23 height 23
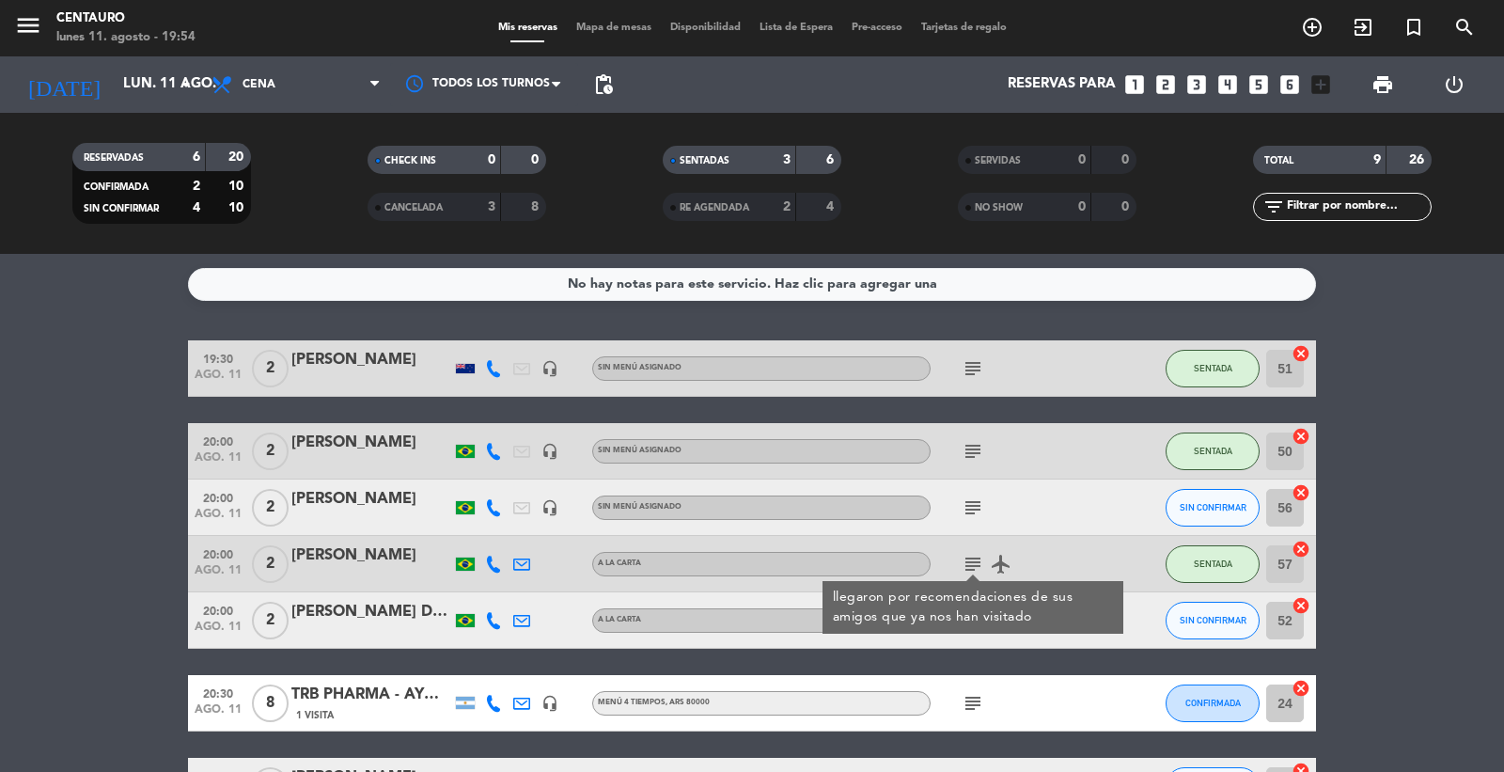
click at [981, 558] on icon "subject" at bounding box center [973, 564] width 23 height 23
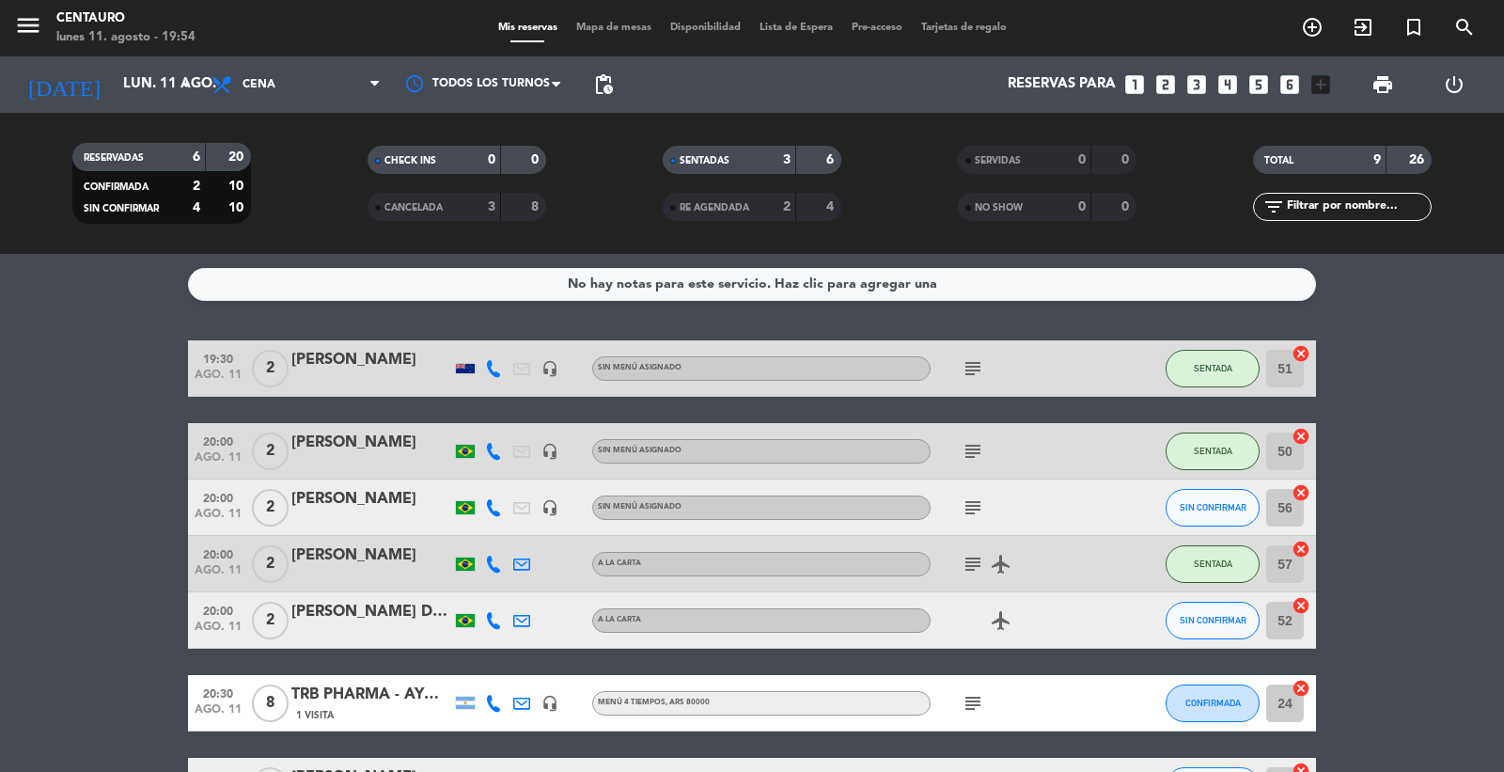
click at [968, 510] on icon "subject" at bounding box center [973, 507] width 23 height 23
click at [972, 452] on icon "subject" at bounding box center [973, 451] width 23 height 23
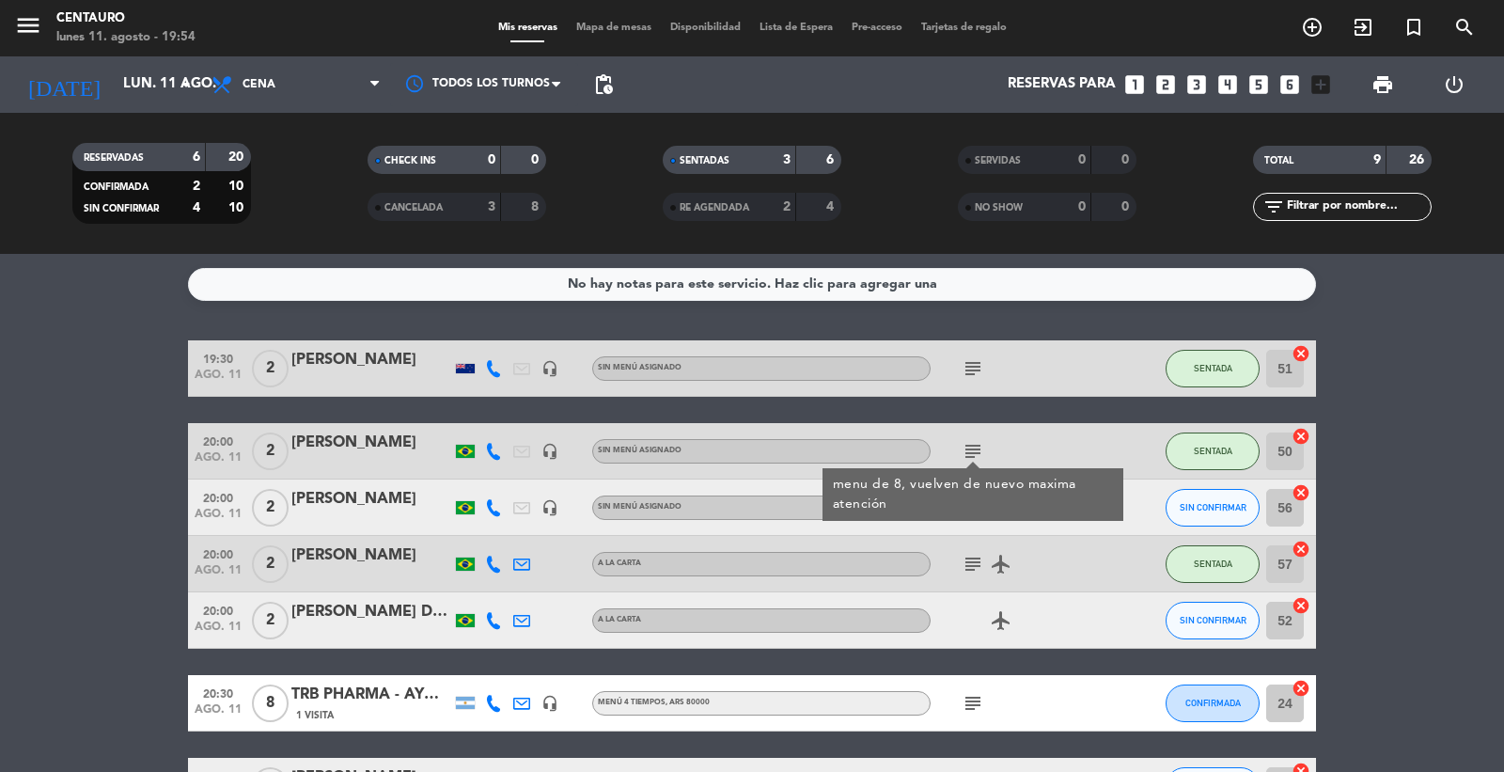
click at [972, 452] on icon "subject" at bounding box center [973, 451] width 23 height 23
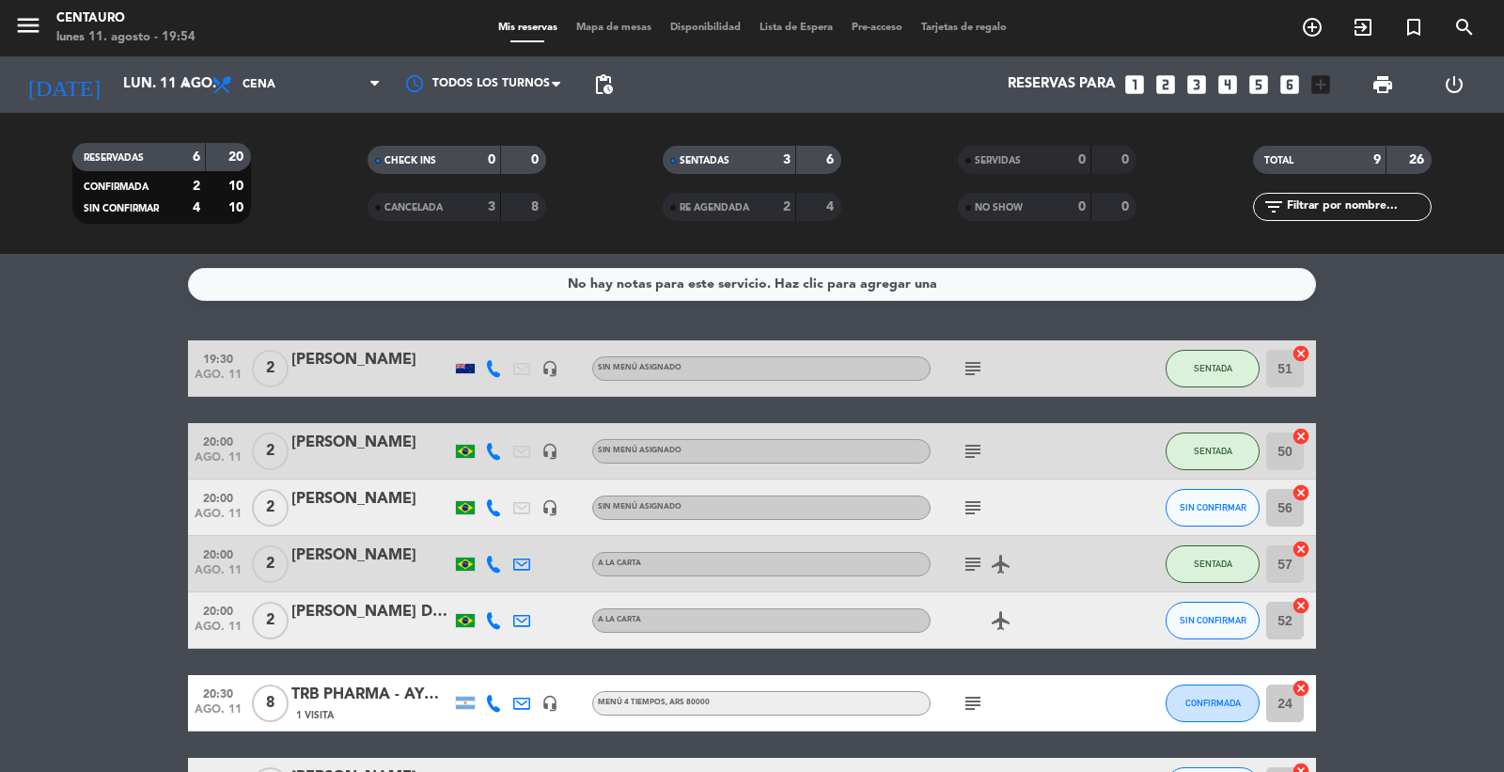
click at [973, 373] on icon "subject" at bounding box center [973, 368] width 23 height 23
click at [983, 504] on icon "subject" at bounding box center [973, 507] width 23 height 23
click at [963, 567] on icon "subject" at bounding box center [973, 564] width 23 height 23
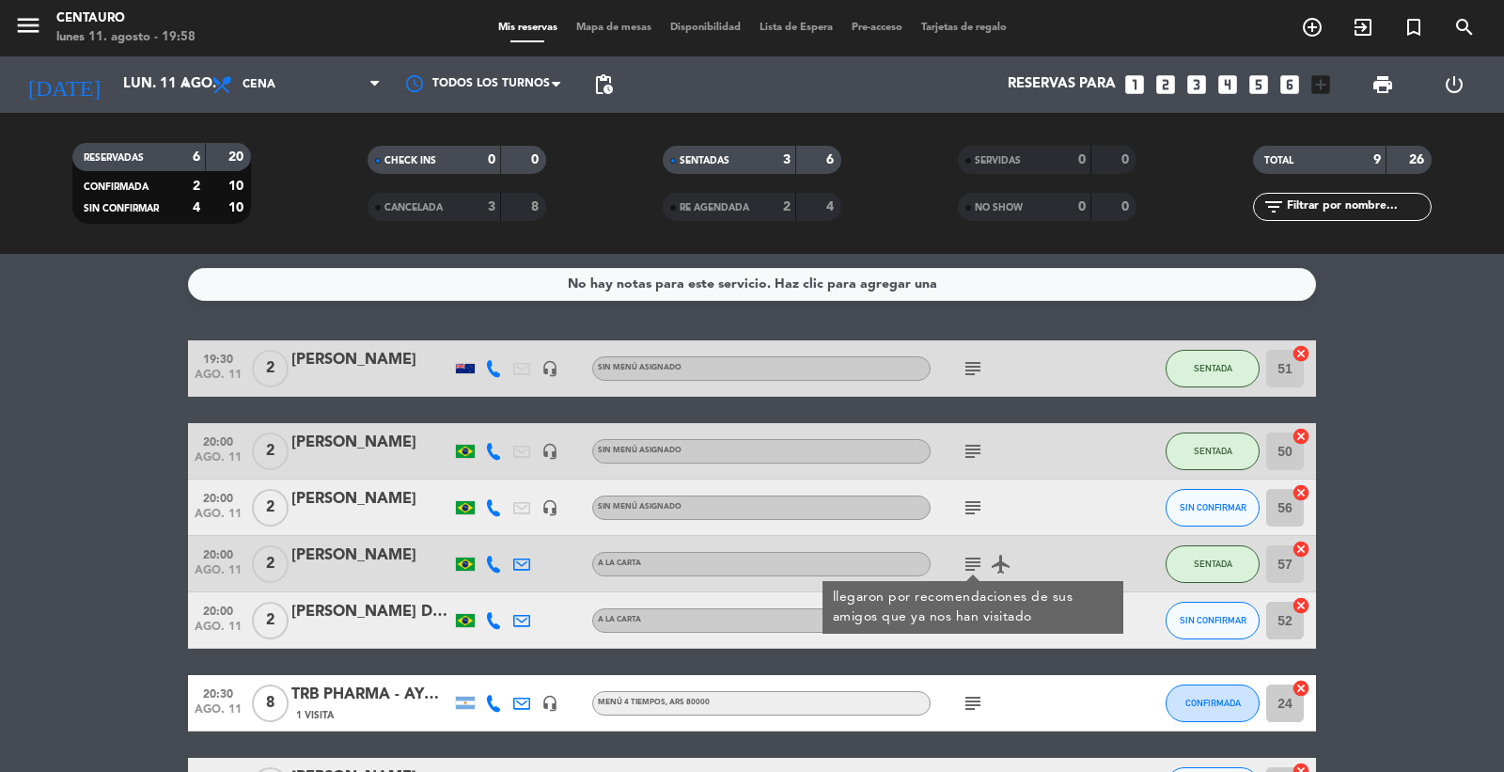
click at [975, 511] on icon "subject" at bounding box center [973, 507] width 23 height 23
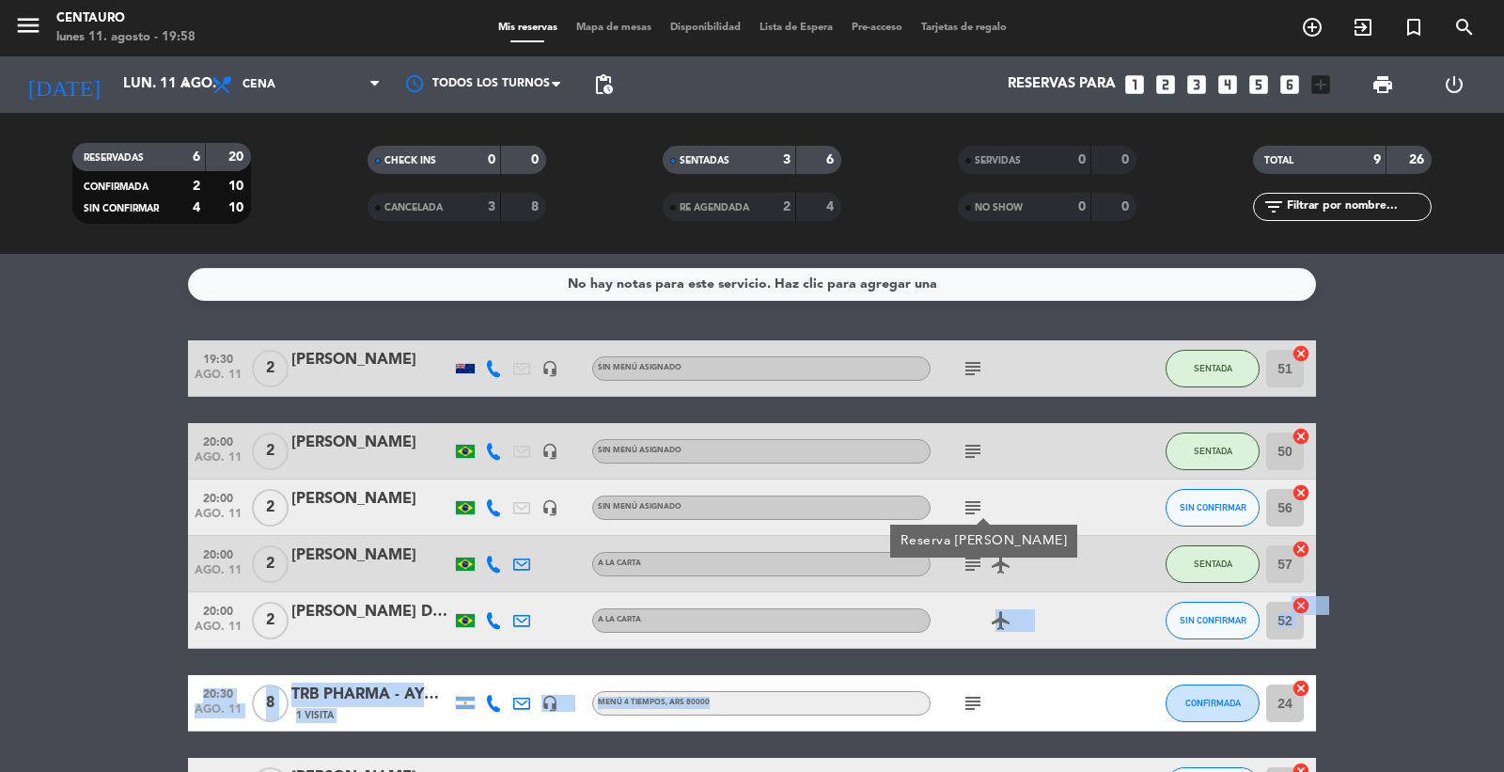
drag, startPoint x: 994, startPoint y: 613, endPoint x: 865, endPoint y: 593, distance: 130.3
click at [909, 669] on div "19:30 ago. 11 2 [PERSON_NAME] headset_mic Sin menú asignado subject SENTADA 51 …" at bounding box center [752, 633] width 1128 height 587
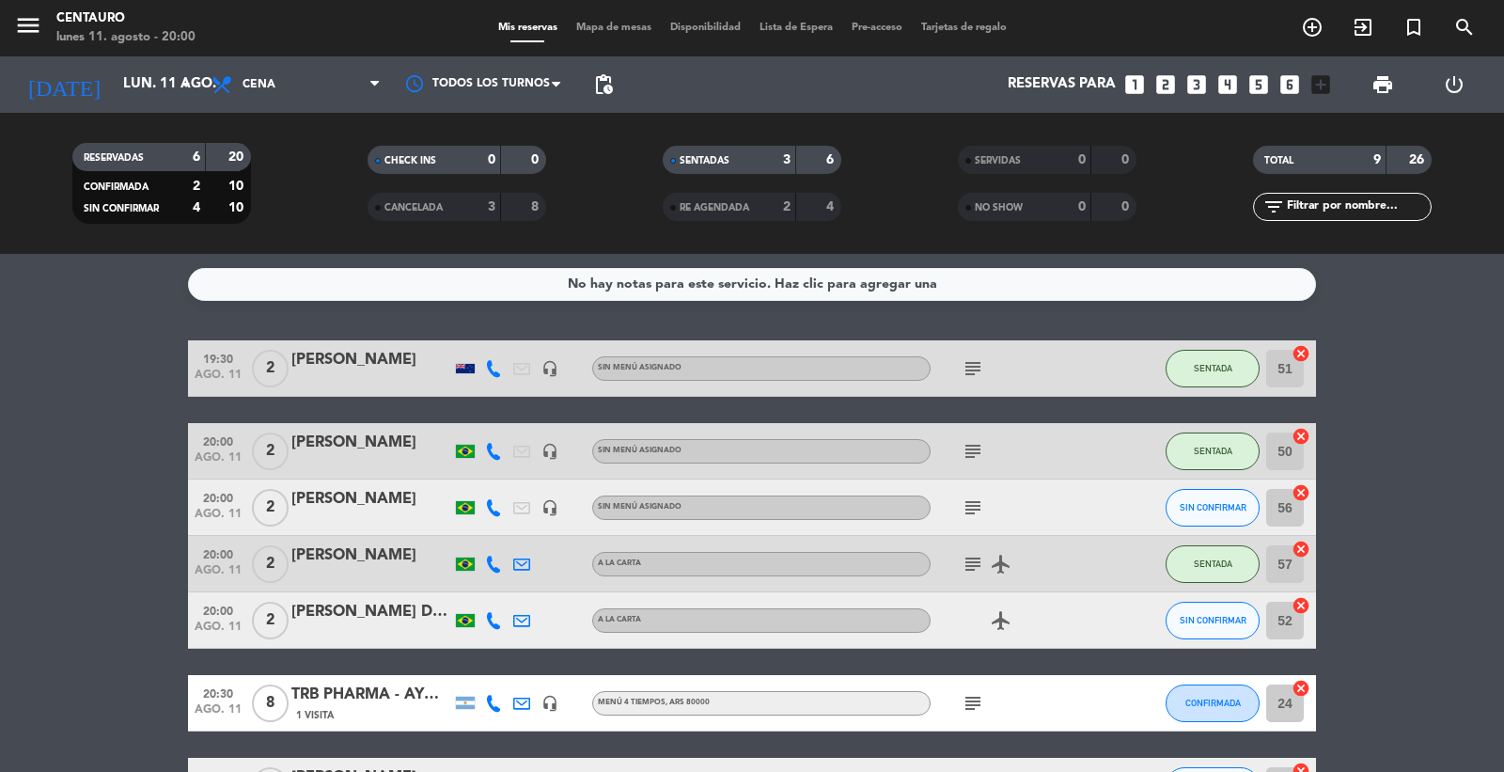
click at [327, 710] on span "1 Visita" at bounding box center [315, 715] width 38 height 15
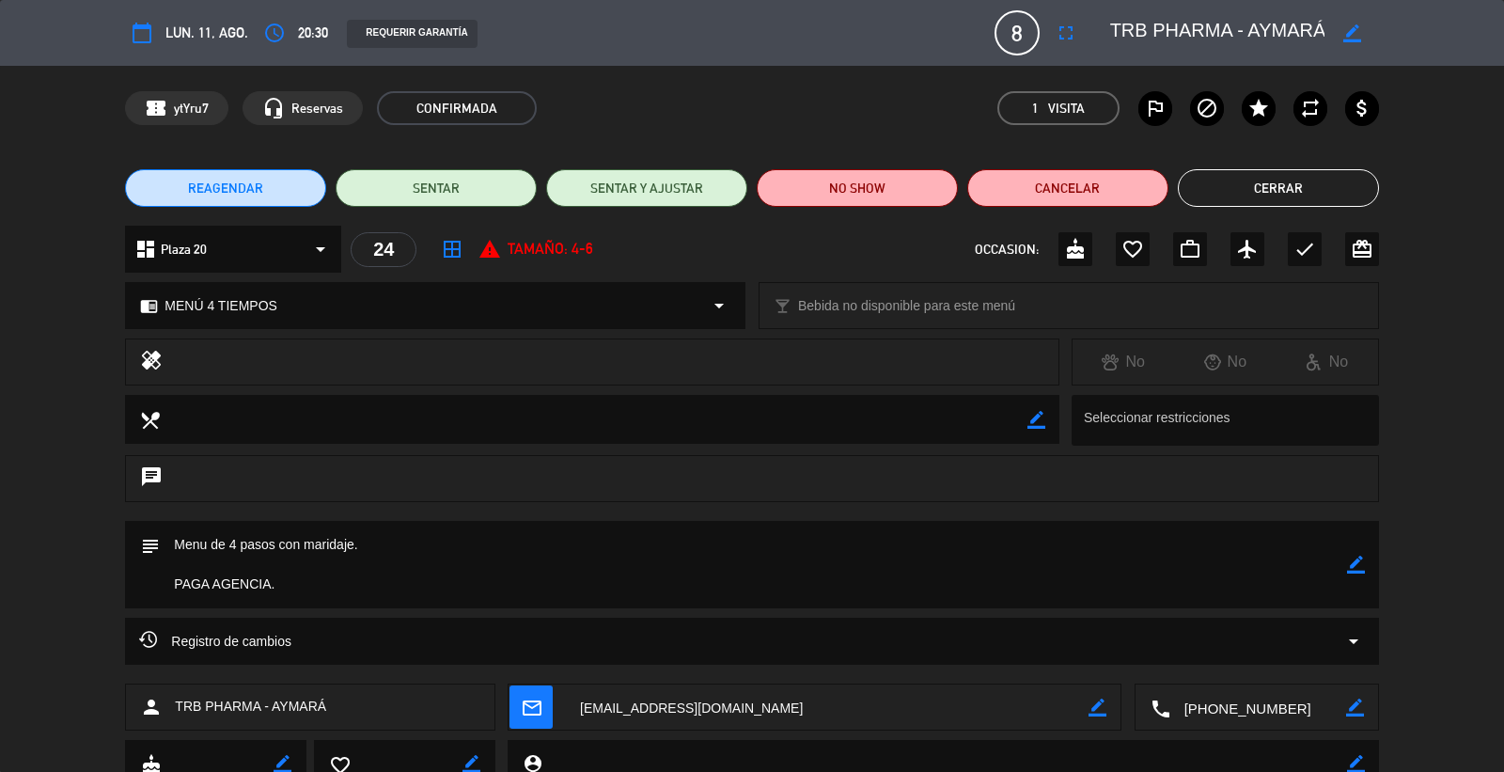
click at [1328, 196] on button "Cerrar" at bounding box center [1278, 188] width 201 height 38
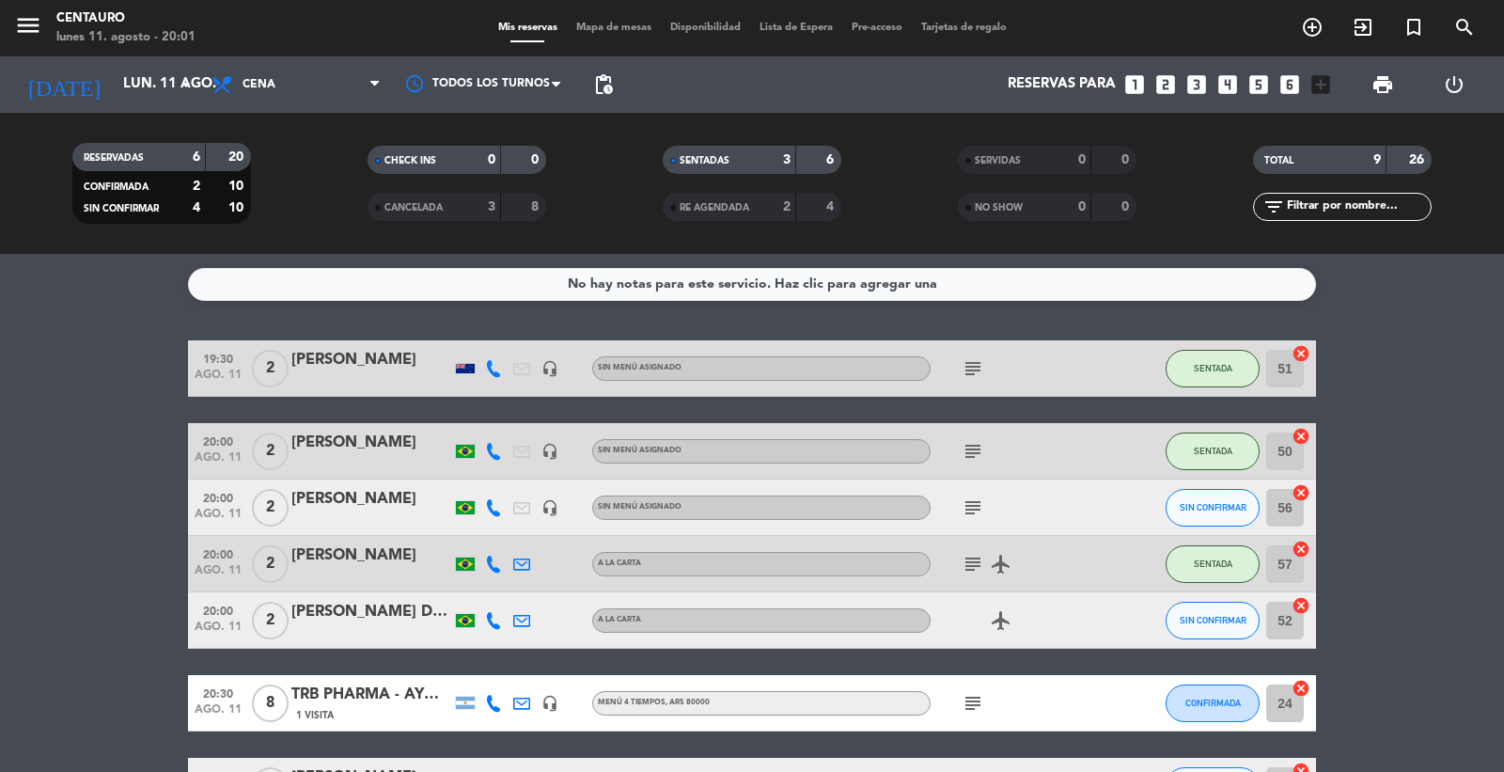
click at [1008, 615] on icon "airplanemode_active" at bounding box center [1001, 620] width 23 height 23
click at [496, 617] on icon at bounding box center [493, 620] width 17 height 17
click at [478, 594] on span "Copiar" at bounding box center [475, 588] width 39 height 20
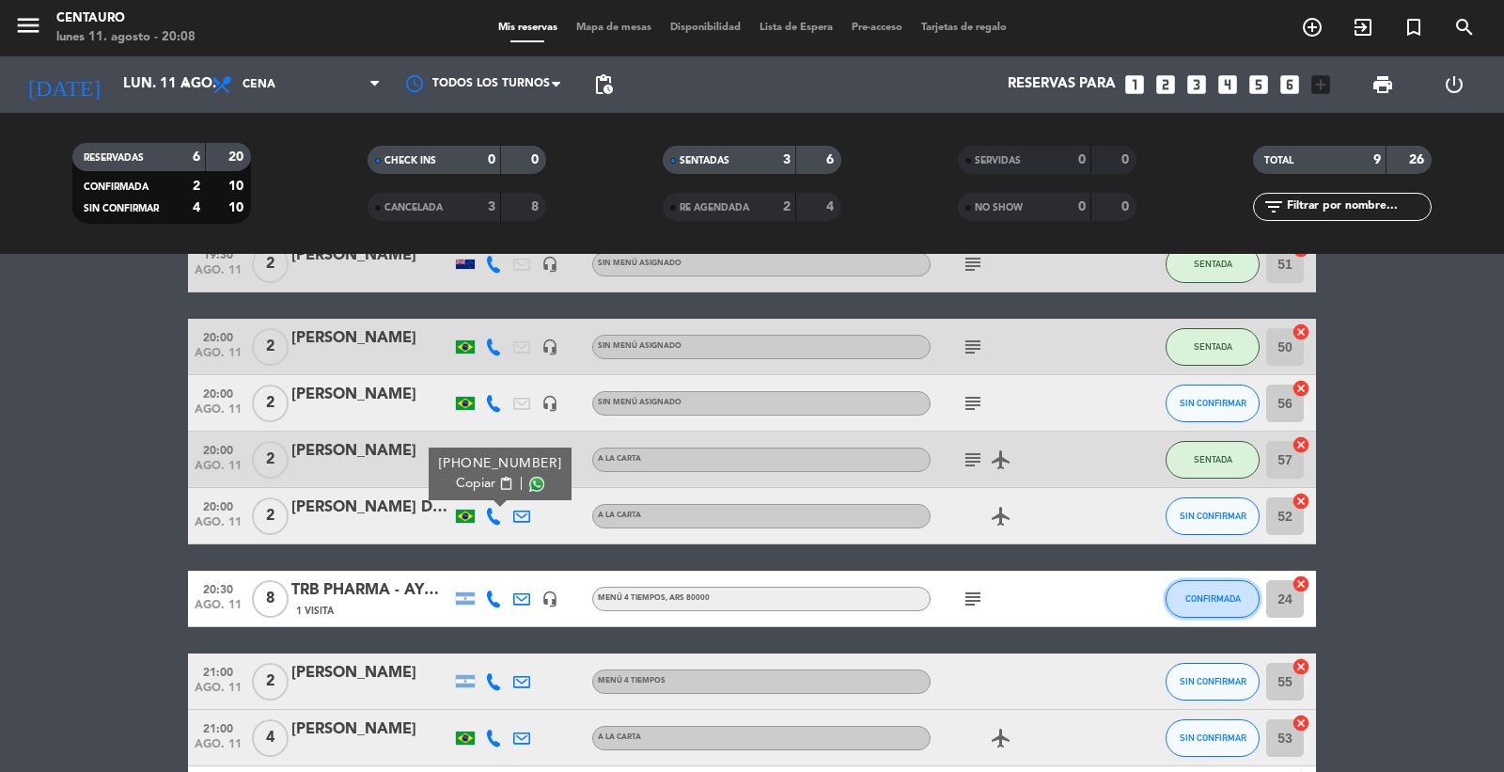
click at [1209, 593] on span "CONFIRMADA" at bounding box center [1213, 598] width 55 height 10
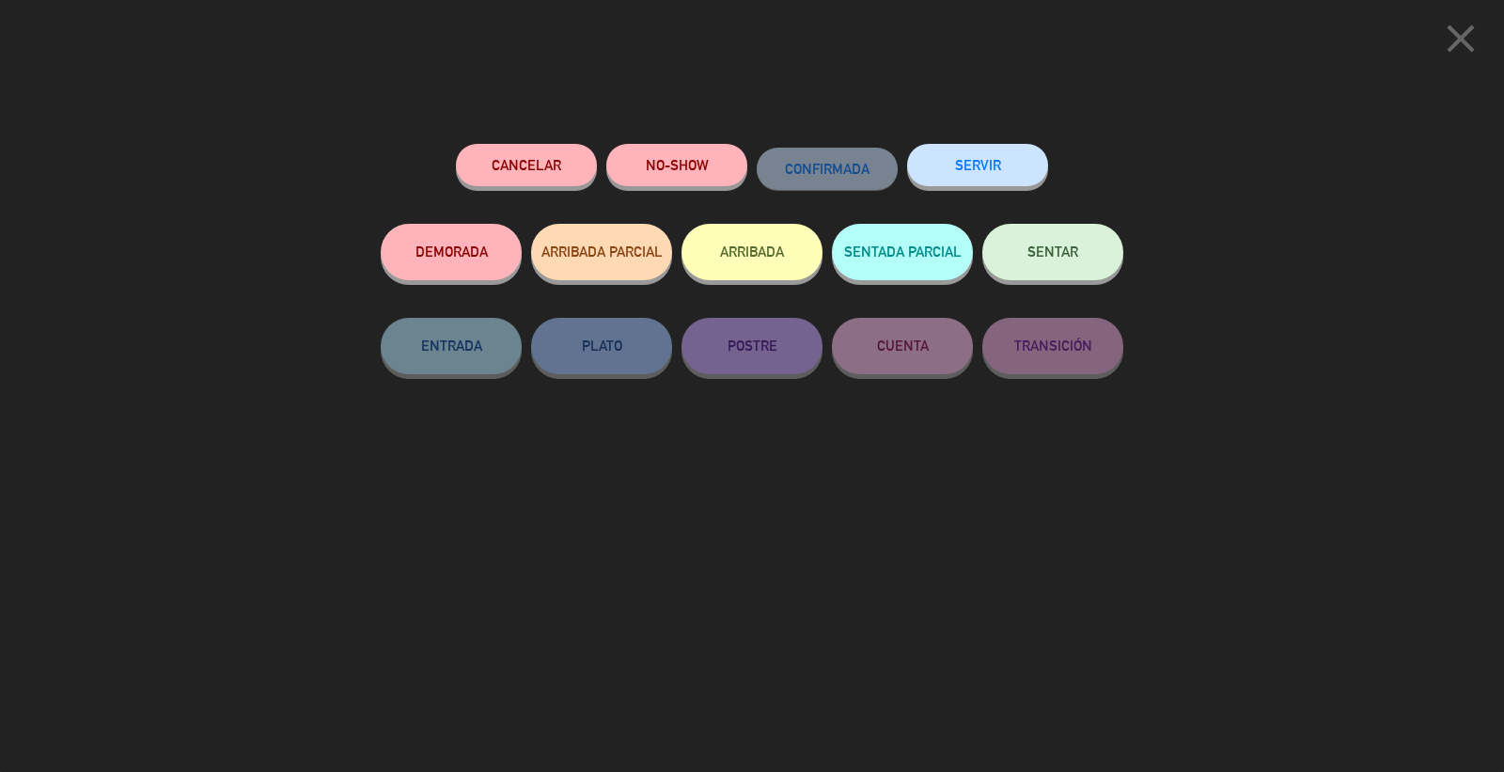
click at [1045, 256] on span "SENTAR" at bounding box center [1053, 251] width 51 height 16
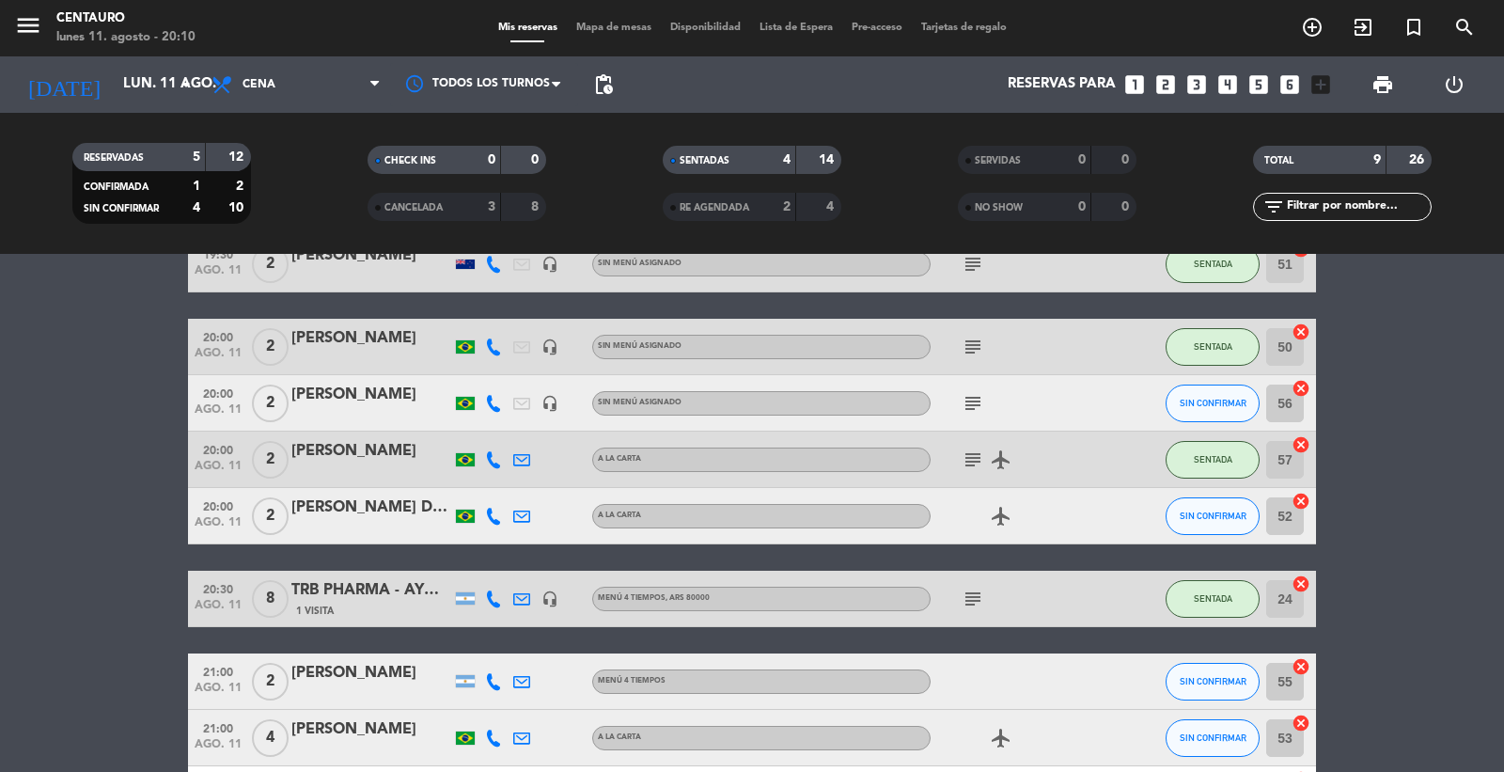
click at [493, 520] on icon at bounding box center [493, 516] width 17 height 17
click at [484, 481] on span "Copiar" at bounding box center [475, 484] width 39 height 20
click at [489, 401] on icon at bounding box center [493, 403] width 17 height 17
click at [481, 377] on span "Copiar" at bounding box center [479, 371] width 39 height 20
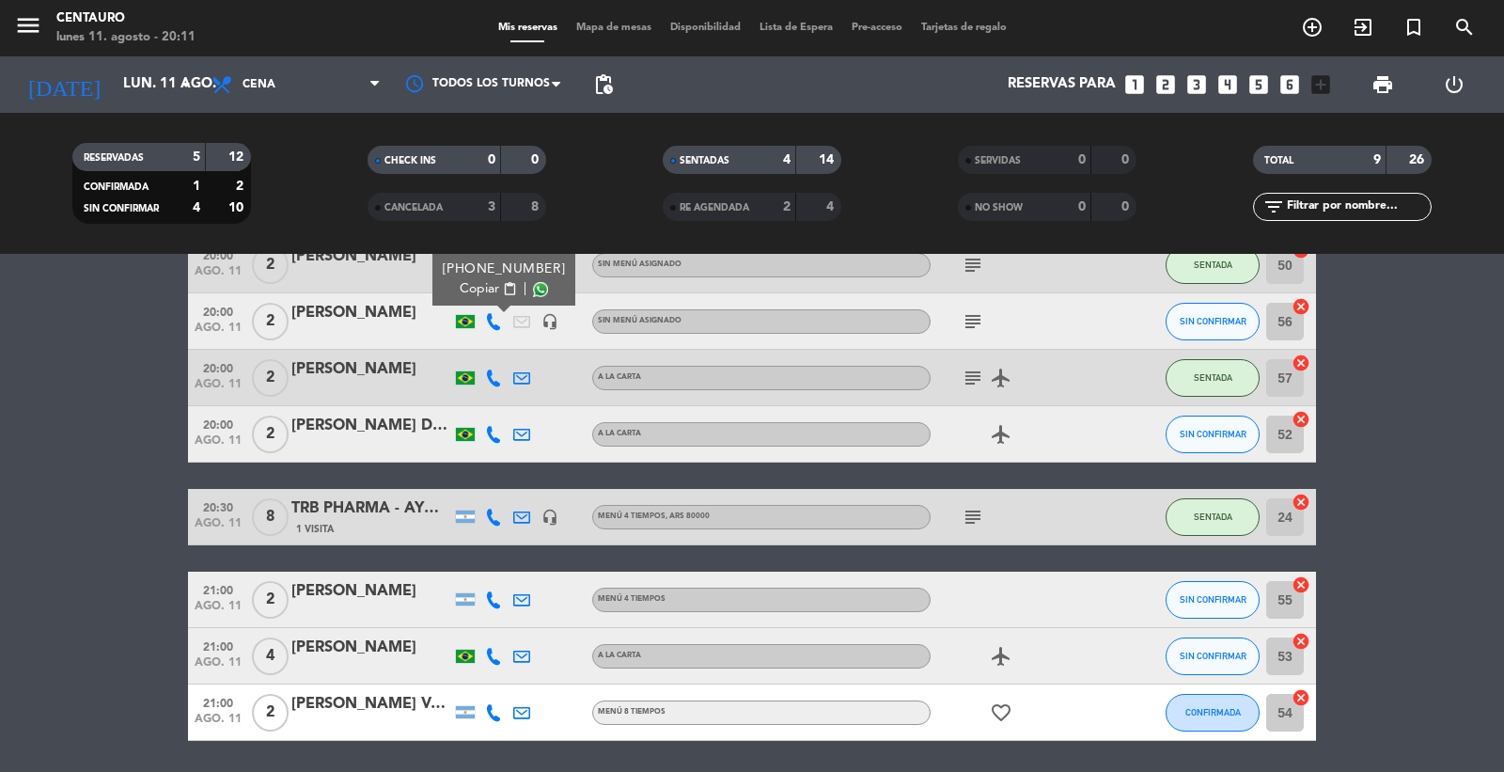
scroll to position [209, 0]
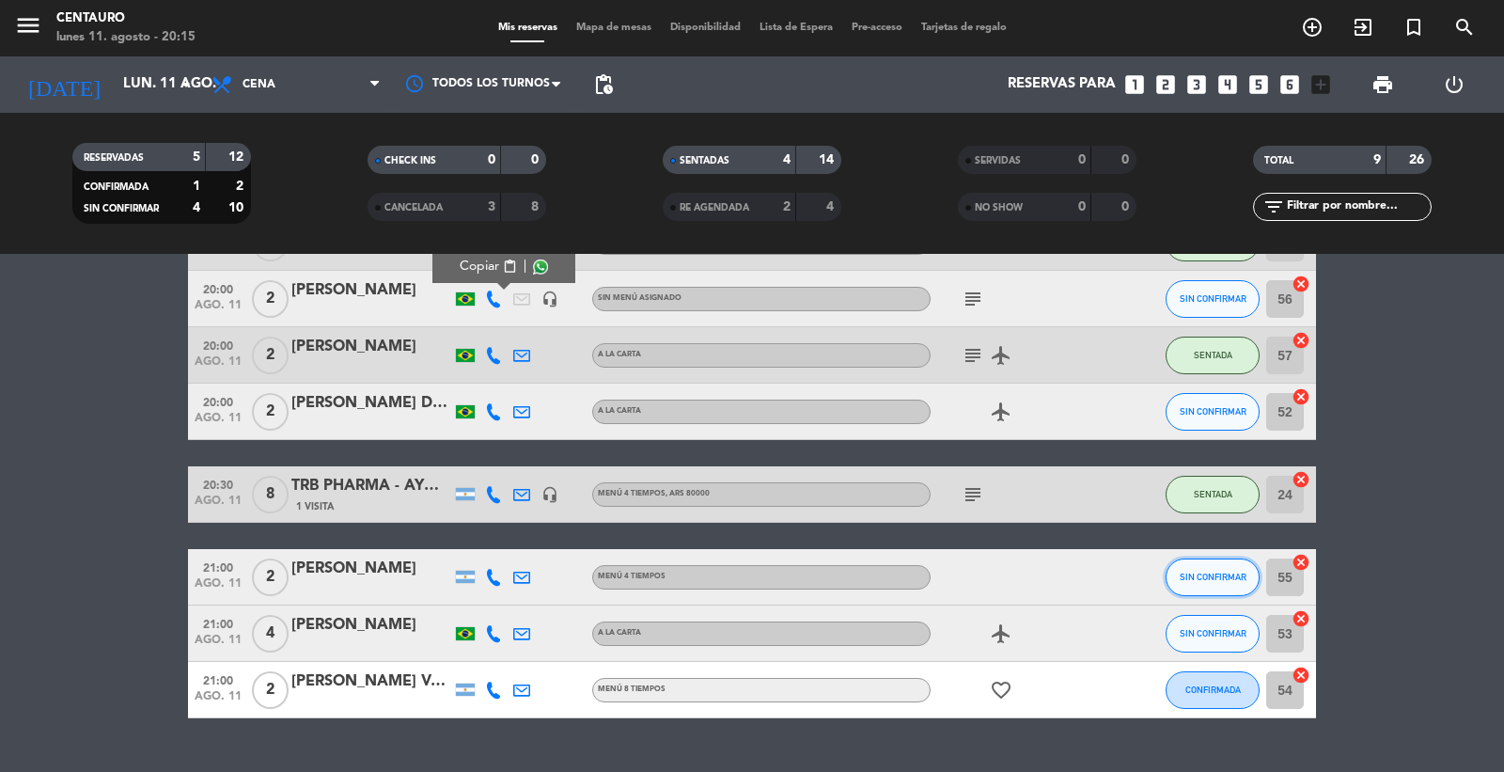
click at [1199, 581] on button "SIN CONFIRMAR" at bounding box center [1213, 577] width 94 height 38
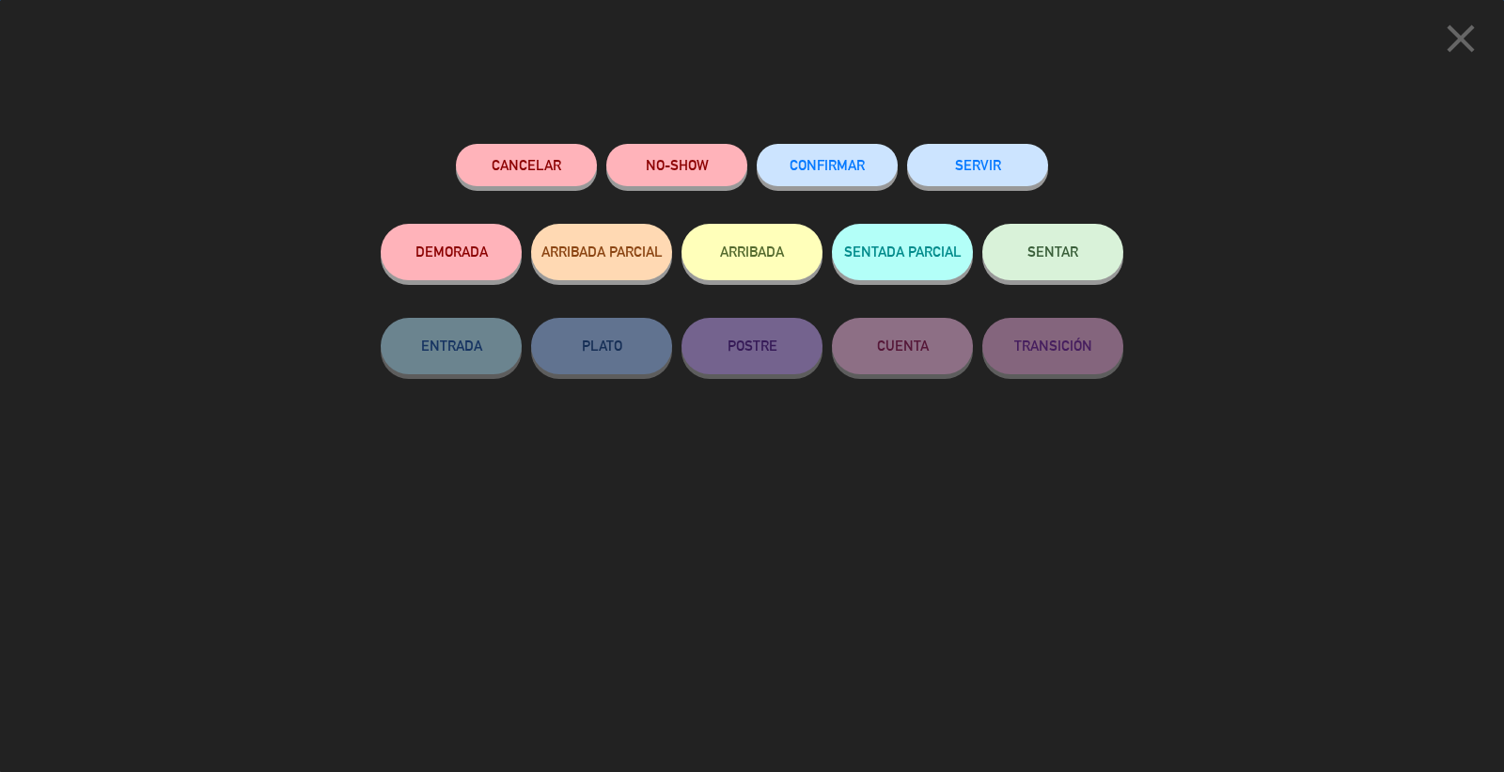
click at [816, 161] on span "CONFIRMAR" at bounding box center [827, 165] width 75 height 16
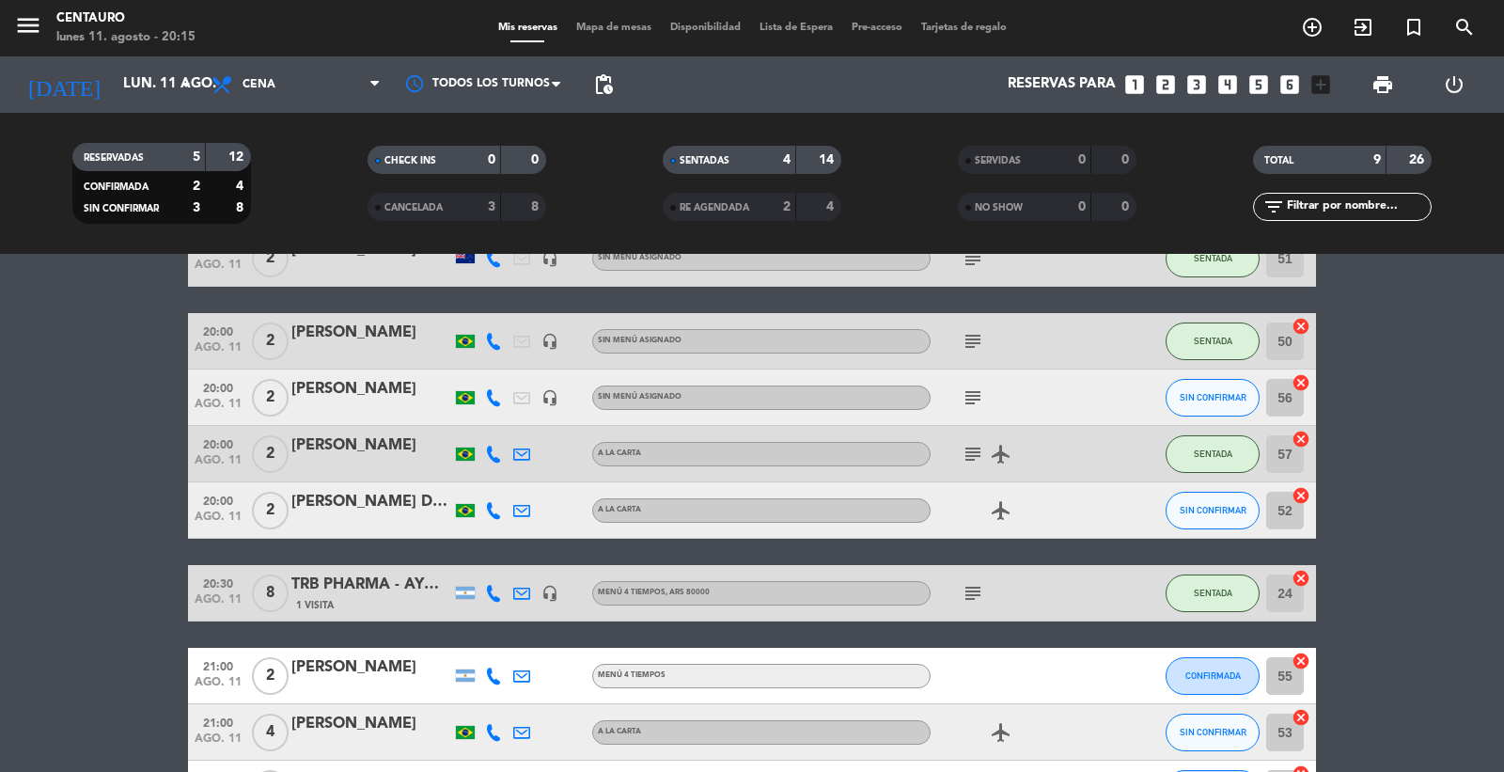
scroll to position [0, 0]
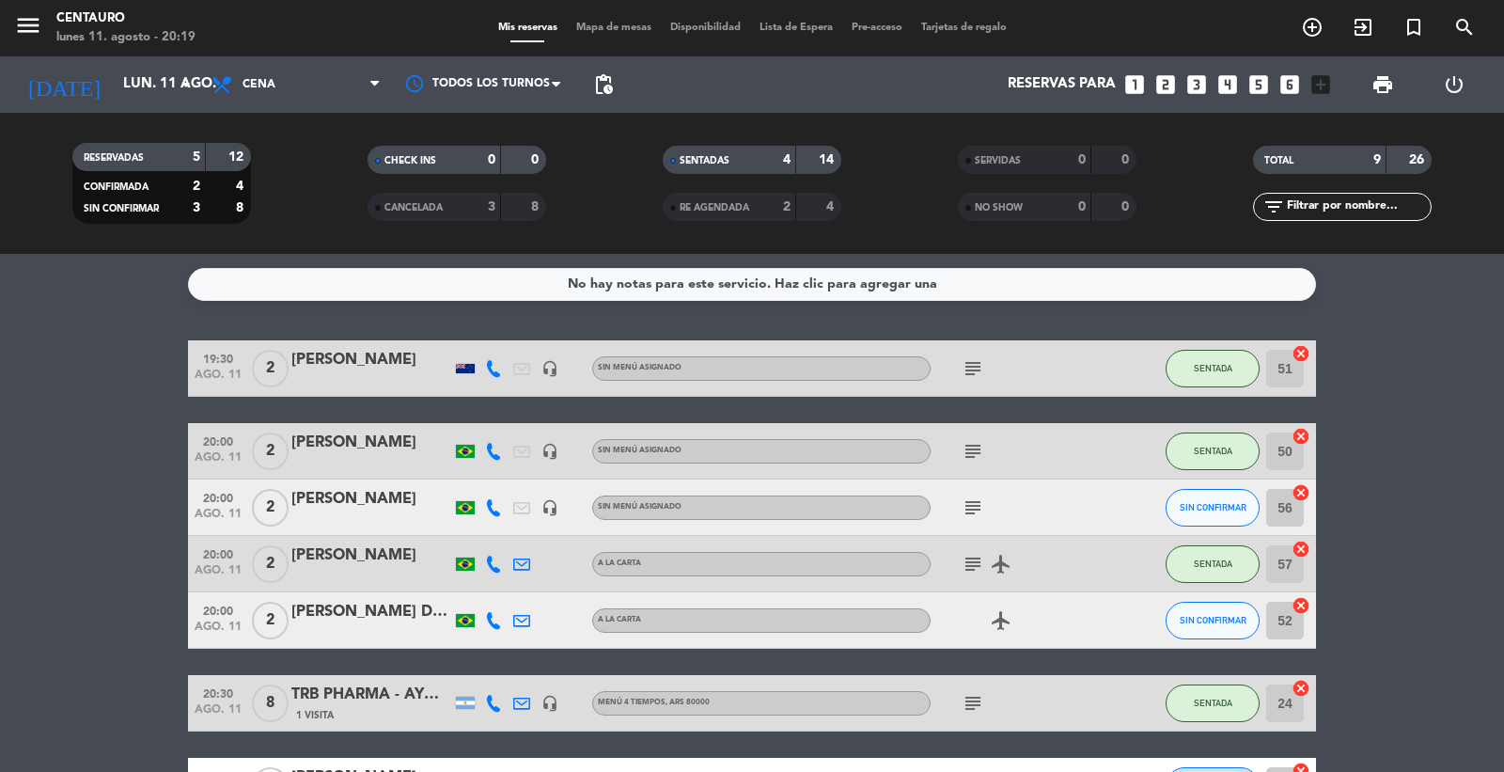
click at [966, 511] on icon "subject" at bounding box center [973, 507] width 23 height 23
click at [970, 506] on icon "subject" at bounding box center [973, 507] width 23 height 23
click at [1011, 617] on icon "airplanemode_active" at bounding box center [1001, 620] width 23 height 23
click at [1010, 617] on icon "airplanemode_active" at bounding box center [1001, 620] width 23 height 23
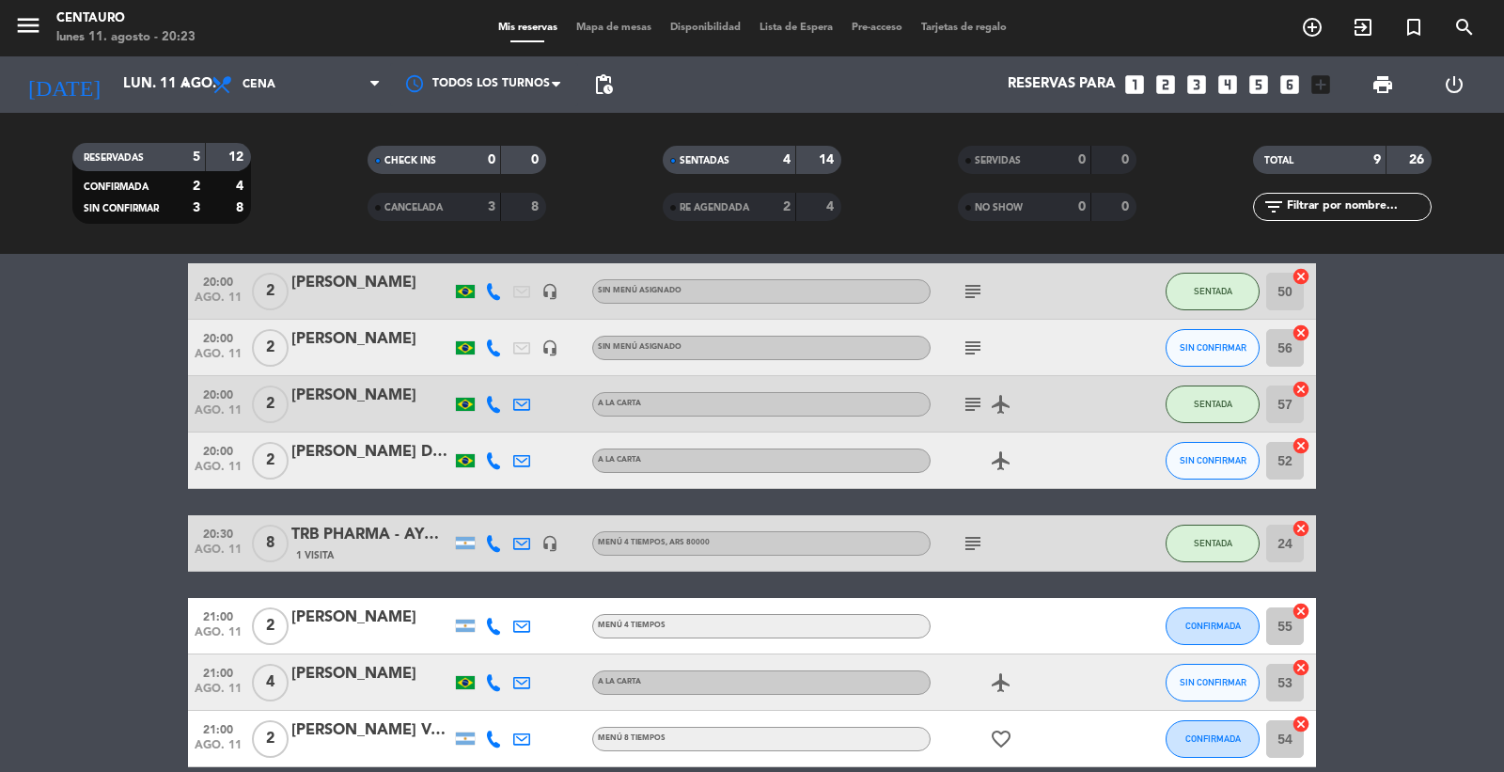
scroll to position [39, 0]
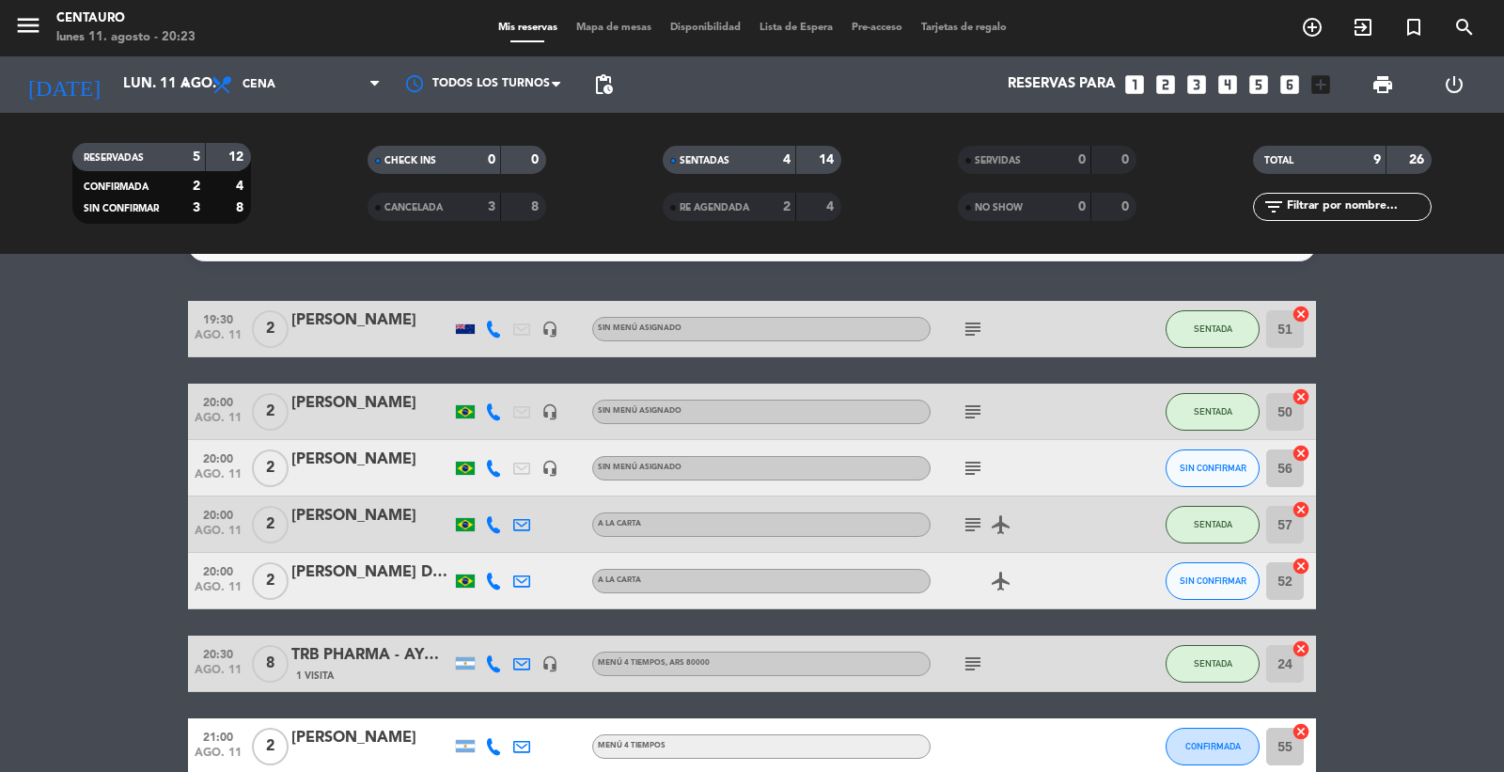
click at [495, 589] on div at bounding box center [493, 580] width 28 height 55
click at [495, 586] on icon at bounding box center [493, 581] width 17 height 17
click at [499, 553] on span "content_paste" at bounding box center [506, 549] width 14 height 14
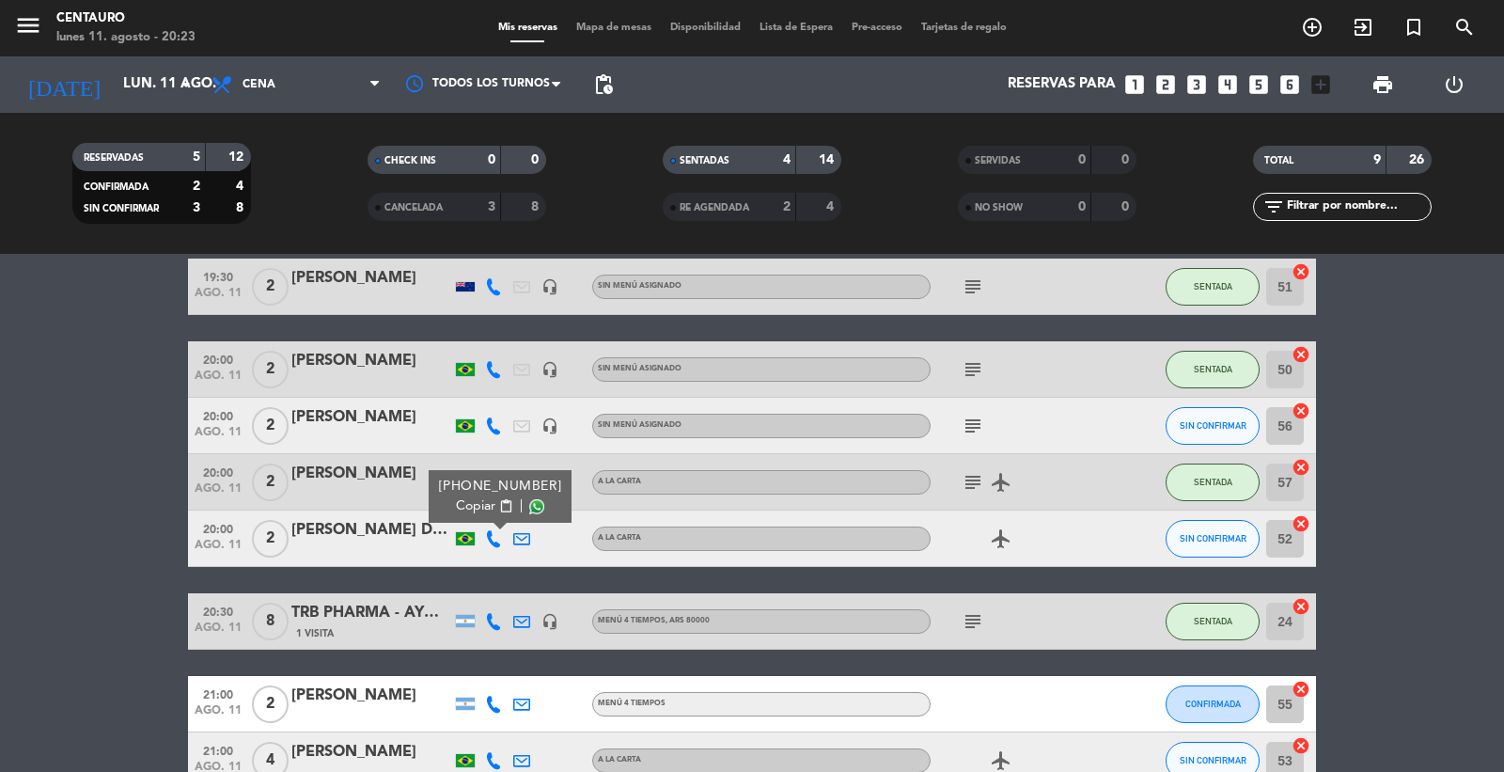
scroll to position [209, 0]
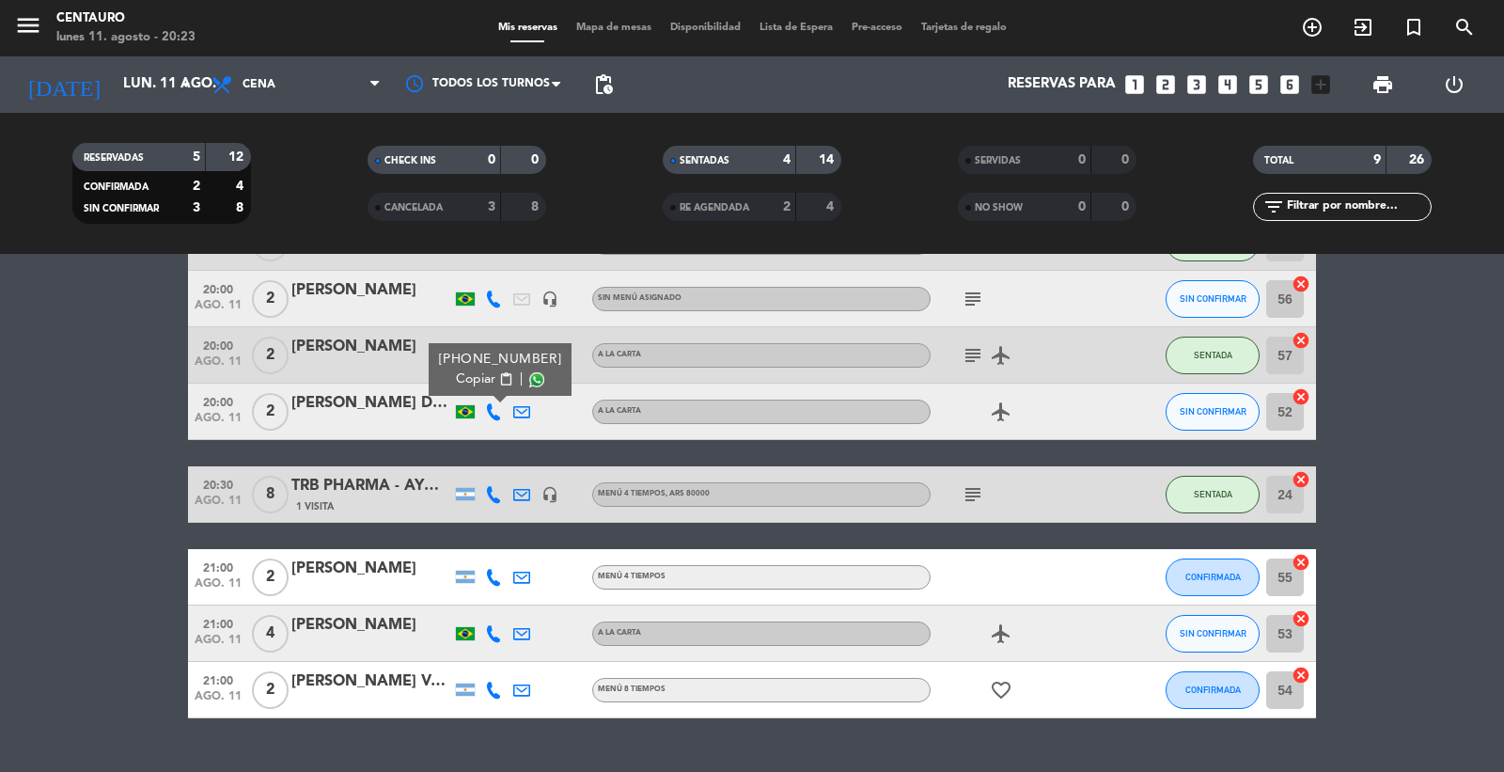
click at [1010, 421] on icon "airplanemode_active" at bounding box center [1001, 412] width 23 height 23
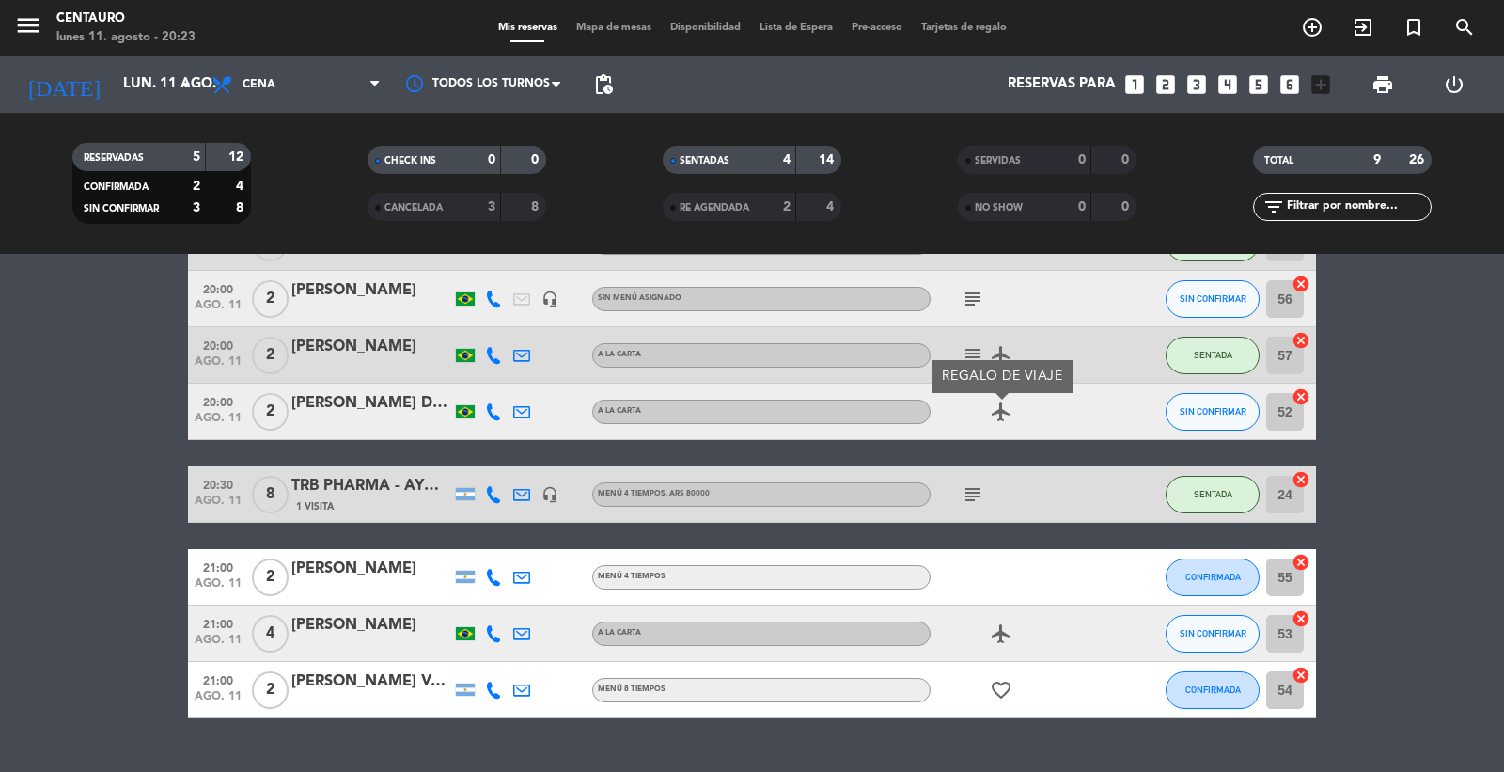
click at [959, 294] on span "subject" at bounding box center [973, 299] width 28 height 23
click at [965, 292] on icon "subject" at bounding box center [973, 299] width 23 height 23
click at [306, 402] on div "[PERSON_NAME] DE C [PERSON_NAME]" at bounding box center [371, 403] width 160 height 24
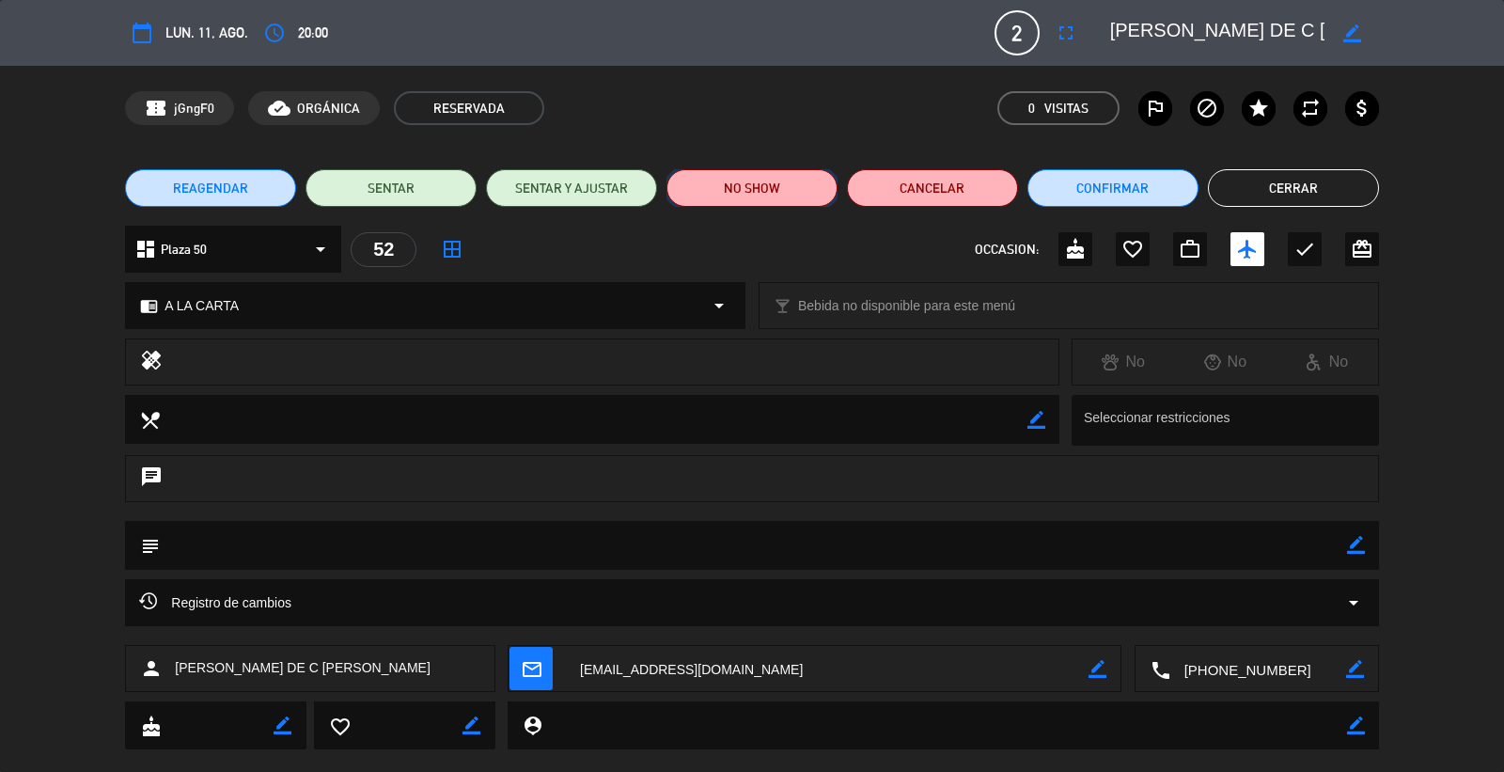
click at [738, 186] on button "NO SHOW" at bounding box center [752, 188] width 171 height 38
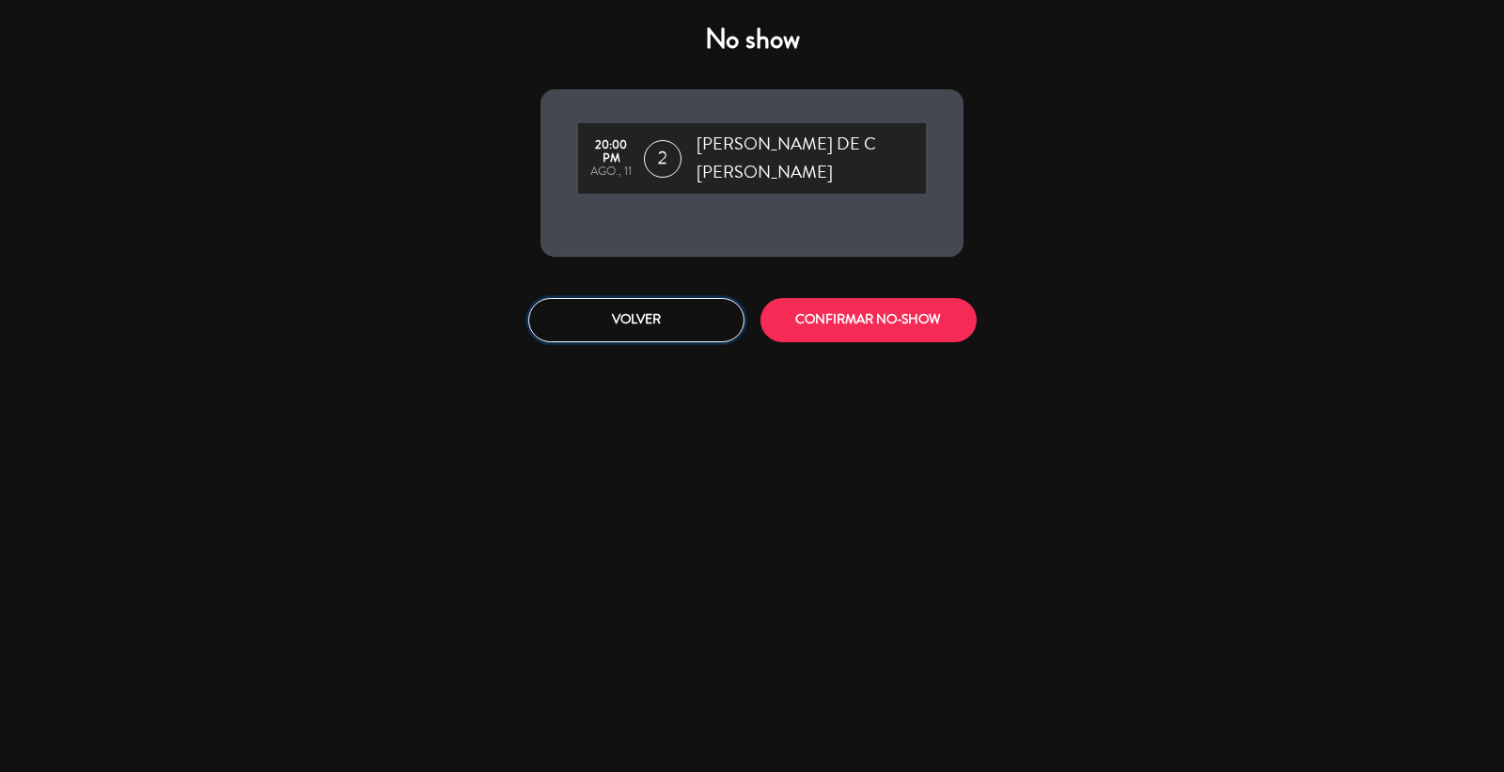
click at [665, 316] on button "Volver" at bounding box center [636, 320] width 216 height 44
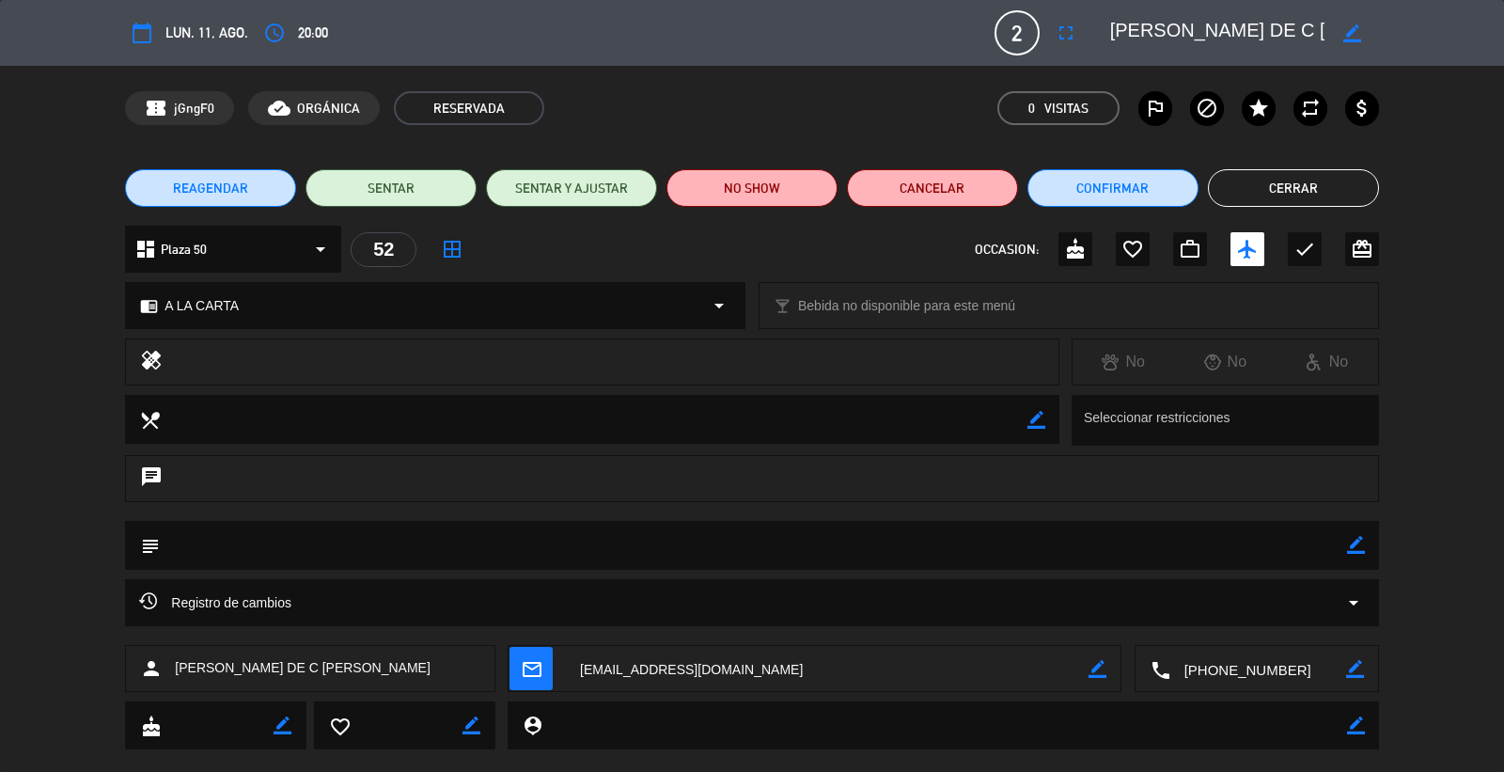
click at [1262, 192] on button "Cerrar" at bounding box center [1293, 188] width 171 height 38
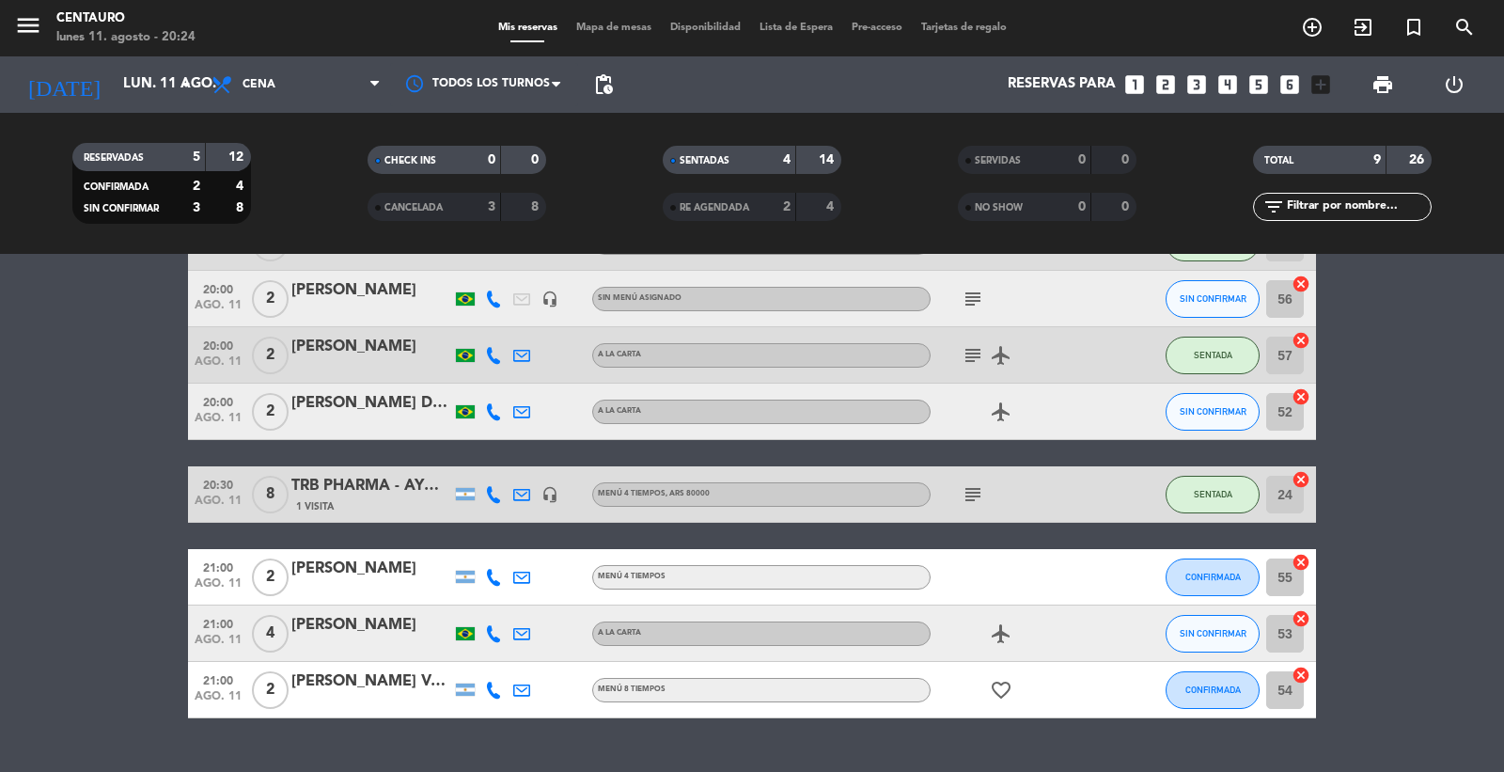
click at [979, 495] on icon "subject" at bounding box center [973, 494] width 23 height 23
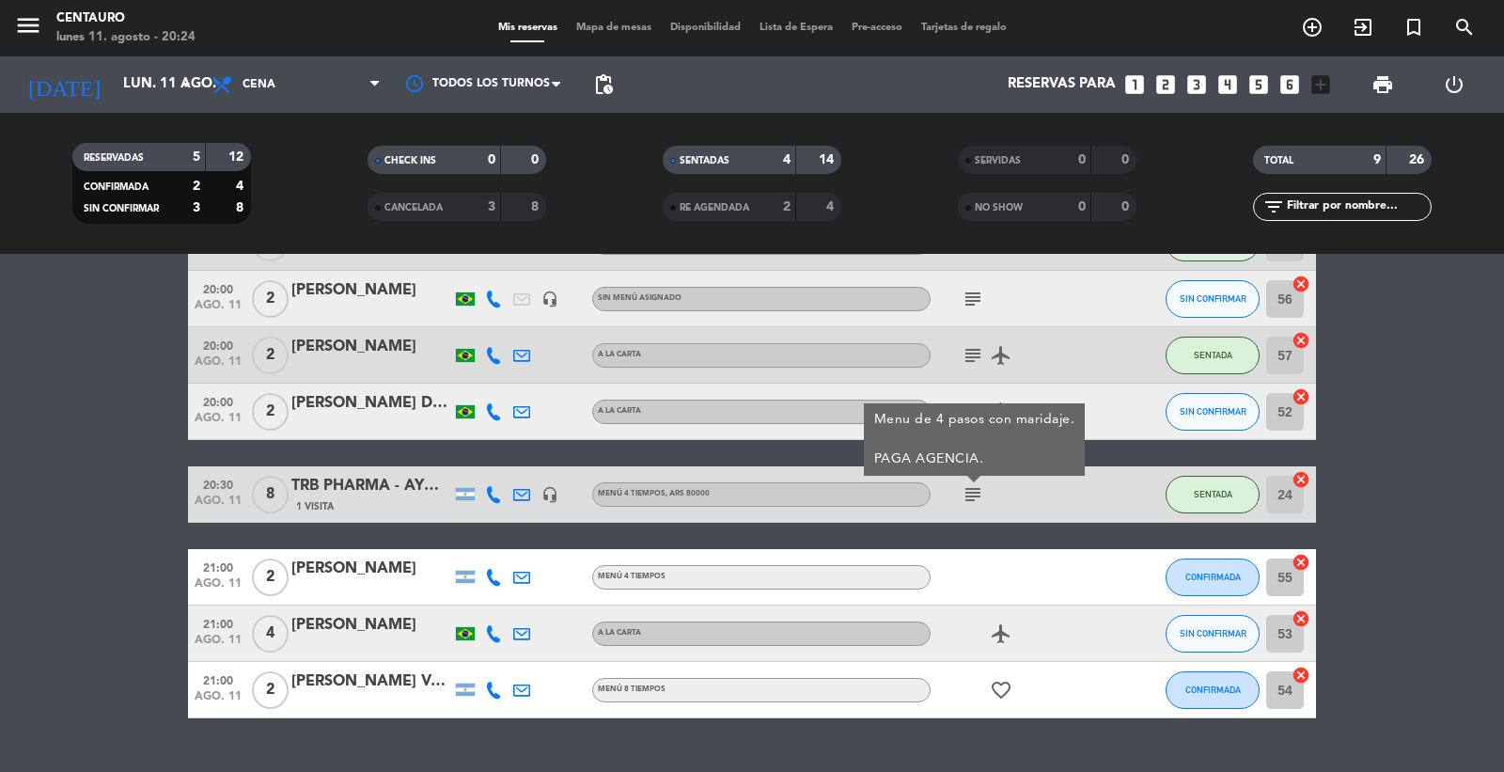
click at [983, 587] on div at bounding box center [1015, 576] width 169 height 55
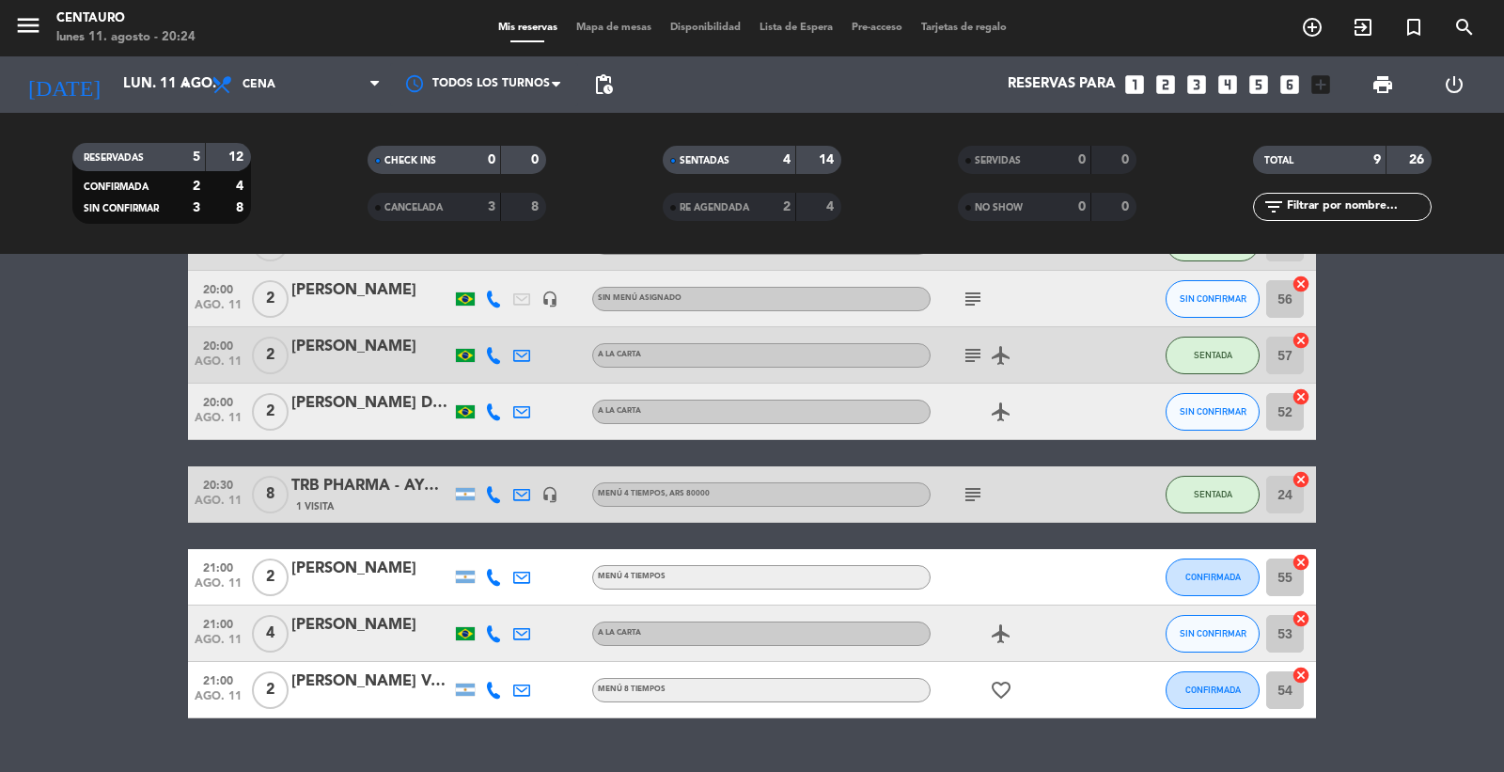
click at [495, 636] on icon at bounding box center [493, 633] width 17 height 17
click at [499, 604] on span "content_paste" at bounding box center [506, 601] width 14 height 14
click at [1010, 632] on icon "airplanemode_active" at bounding box center [1001, 633] width 23 height 23
click at [1089, 666] on div "favorite_border" at bounding box center [1015, 689] width 169 height 55
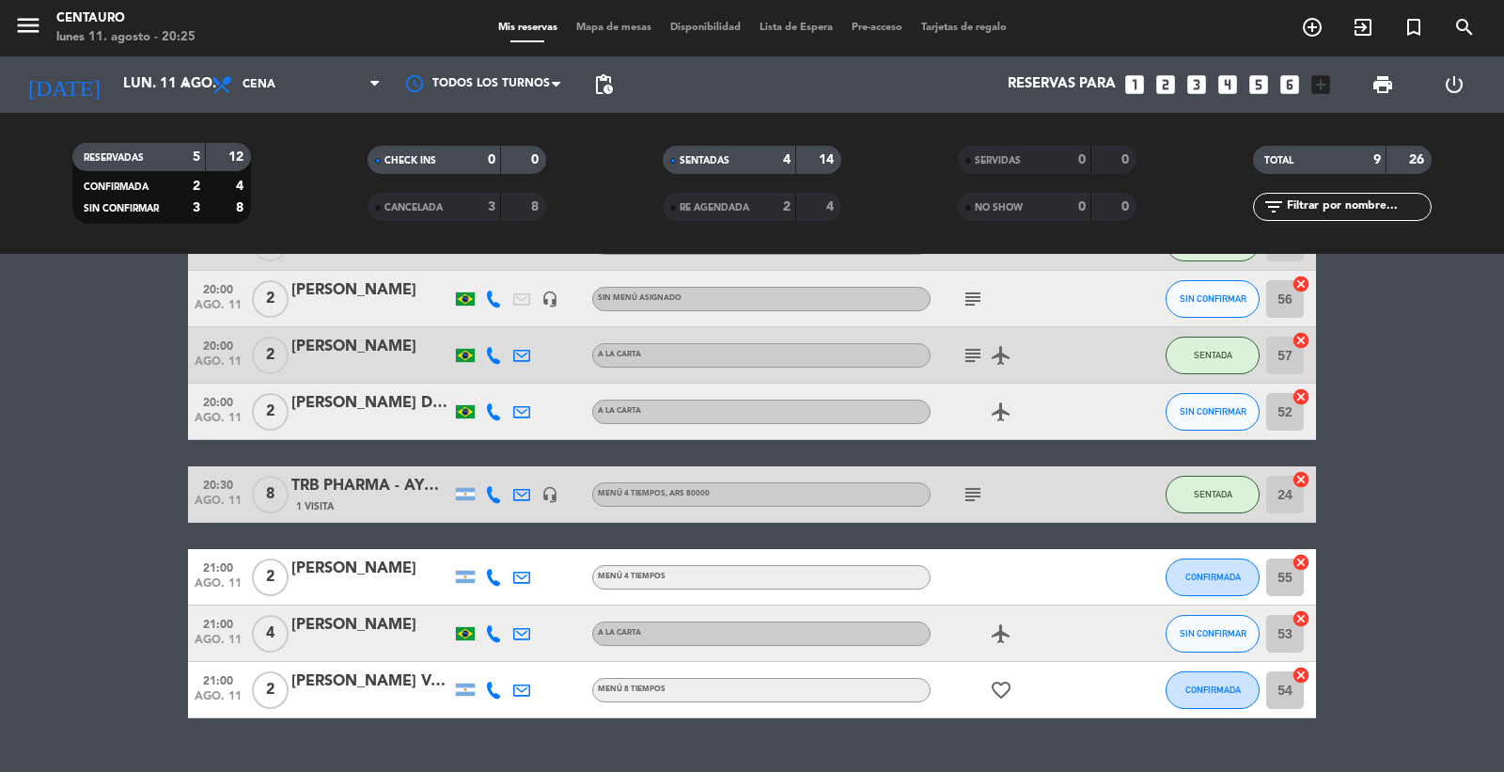
click at [359, 638] on div at bounding box center [371, 645] width 160 height 15
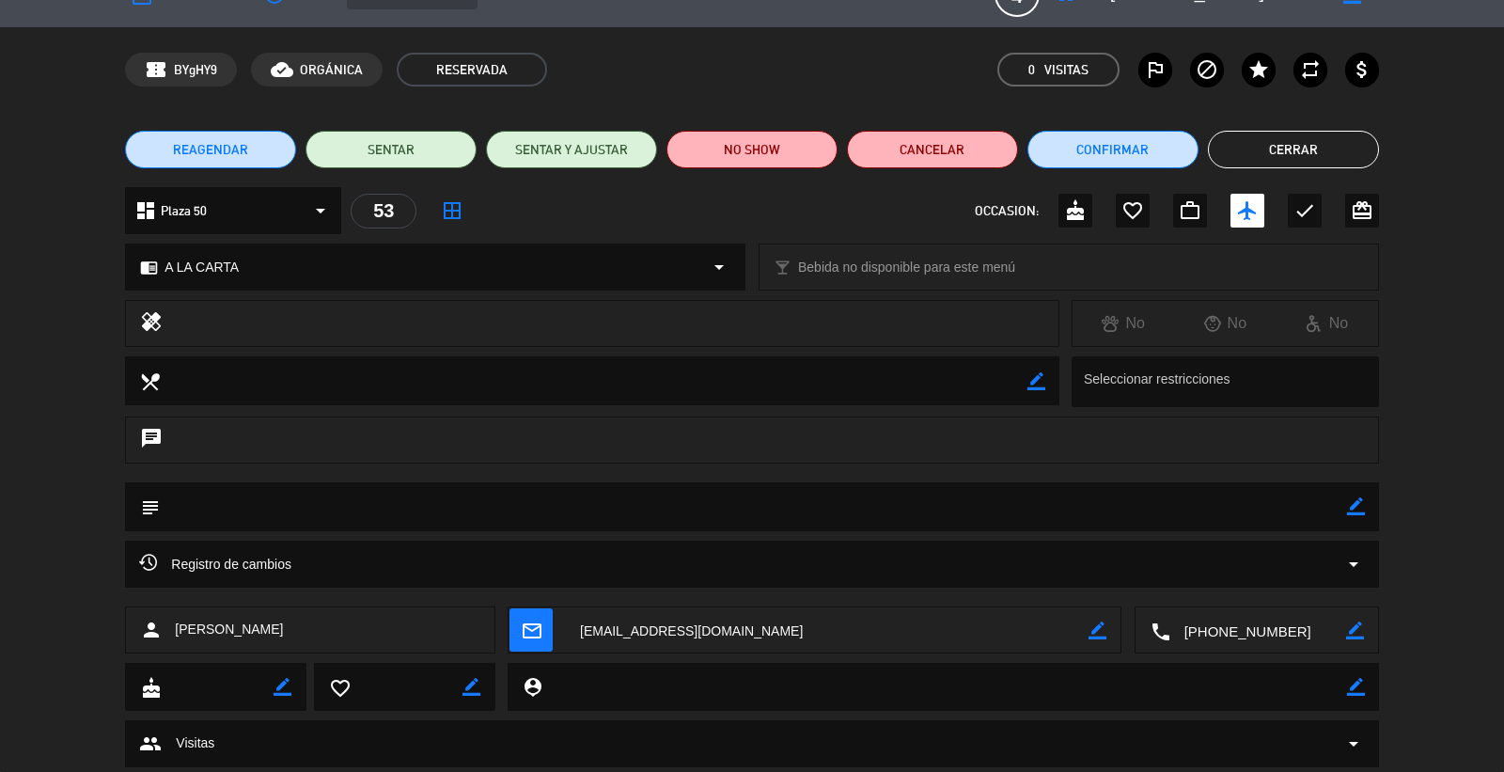
scroll to position [90, 0]
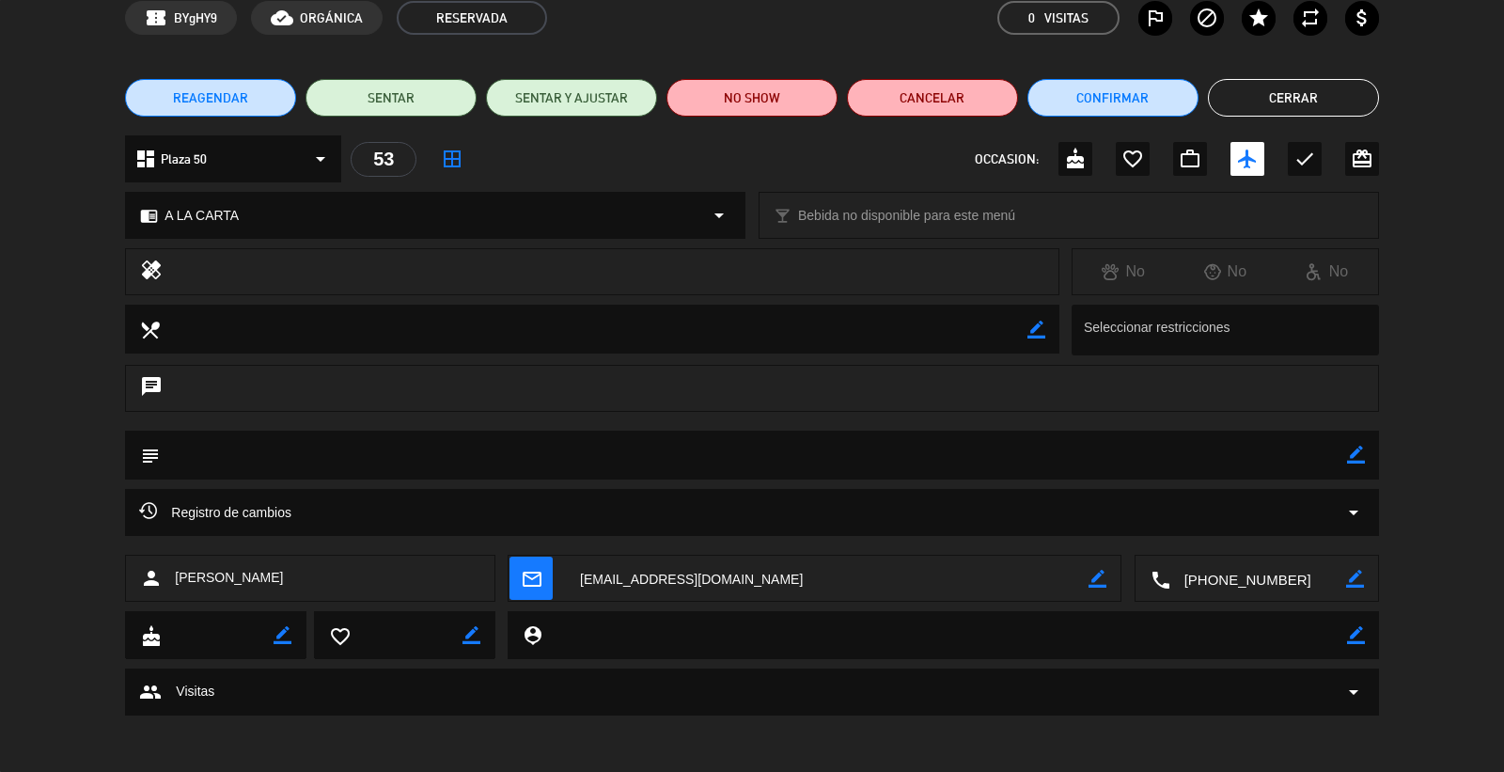
click at [1366, 511] on div "Registro de cambios arrow_drop_down" at bounding box center [751, 512] width 1253 height 47
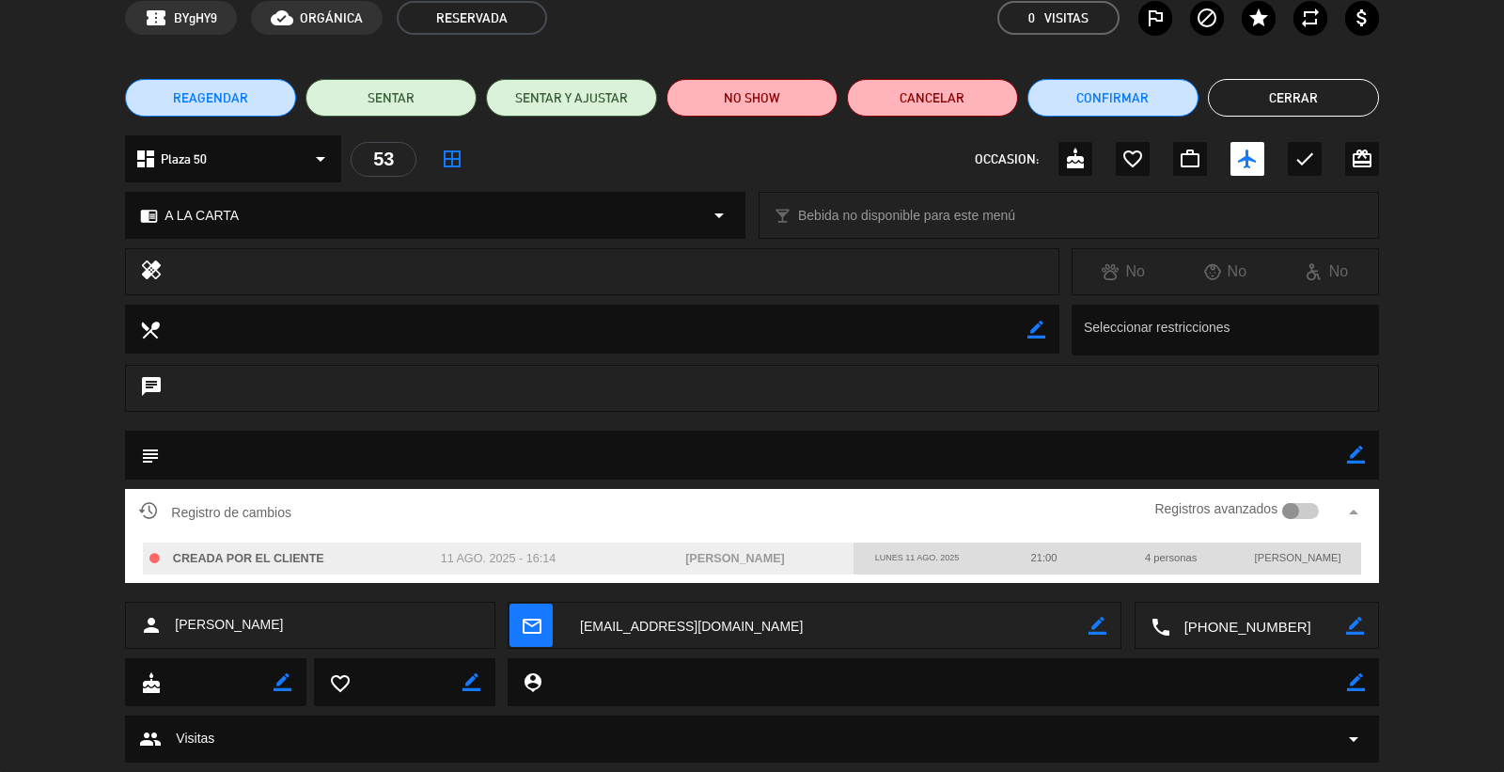
click at [1289, 509] on div at bounding box center [1290, 511] width 17 height 17
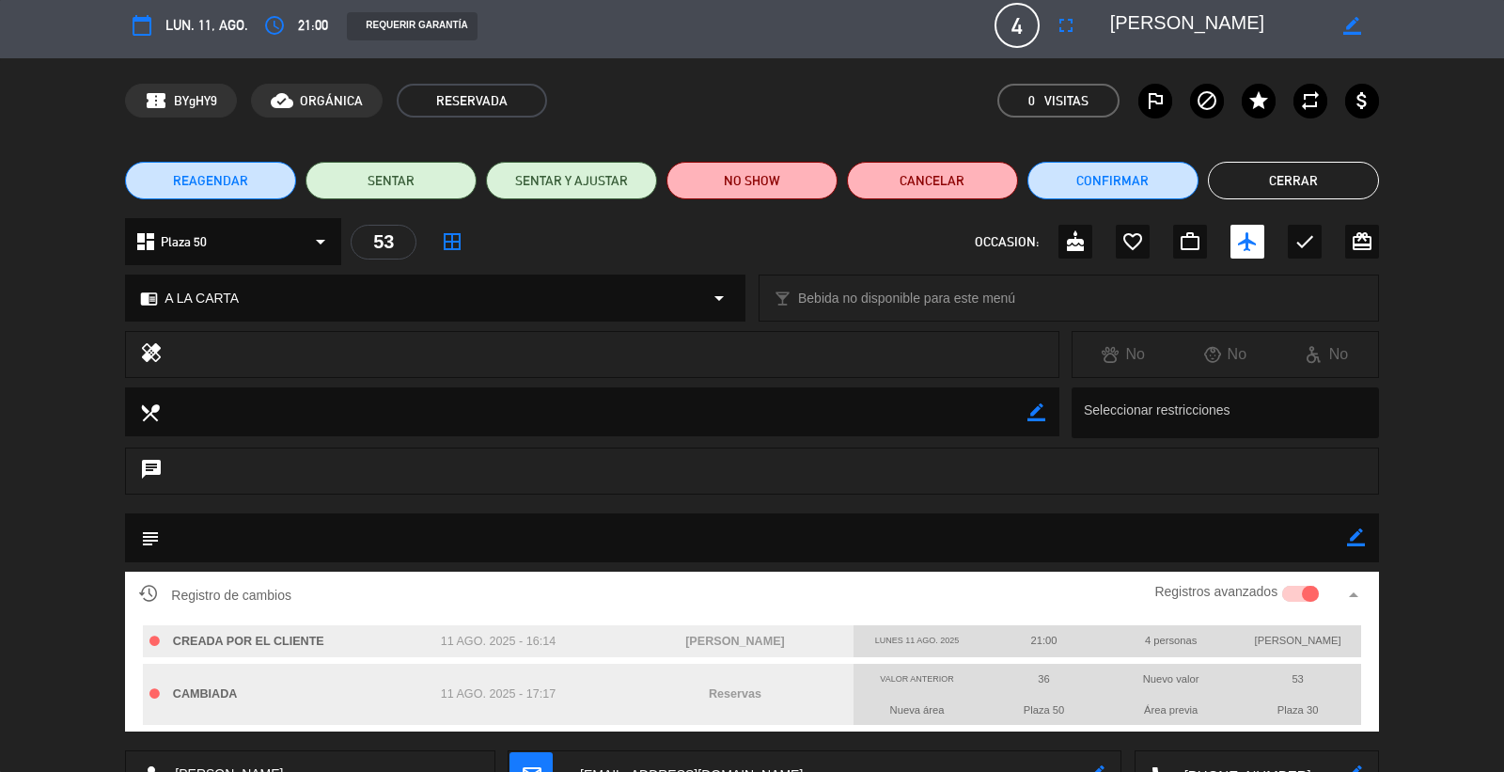
scroll to position [0, 0]
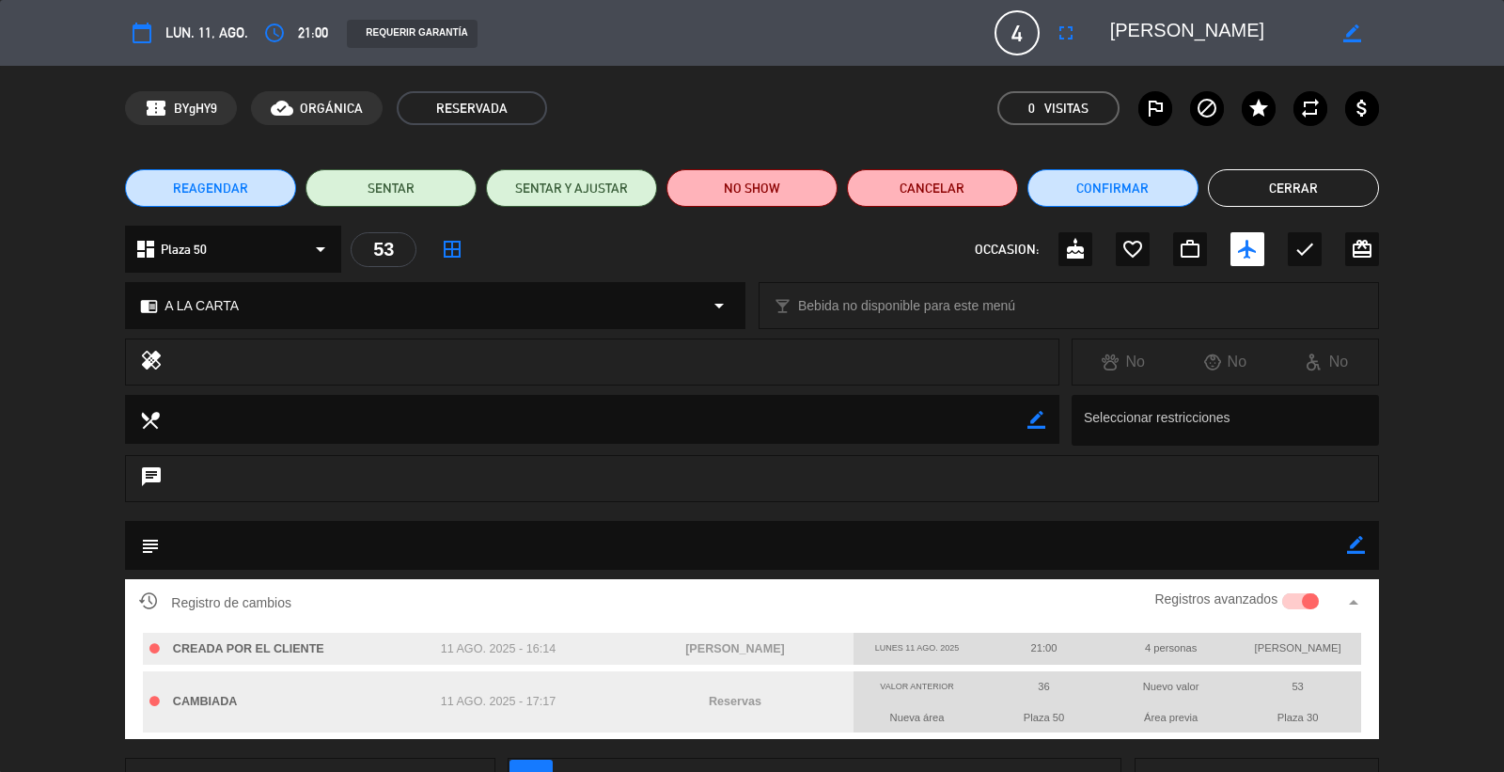
click at [1322, 184] on button "Cerrar" at bounding box center [1293, 188] width 171 height 38
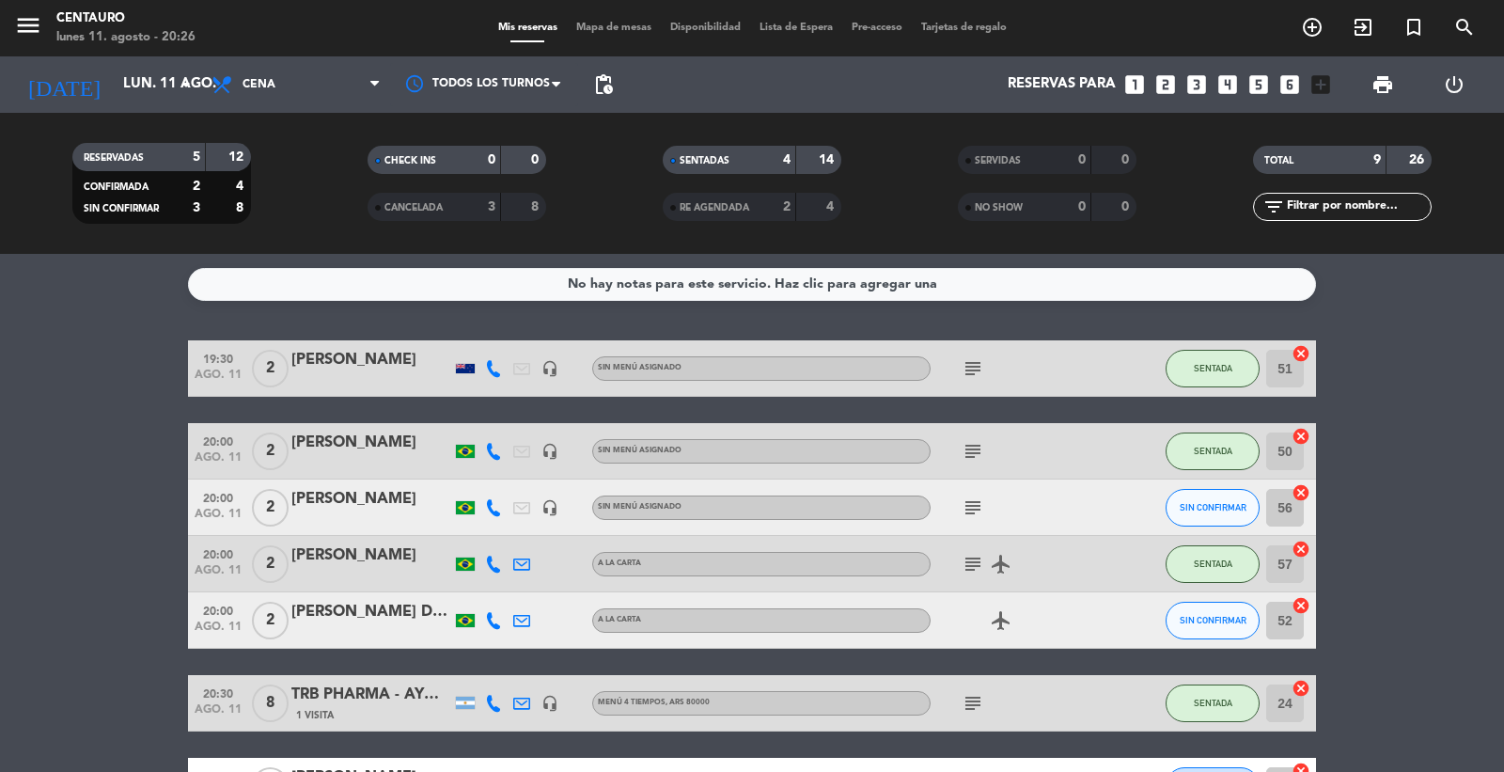
click at [353, 508] on div "[PERSON_NAME]" at bounding box center [371, 499] width 160 height 24
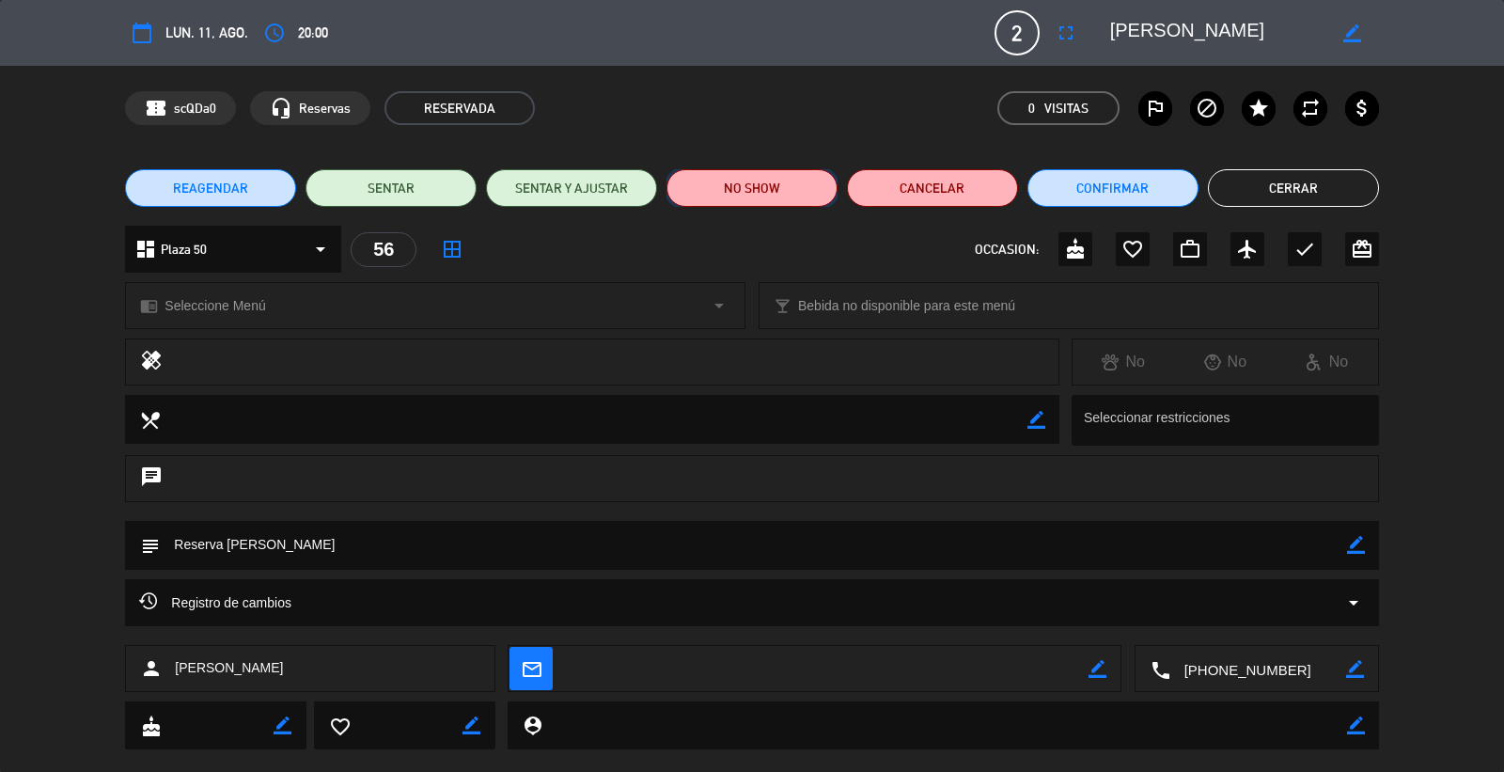
click at [772, 184] on button "NO SHOW" at bounding box center [752, 188] width 171 height 38
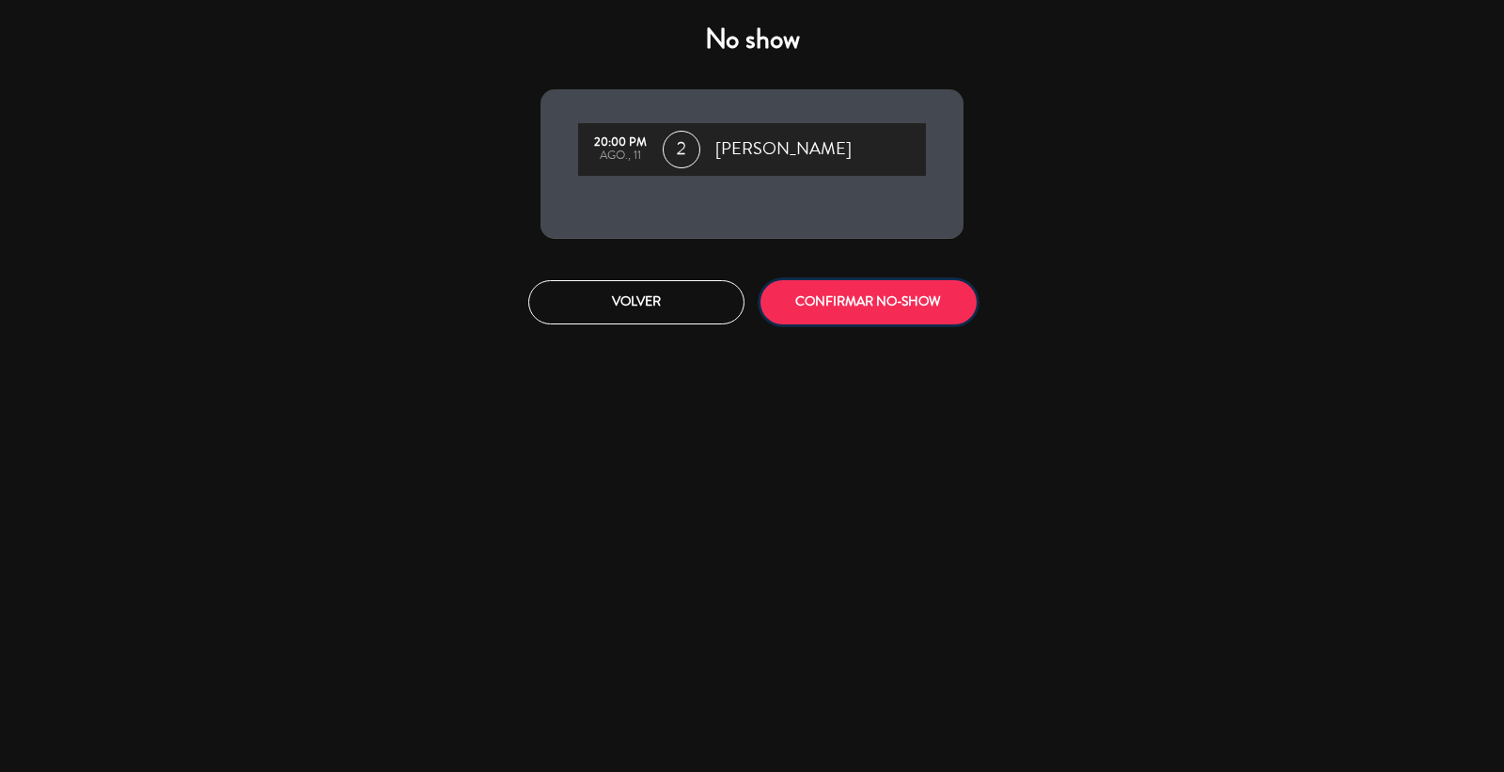
click at [830, 287] on button "CONFIRMAR NO-SHOW" at bounding box center [869, 302] width 216 height 44
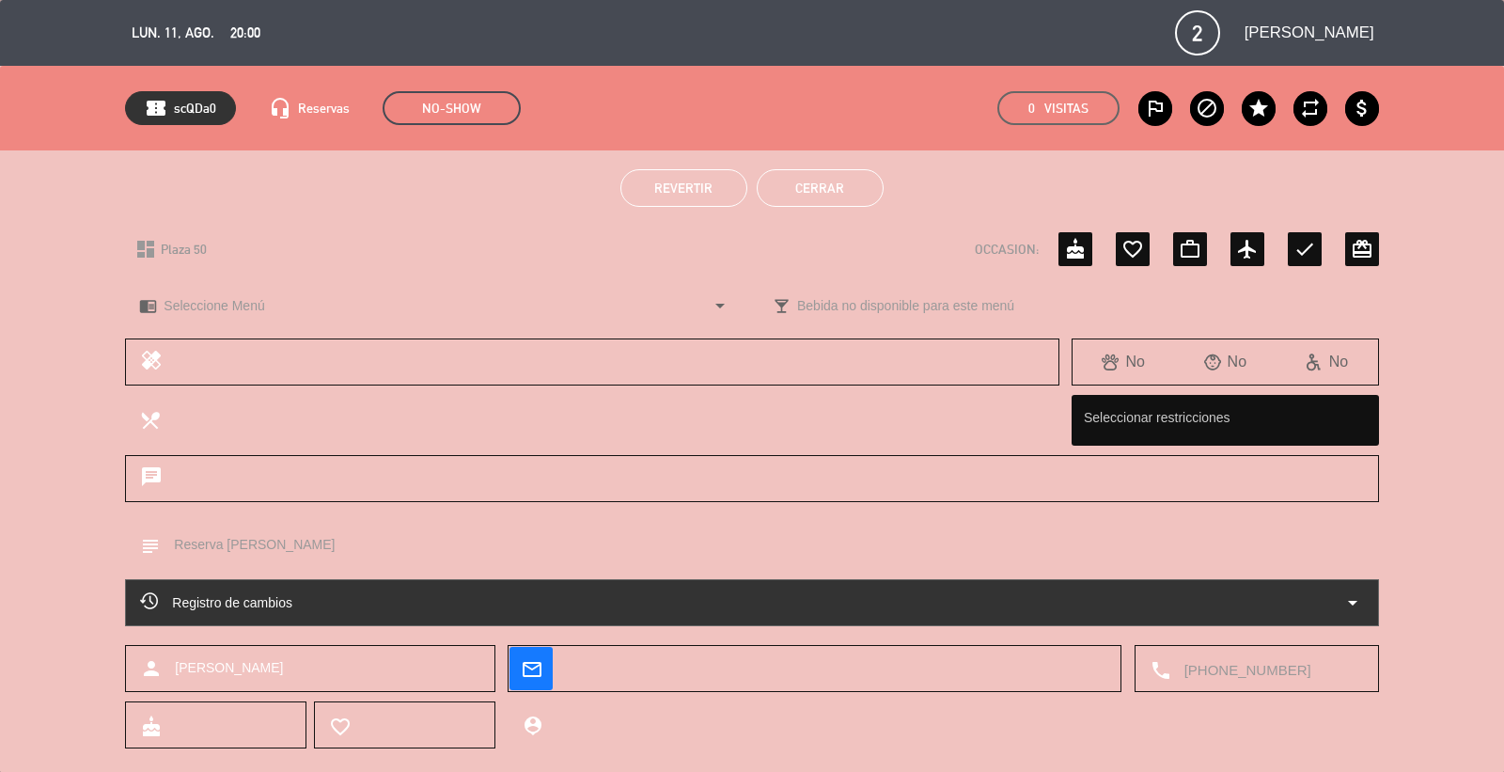
click at [852, 181] on button "Cerrar" at bounding box center [820, 188] width 127 height 38
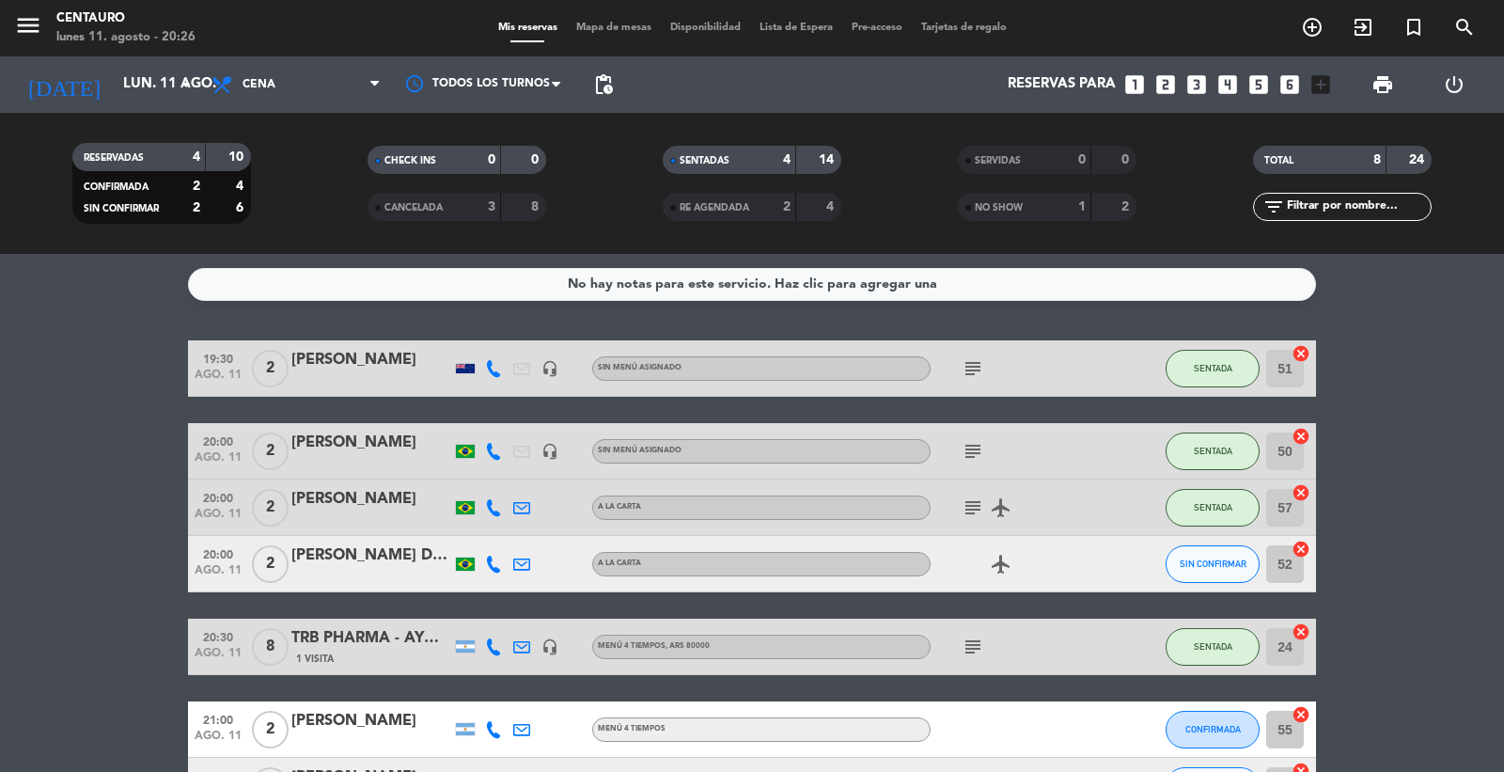
click at [391, 552] on div "[PERSON_NAME] DE C [PERSON_NAME]" at bounding box center [371, 555] width 160 height 24
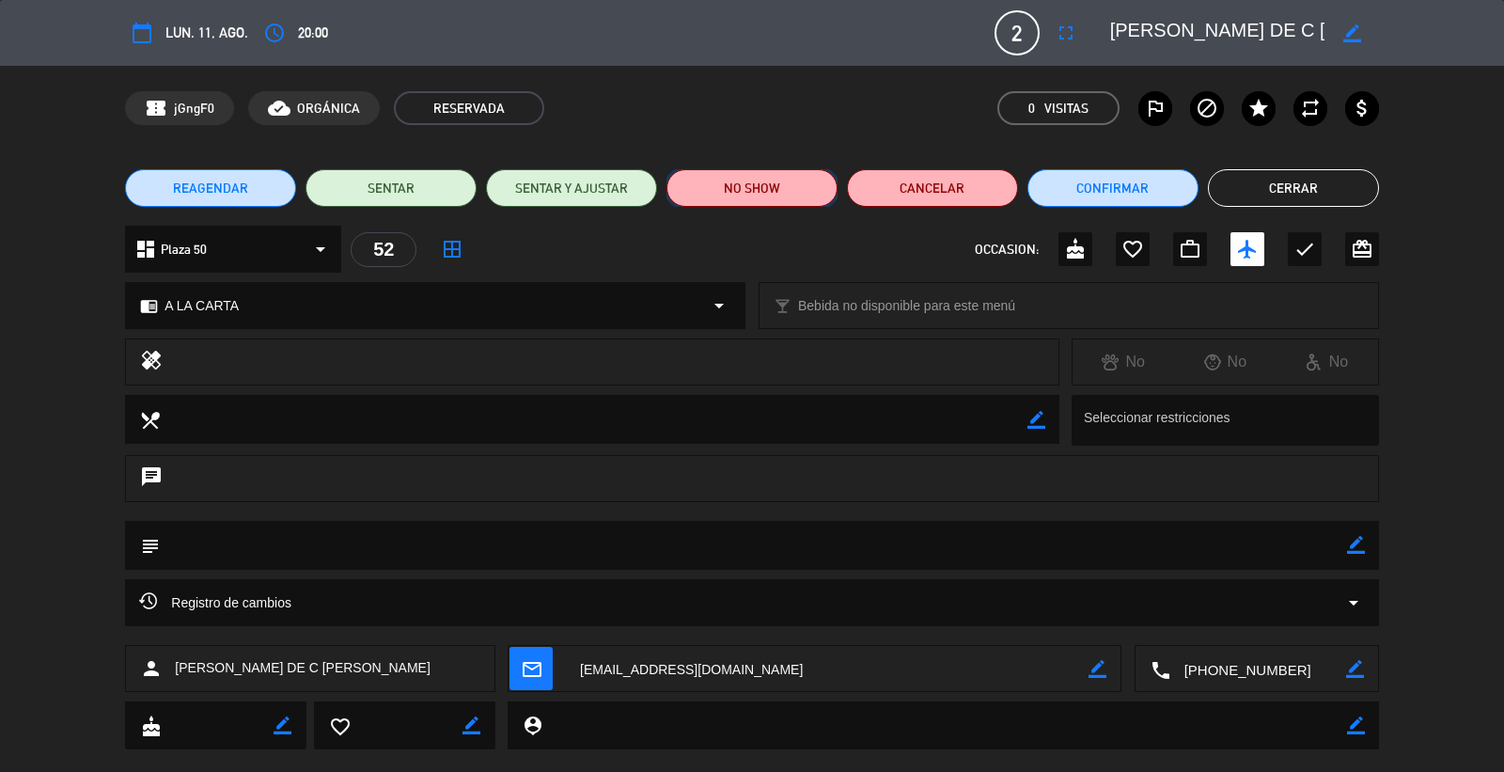
click at [745, 183] on button "NO SHOW" at bounding box center [752, 188] width 171 height 38
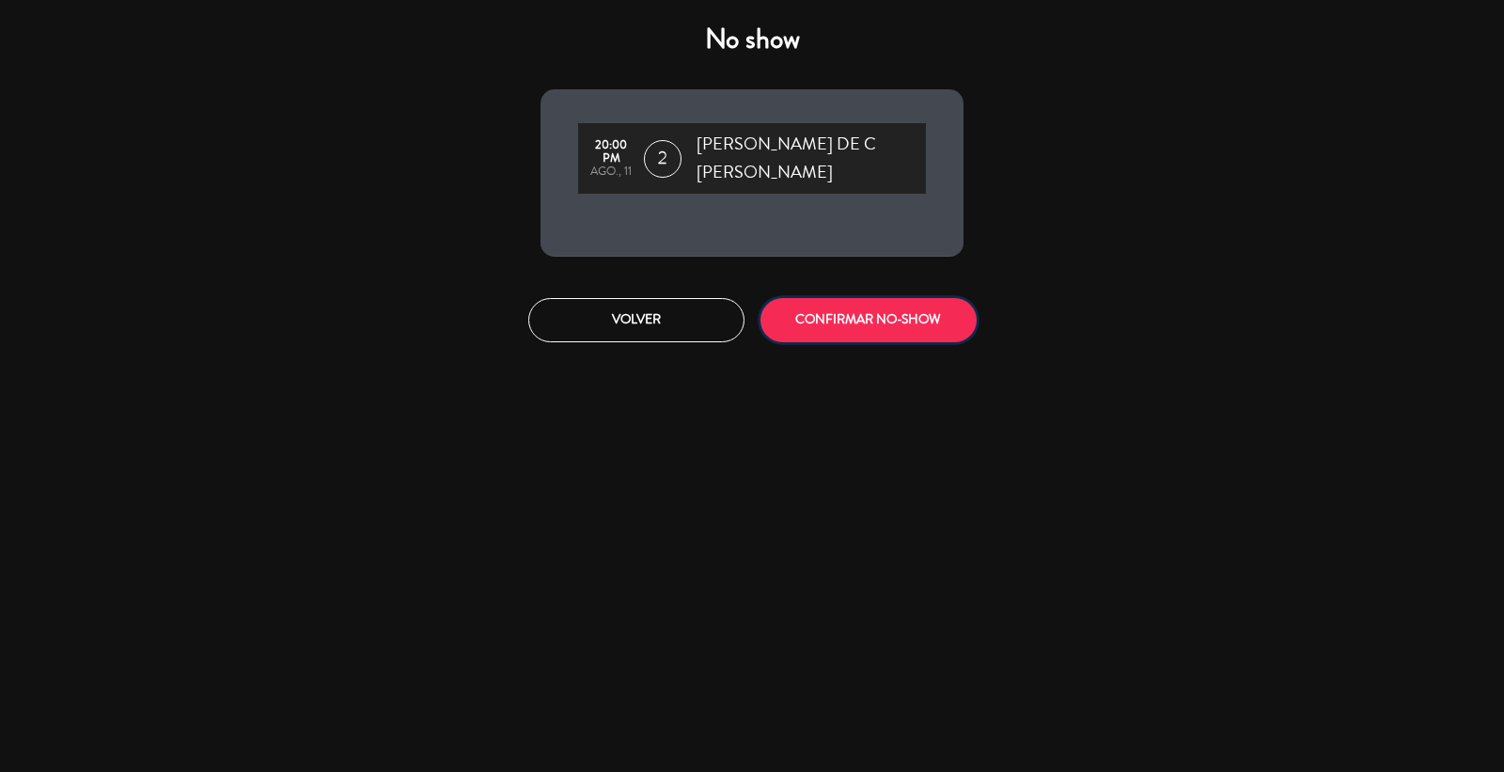
click at [895, 298] on button "CONFIRMAR NO-SHOW" at bounding box center [869, 320] width 216 height 44
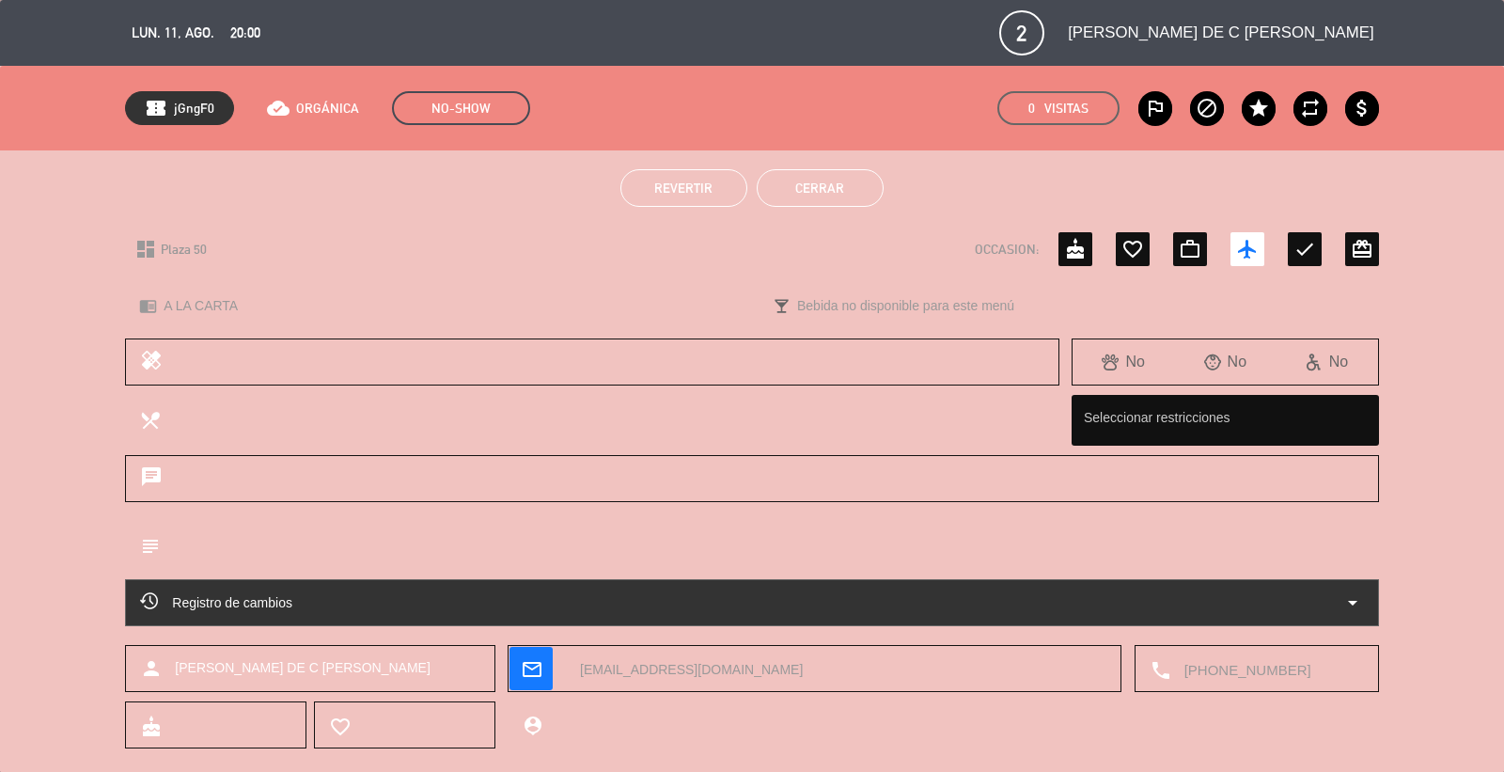
click at [830, 173] on button "Cerrar" at bounding box center [820, 188] width 127 height 38
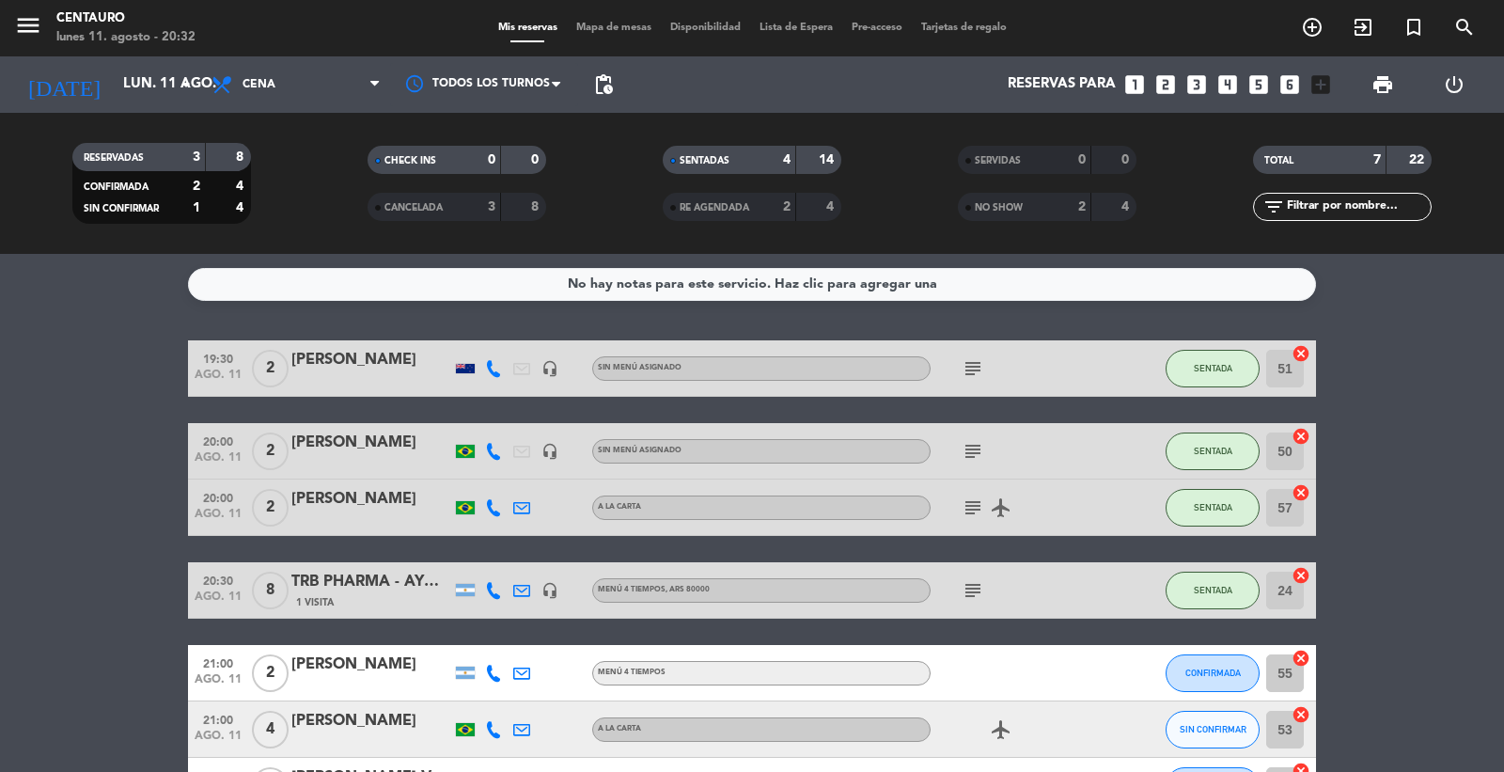
scroll to position [104, 0]
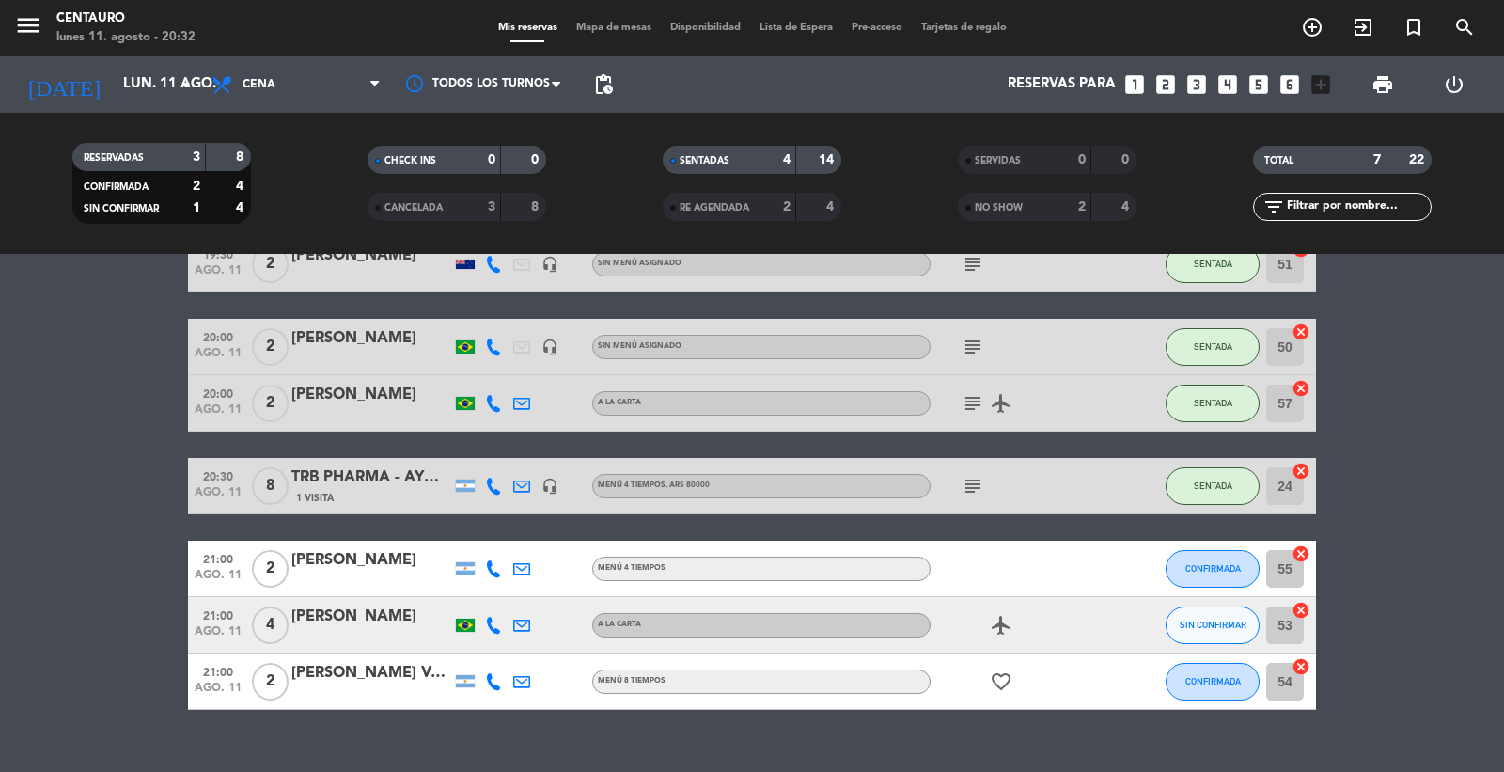
click at [376, 673] on div "[PERSON_NAME] Verberck [PERSON_NAME]" at bounding box center [371, 673] width 160 height 24
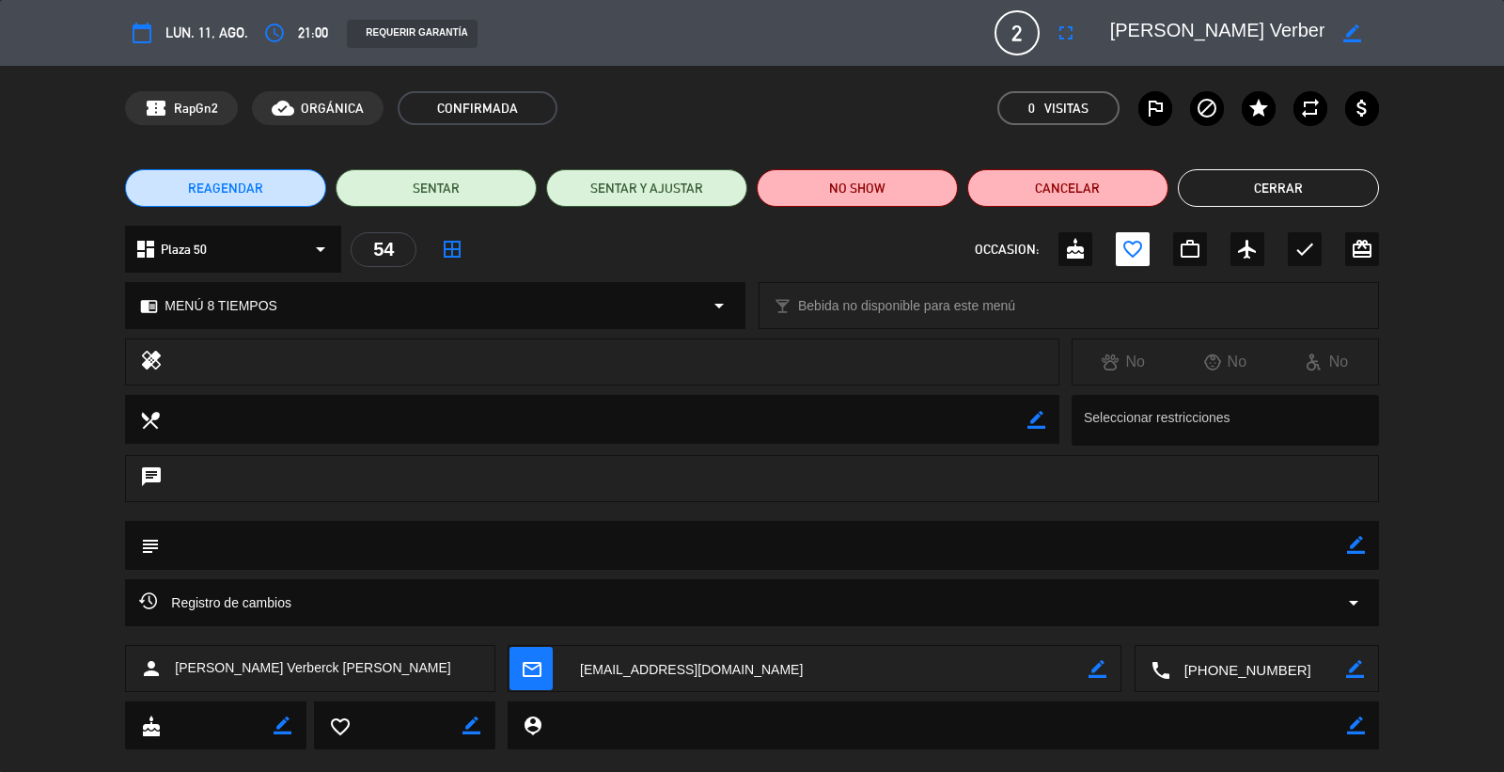
scroll to position [34, 0]
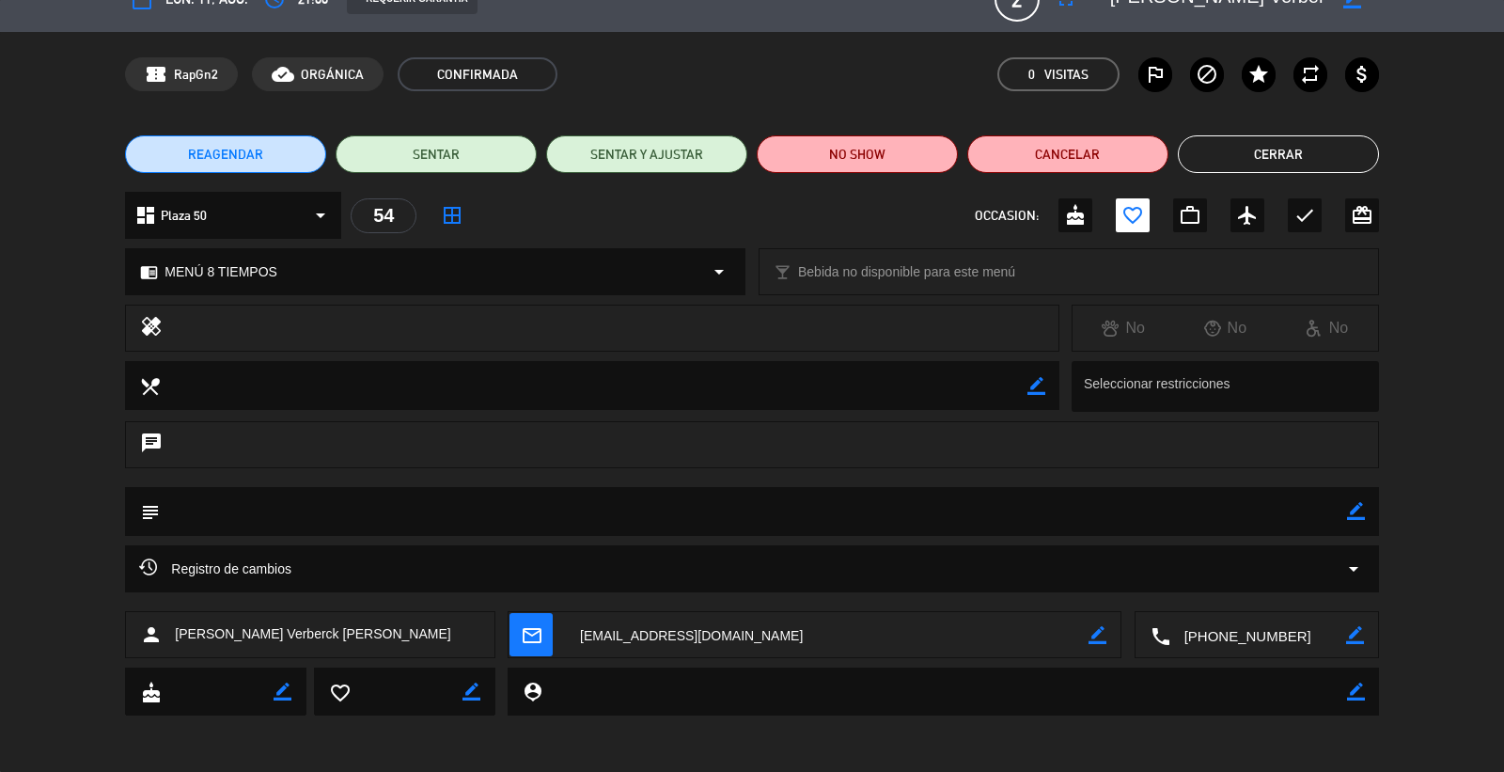
click at [1286, 148] on button "Cerrar" at bounding box center [1278, 154] width 201 height 38
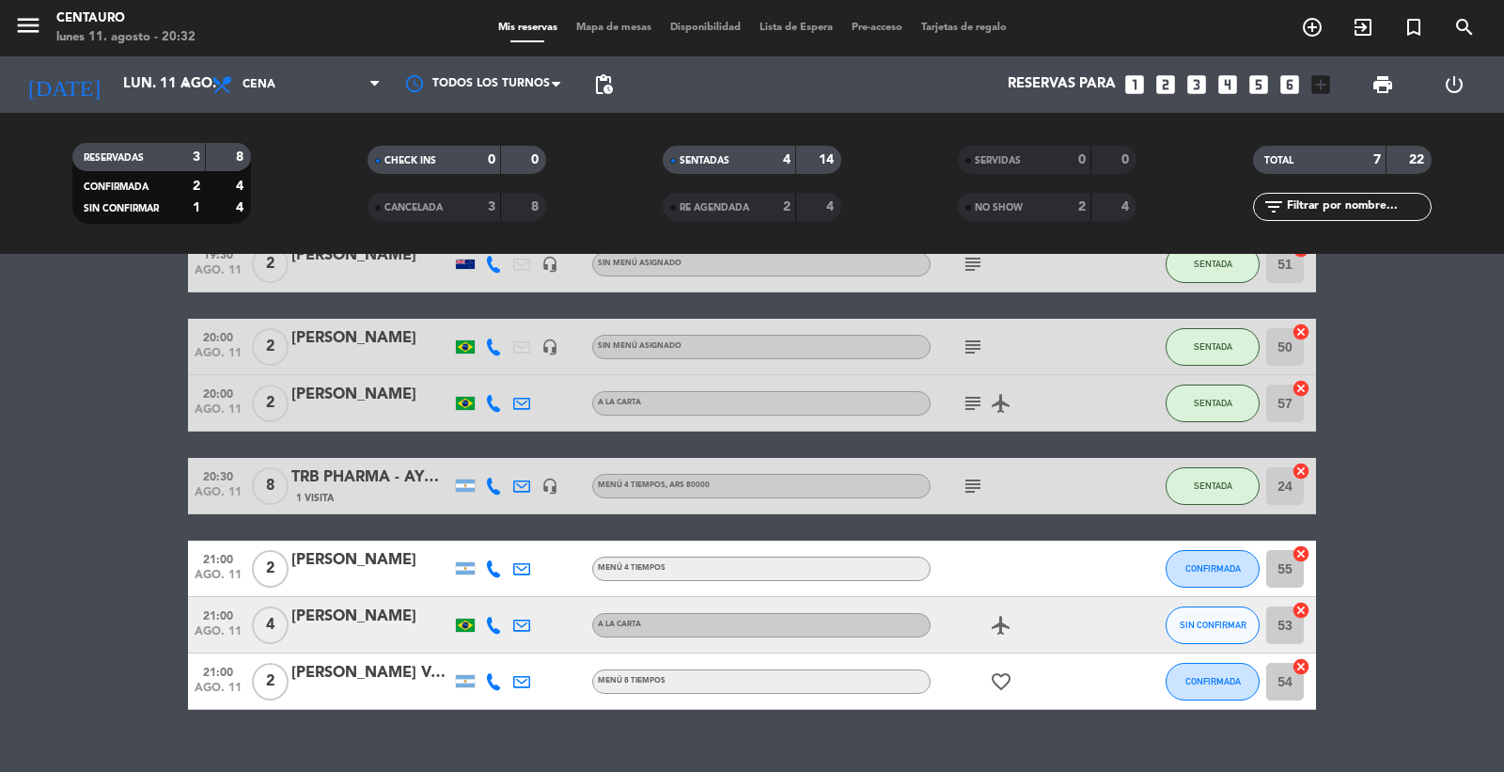
click at [360, 566] on div "[PERSON_NAME]" at bounding box center [371, 560] width 160 height 24
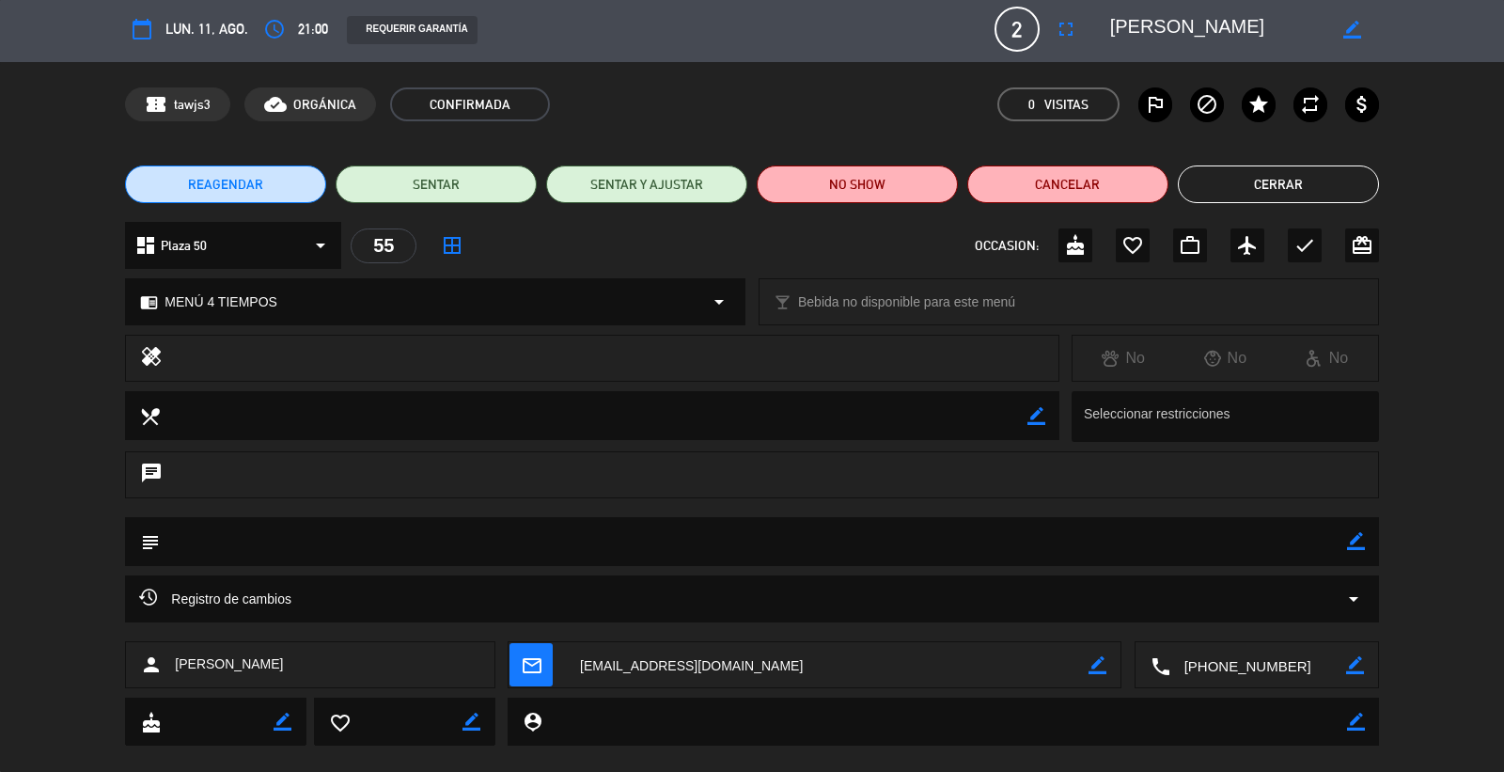
scroll to position [0, 0]
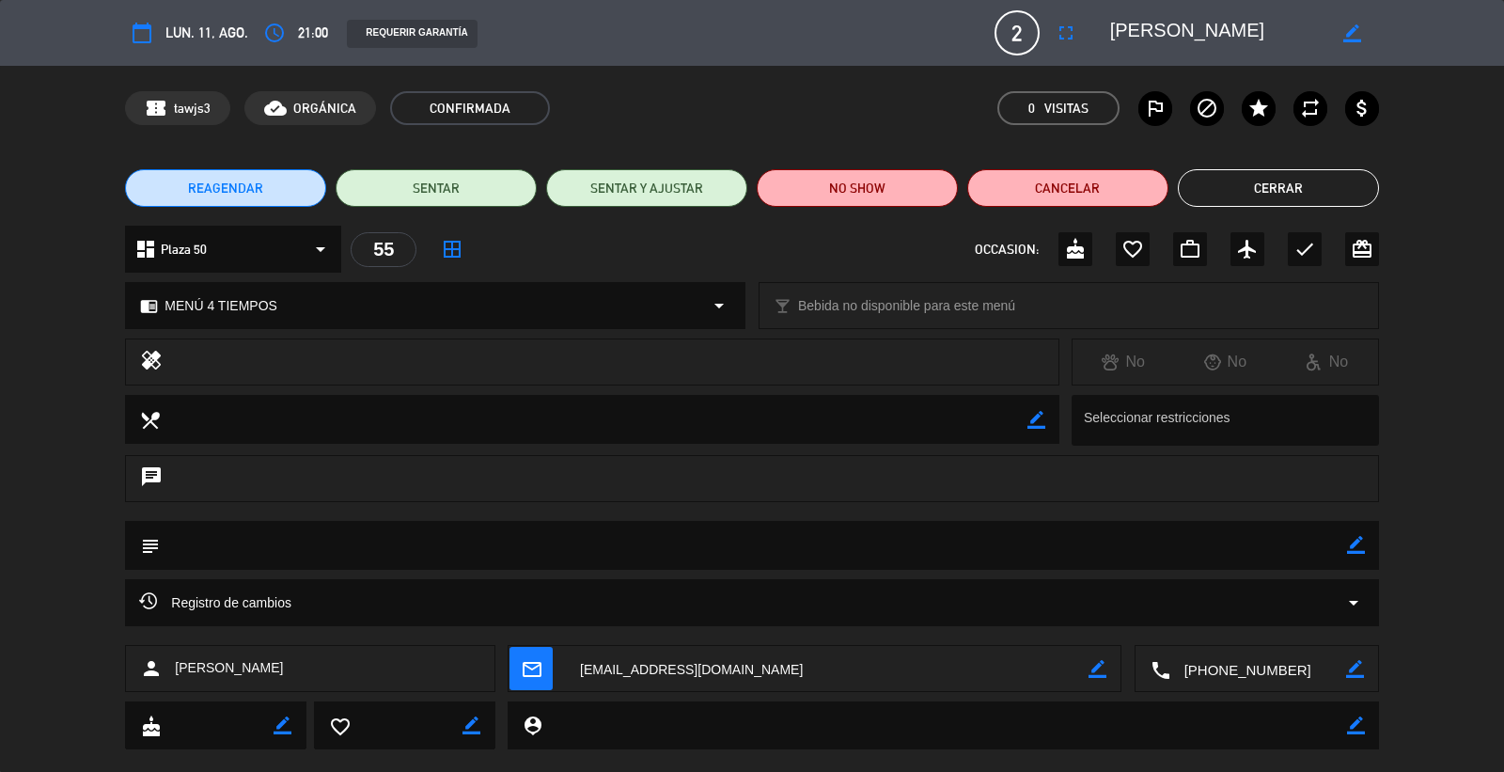
click at [1338, 181] on button "Cerrar" at bounding box center [1278, 188] width 201 height 38
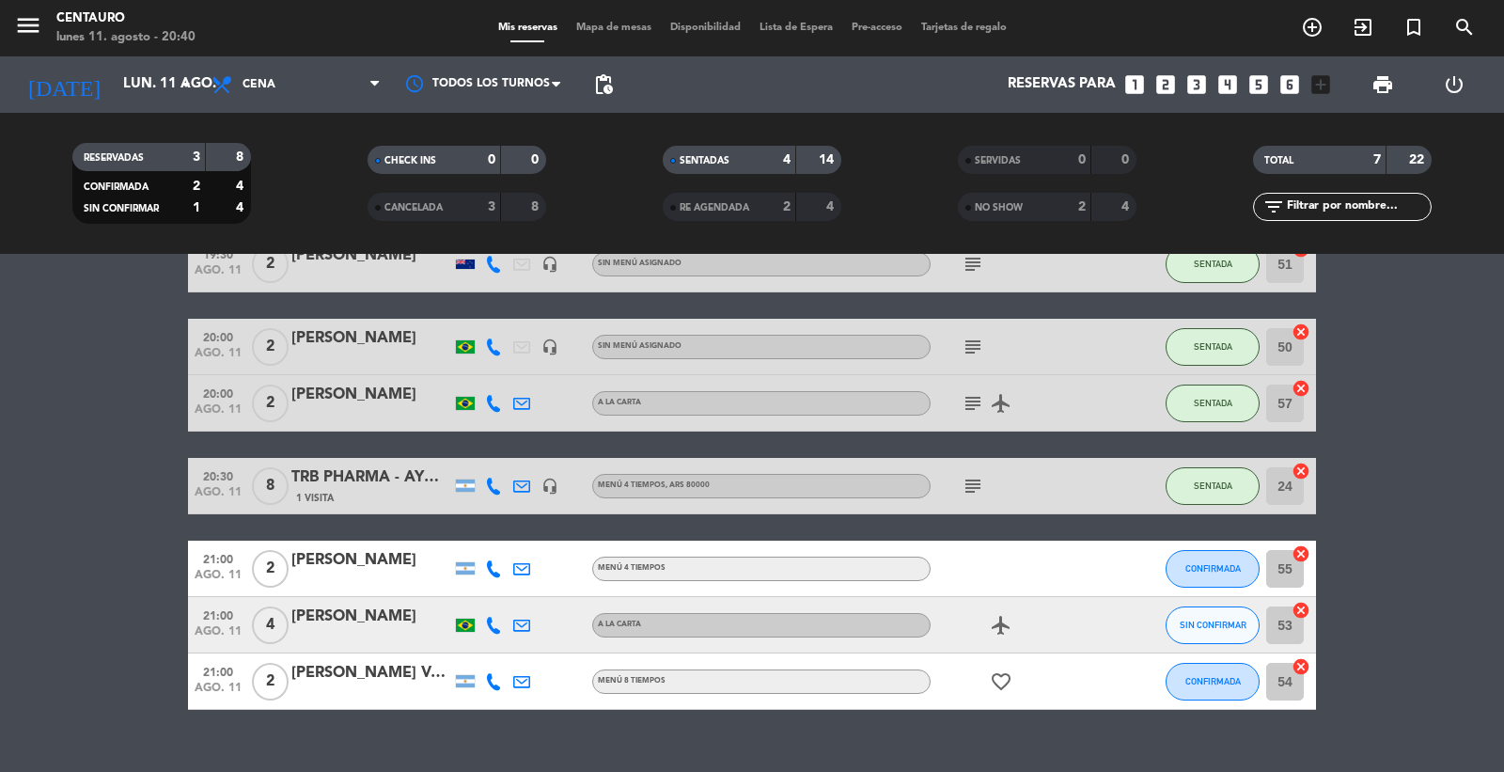
scroll to position [135, 0]
